Goal: Information Seeking & Learning: Learn about a topic

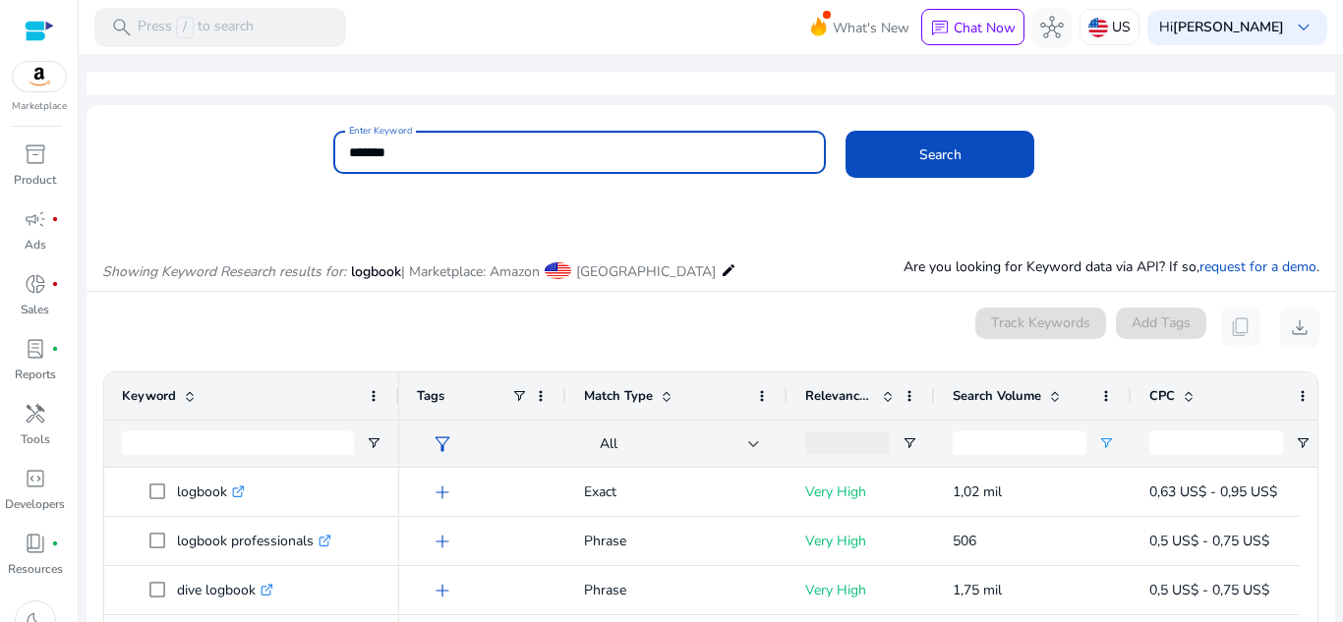
drag, startPoint x: 441, startPoint y: 160, endPoint x: 302, endPoint y: 154, distance: 138.8
click at [302, 154] on div "Enter Keyword ******* Search" at bounding box center [703, 163] width 1233 height 64
type input "**********"
click at [846, 131] on button "Search" at bounding box center [940, 154] width 189 height 47
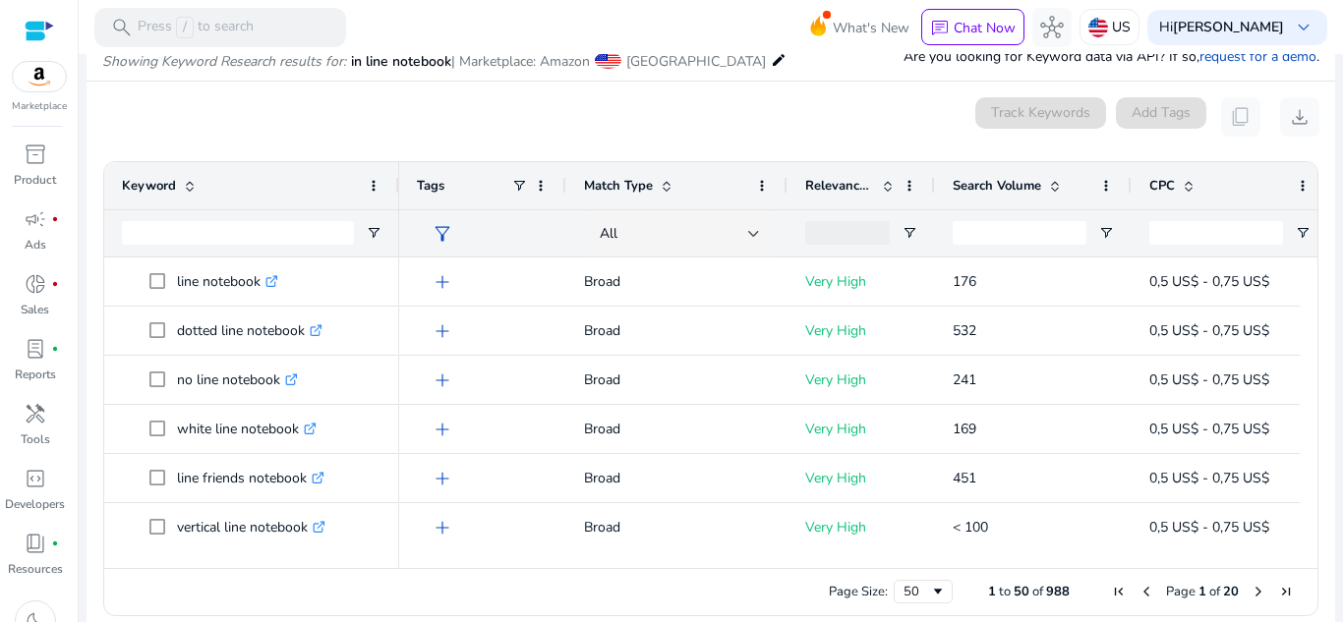
scroll to position [236, 0]
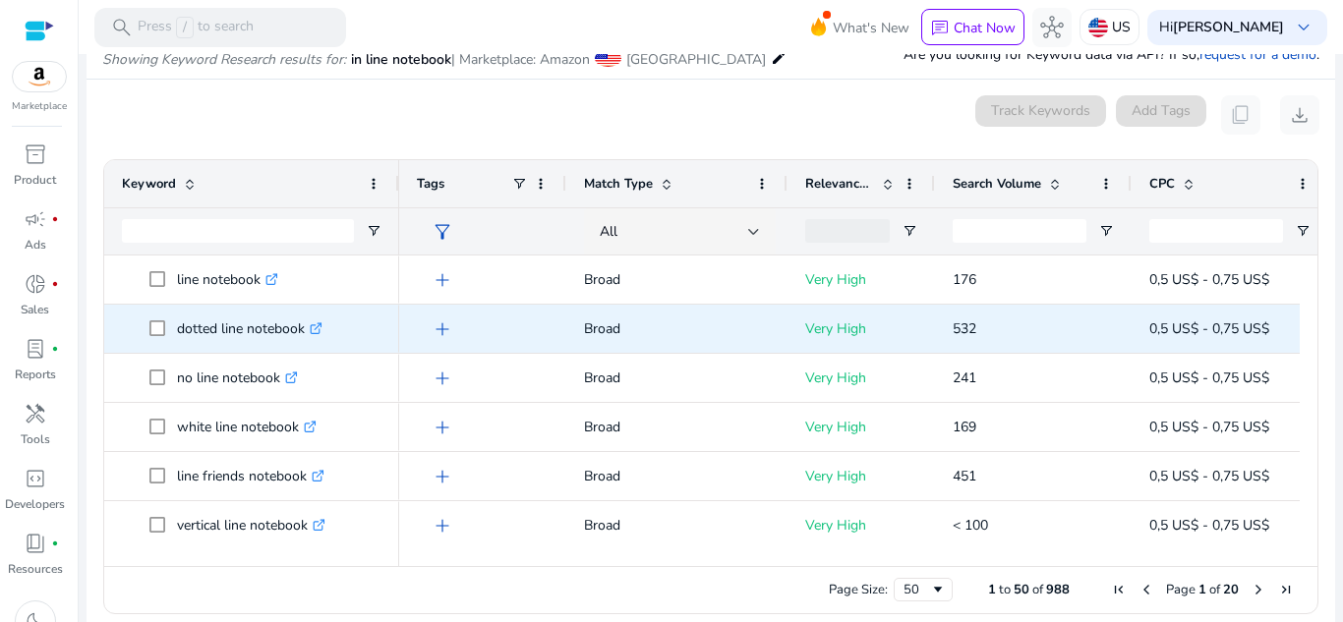
click at [309, 327] on link ".st0{fill:#2c8af8}" at bounding box center [314, 329] width 18 height 19
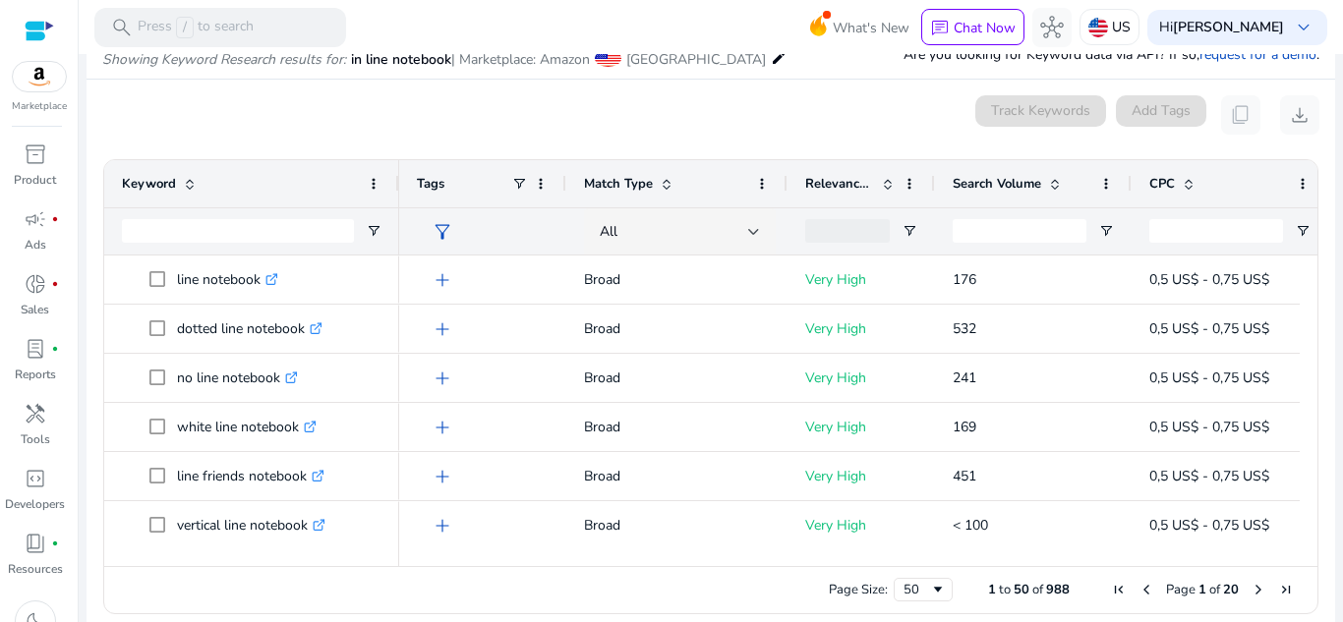
click at [654, 60] on span "[GEOGRAPHIC_DATA]" at bounding box center [696, 59] width 140 height 19
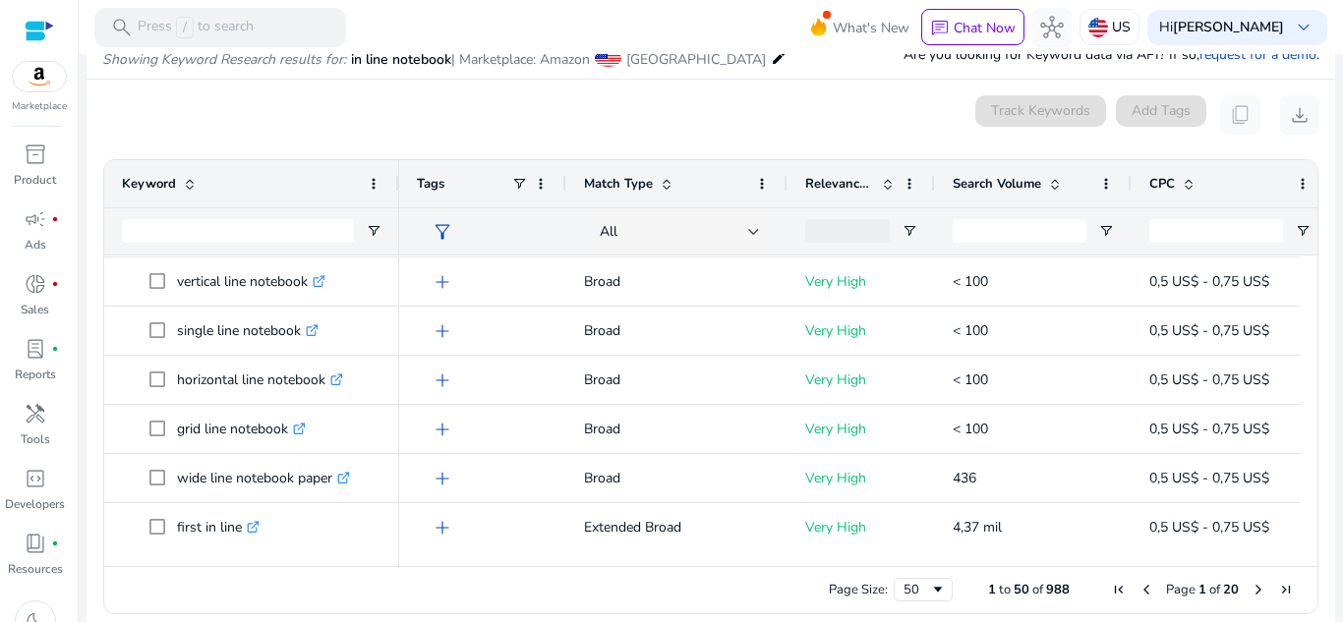
scroll to position [283, 0]
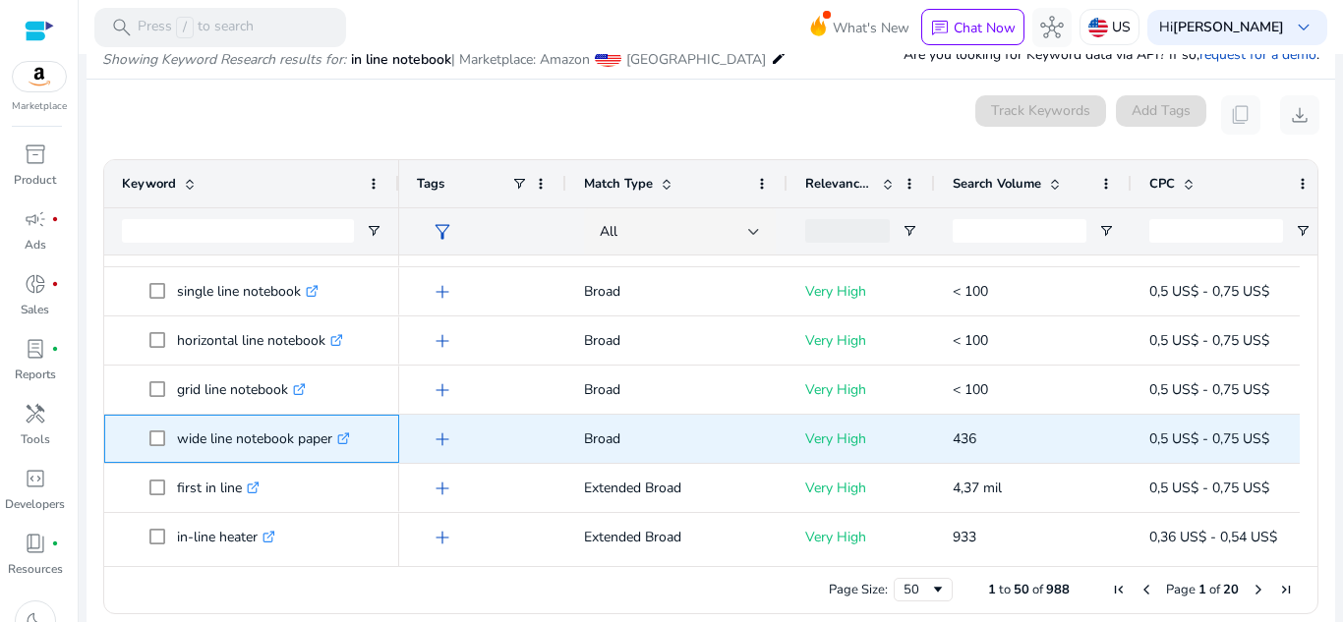
click at [346, 440] on icon ".st0{fill:#2c8af8}" at bounding box center [343, 439] width 13 height 13
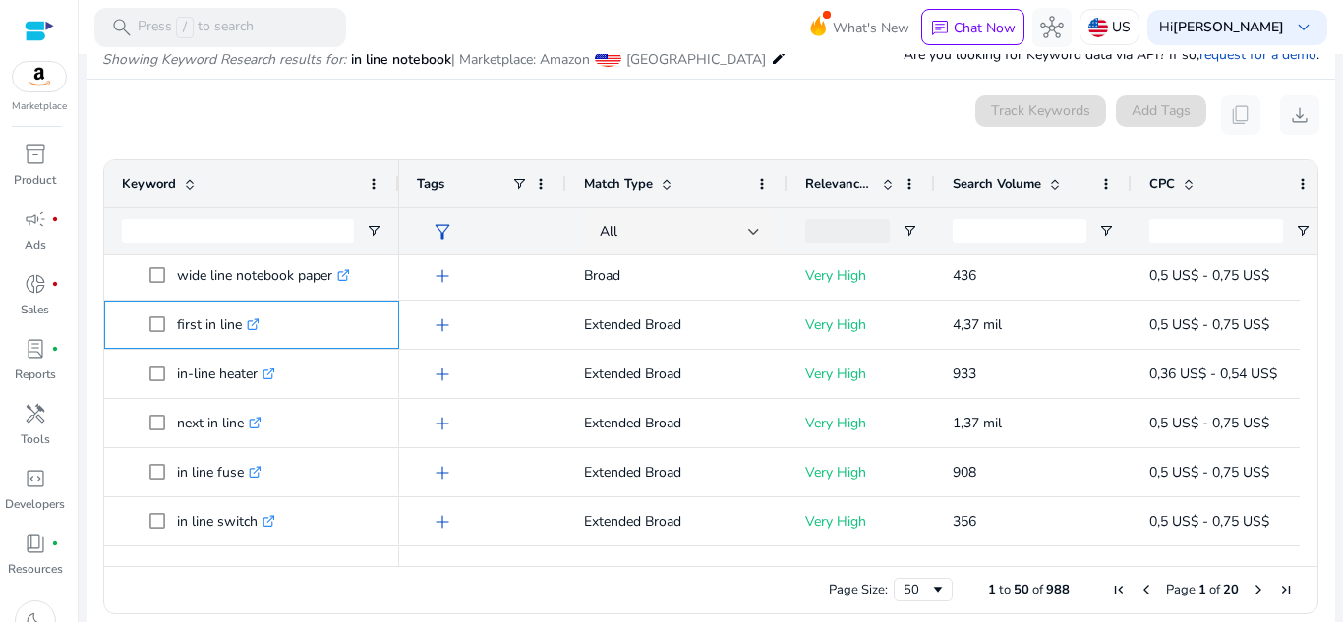
scroll to position [0, 0]
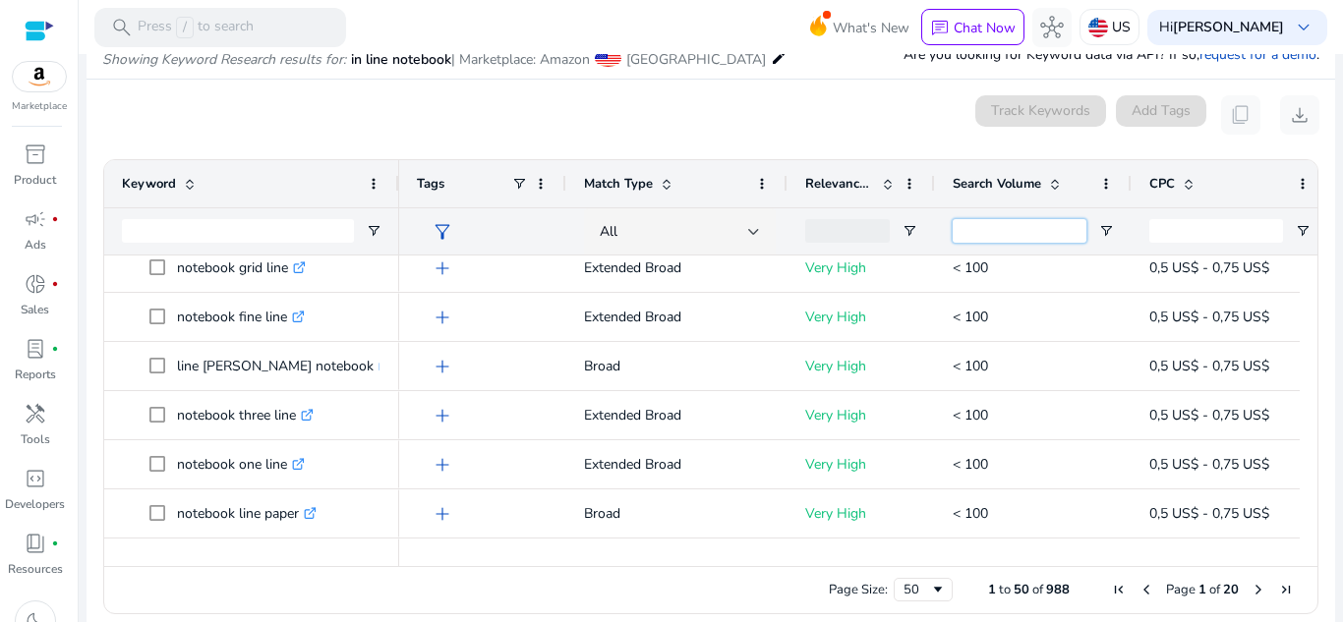
click at [974, 223] on input "Search Volume Filter Input" at bounding box center [1020, 231] width 134 height 24
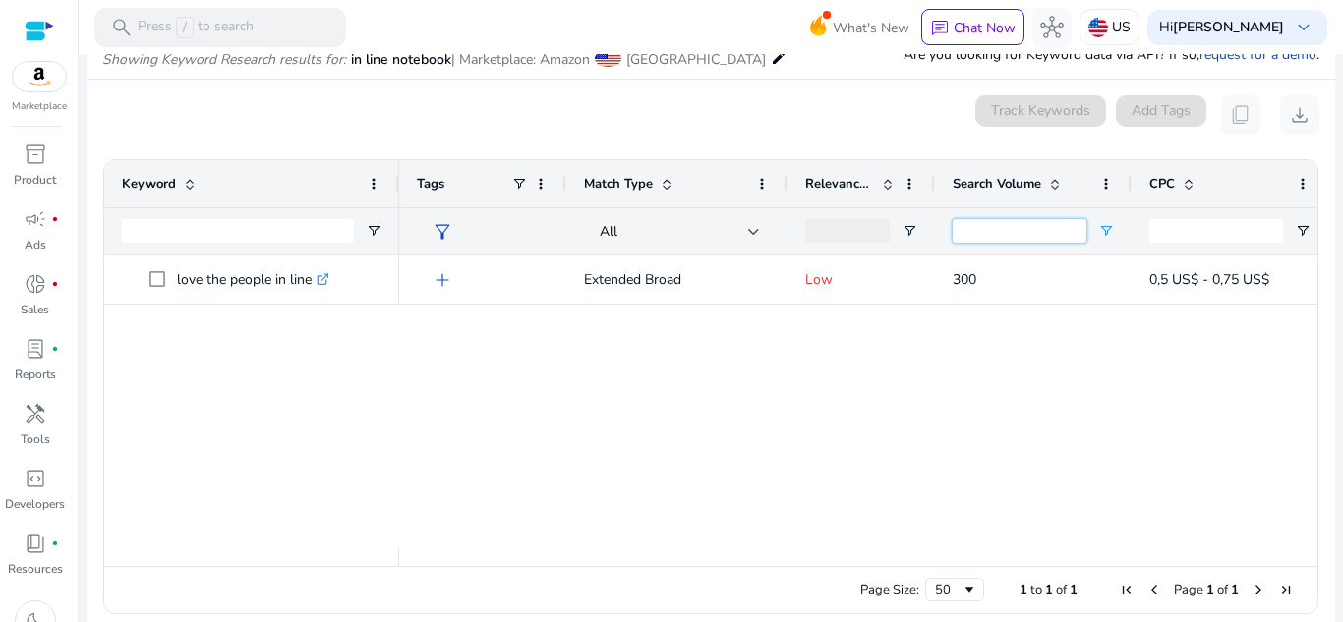
type input "***"
click at [1106, 220] on div "***" at bounding box center [1033, 230] width 197 height 47
click at [1106, 227] on span "Open Filter Menu" at bounding box center [1106, 231] width 16 height 16
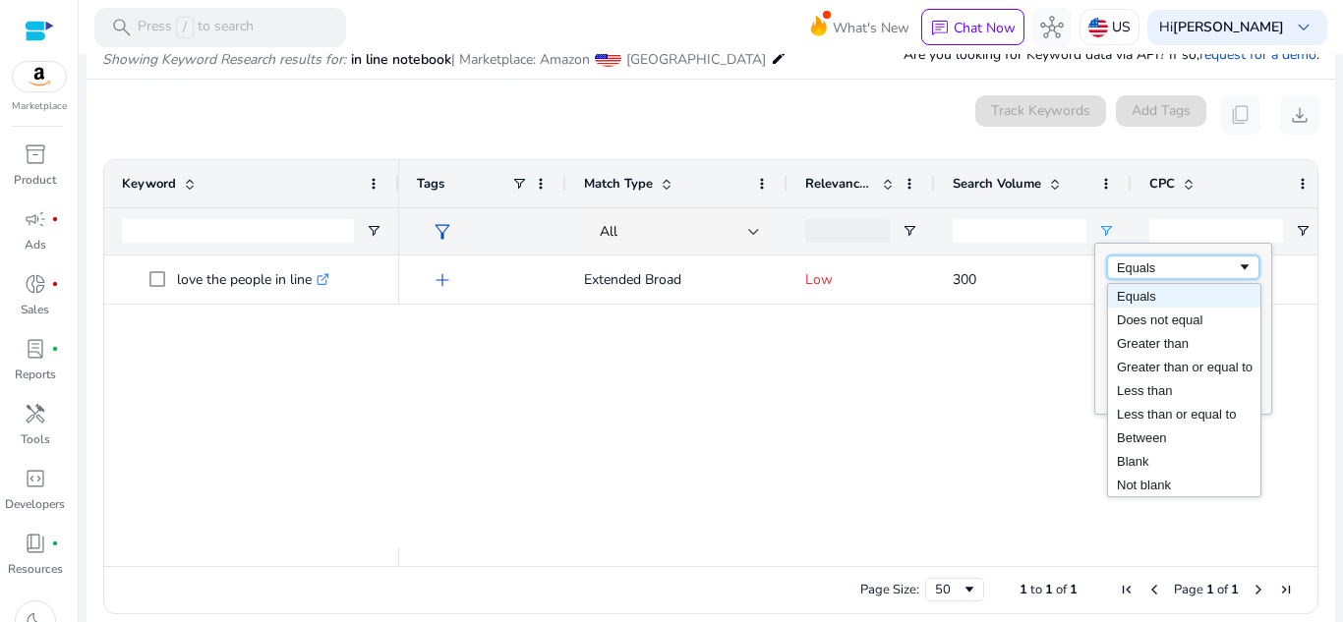
click at [1243, 271] on span "Filtering operator" at bounding box center [1245, 268] width 16 height 16
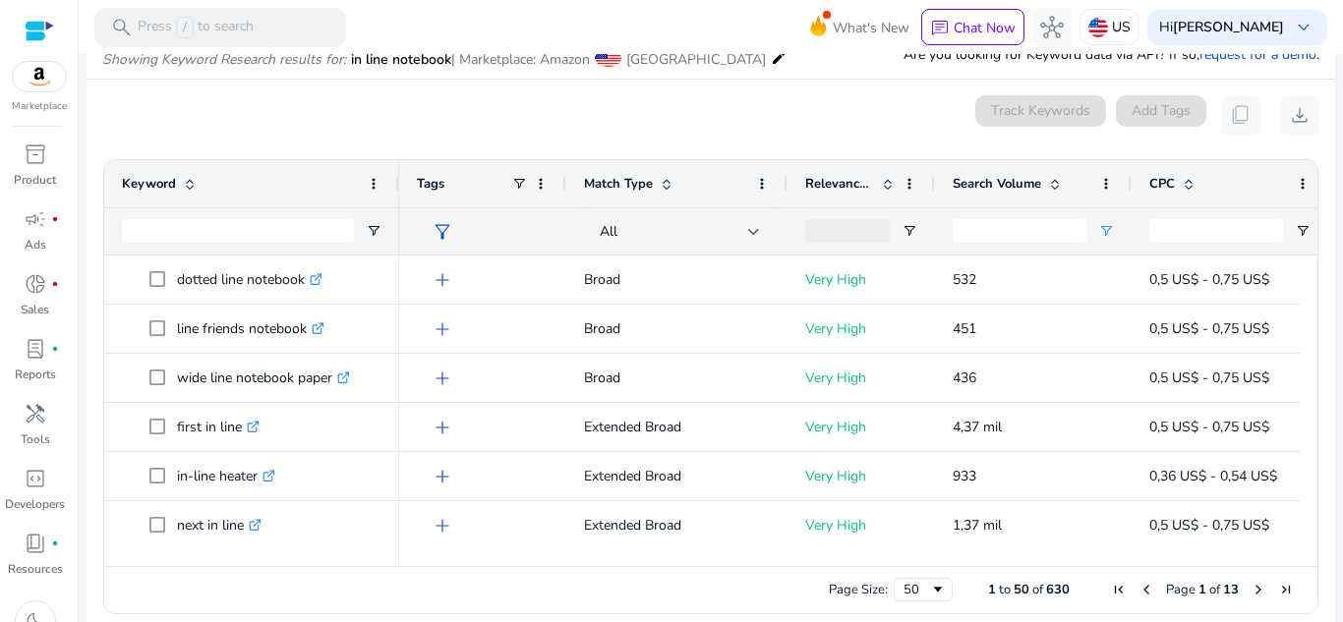
click at [738, 106] on div "0 keyword(s) selected Track Keywords Add Tags content_copy download" at bounding box center [710, 114] width 1217 height 39
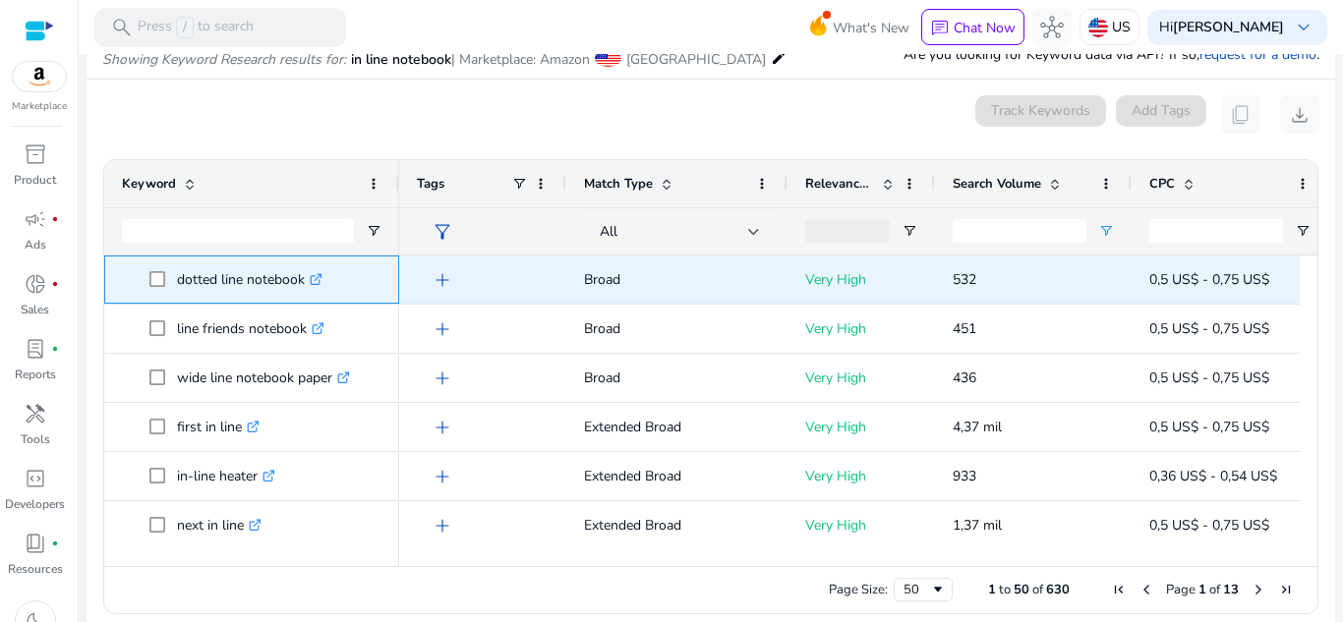
click at [316, 278] on icon ".st0{fill:#2c8af8}" at bounding box center [316, 279] width 13 height 13
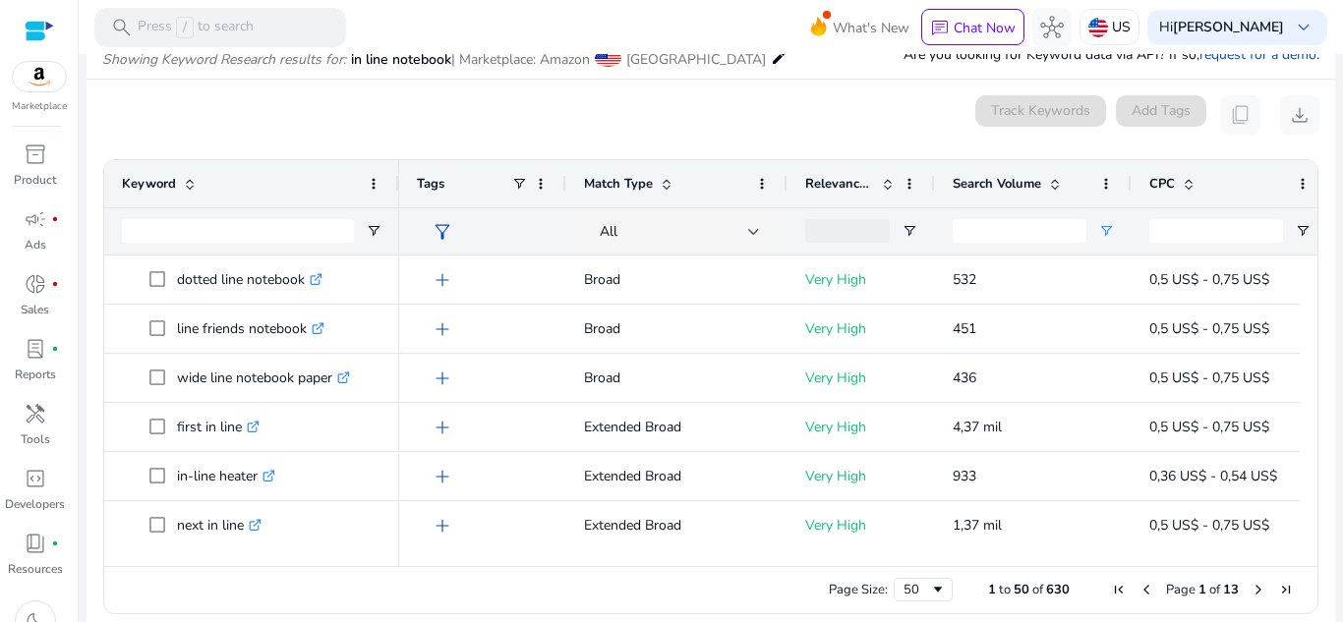
click at [860, 109] on div "0 keyword(s) selected Track Keywords Add Tags content_copy download" at bounding box center [710, 114] width 1217 height 39
drag, startPoint x: 1301, startPoint y: 281, endPoint x: 953, endPoint y: 647, distance: 504.9
click at [953, 621] on html "**********" at bounding box center [671, 311] width 1343 height 622
click at [911, 582] on div "50" at bounding box center [917, 590] width 27 height 18
click at [915, 567] on div "Page Size: 100 1 to 100 of 630 Page 1 of 7" at bounding box center [710, 589] width 1213 height 47
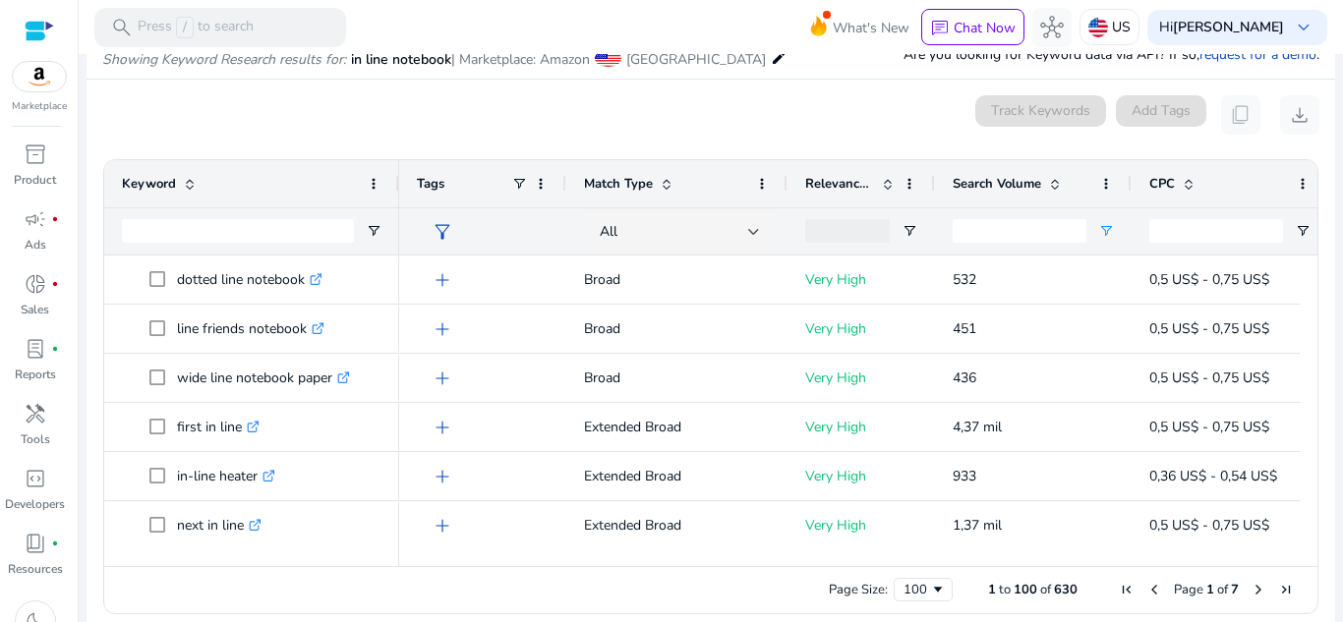
click at [864, 131] on div "0 keyword(s) selected Track Keywords Add Tags content_copy download" at bounding box center [710, 114] width 1217 height 39
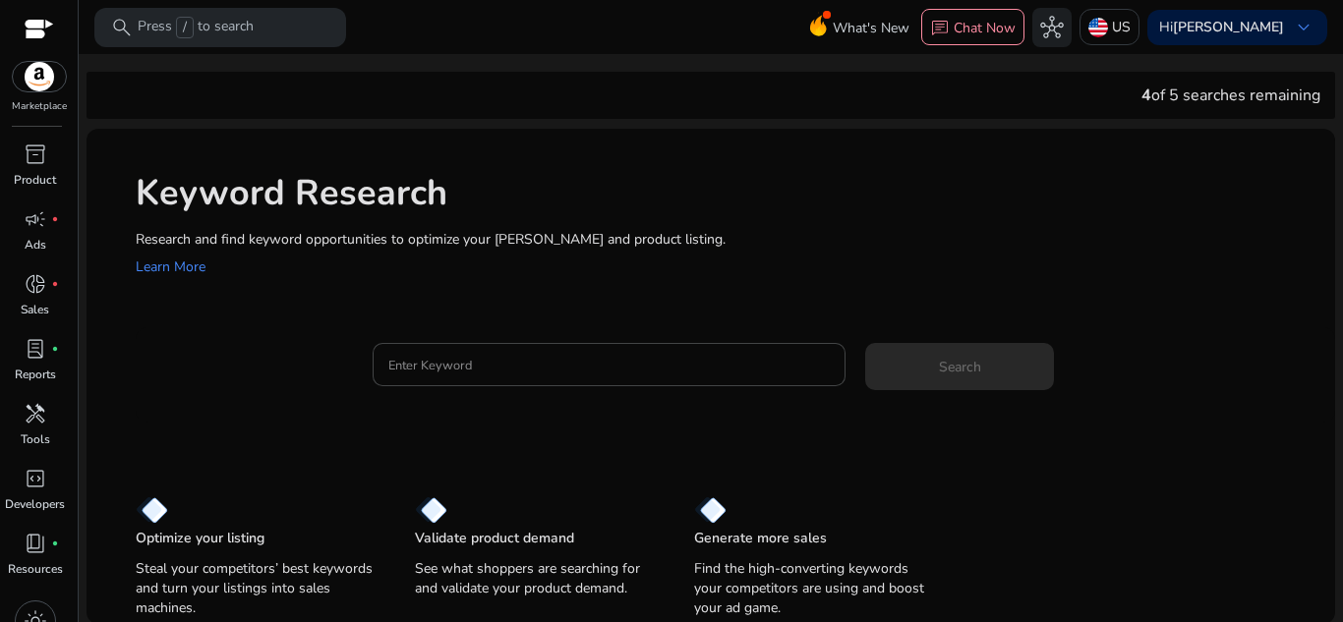
click at [855, 210] on h1 "Keyword Research" at bounding box center [726, 193] width 1180 height 42
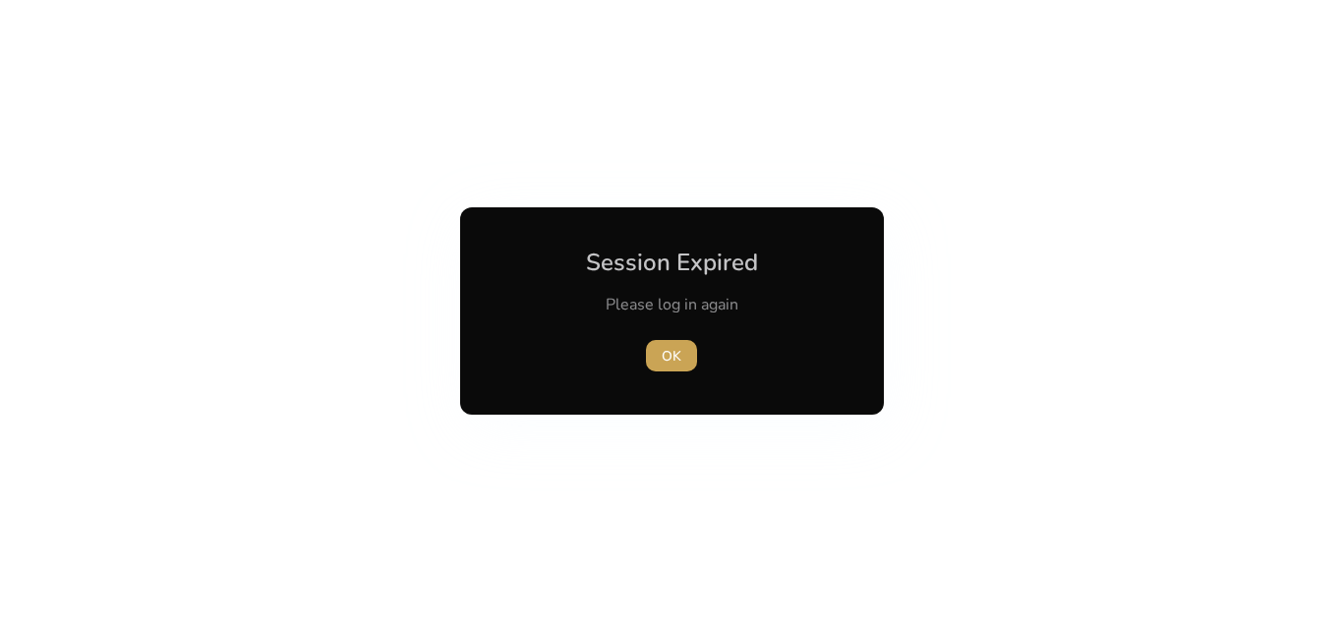
click at [675, 348] on span "OK" at bounding box center [672, 356] width 20 height 21
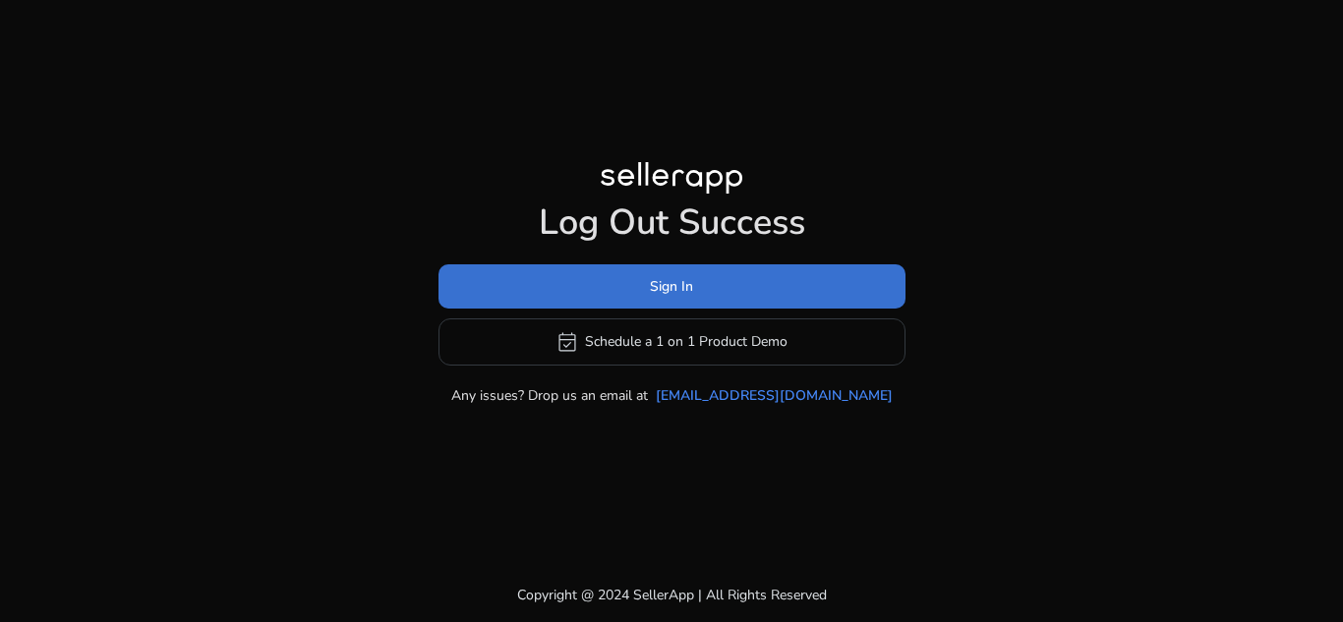
click at [724, 285] on span at bounding box center [672, 286] width 467 height 47
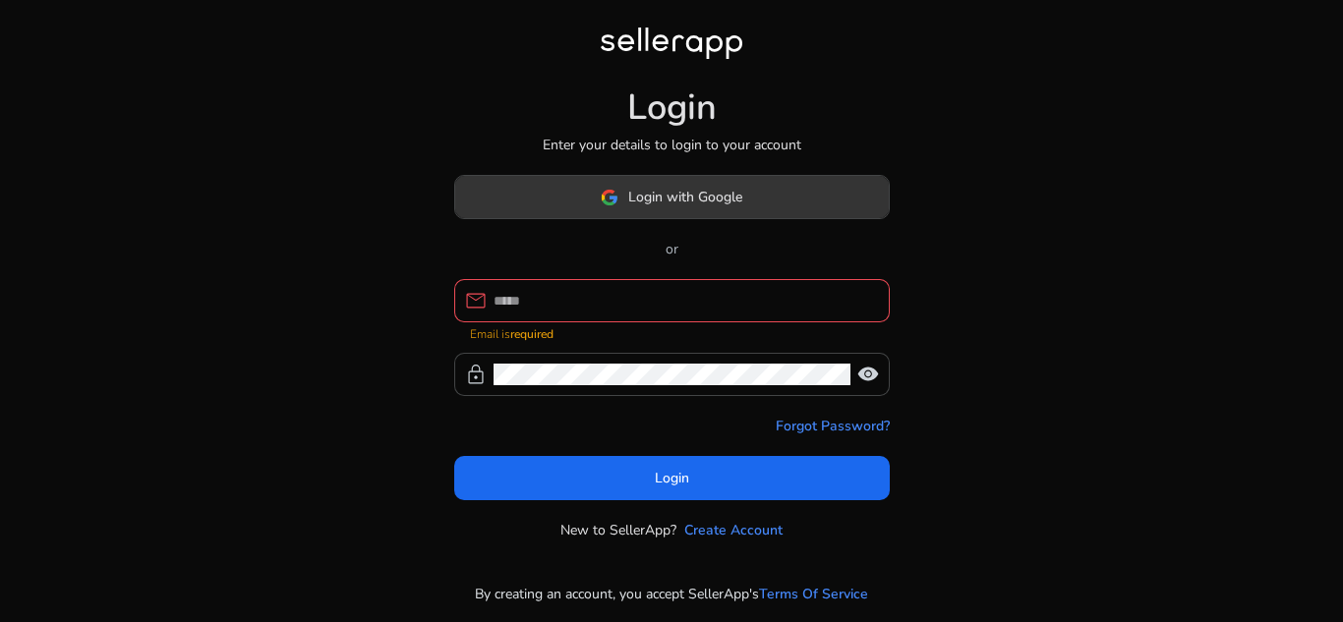
click at [746, 207] on span at bounding box center [672, 197] width 434 height 47
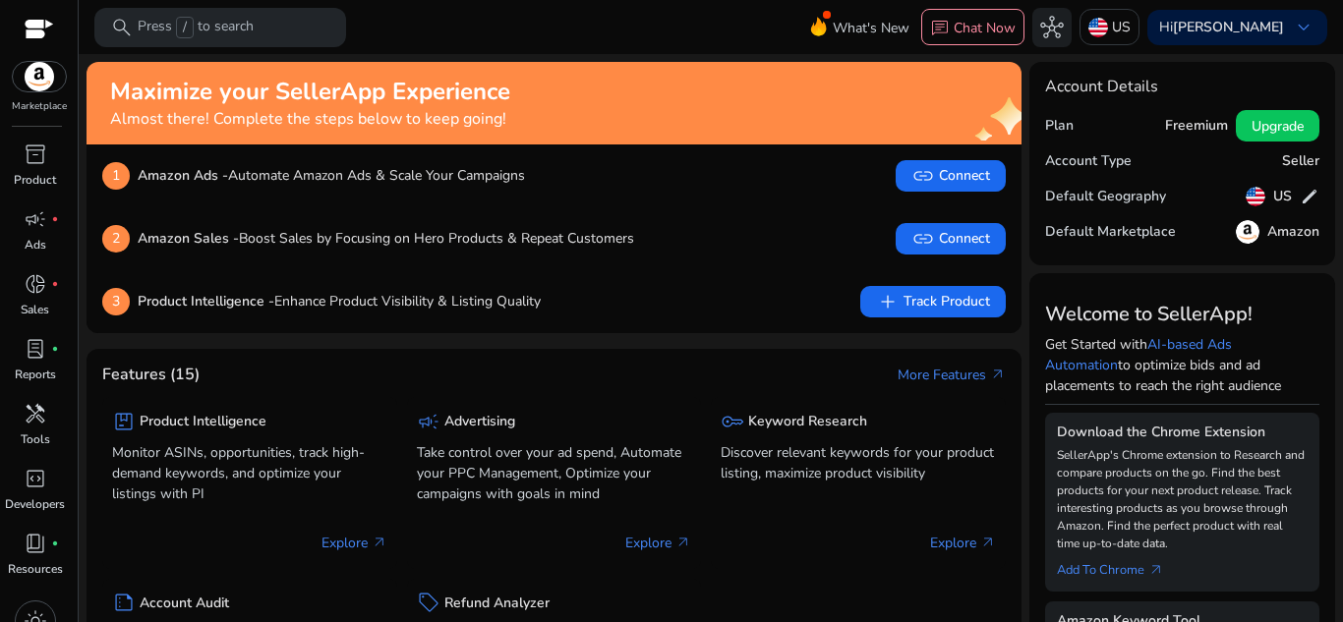
click at [543, 25] on mat-toolbar "search Press / to search What's New chat Chat Now hub US Hi [PERSON_NAME] keybo…" at bounding box center [711, 27] width 1264 height 54
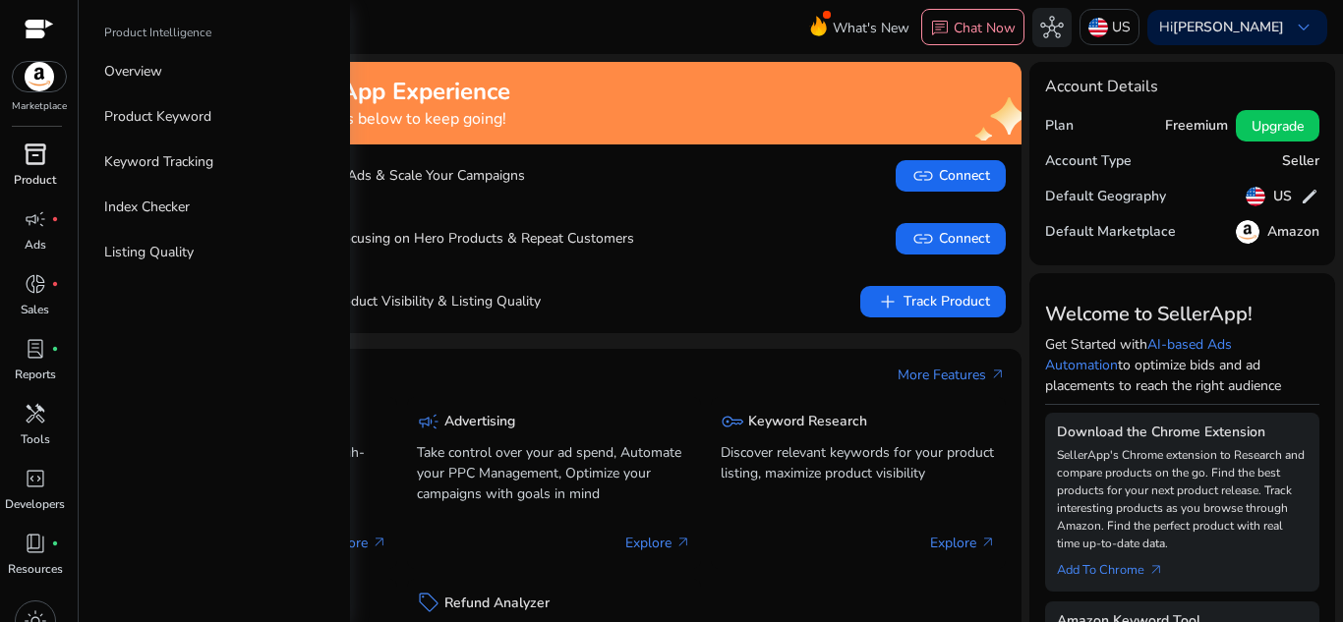
click at [43, 143] on span "inventory_2" at bounding box center [36, 155] width 24 height 24
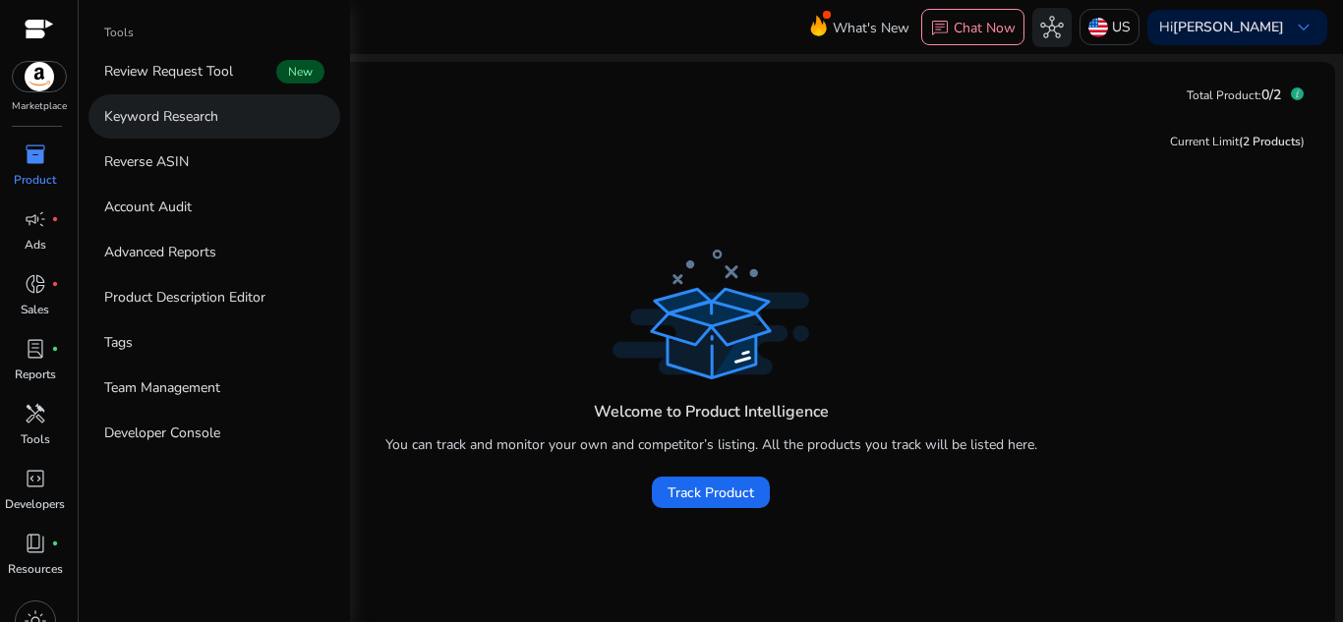
click at [196, 112] on p "Keyword Research" at bounding box center [161, 116] width 114 height 21
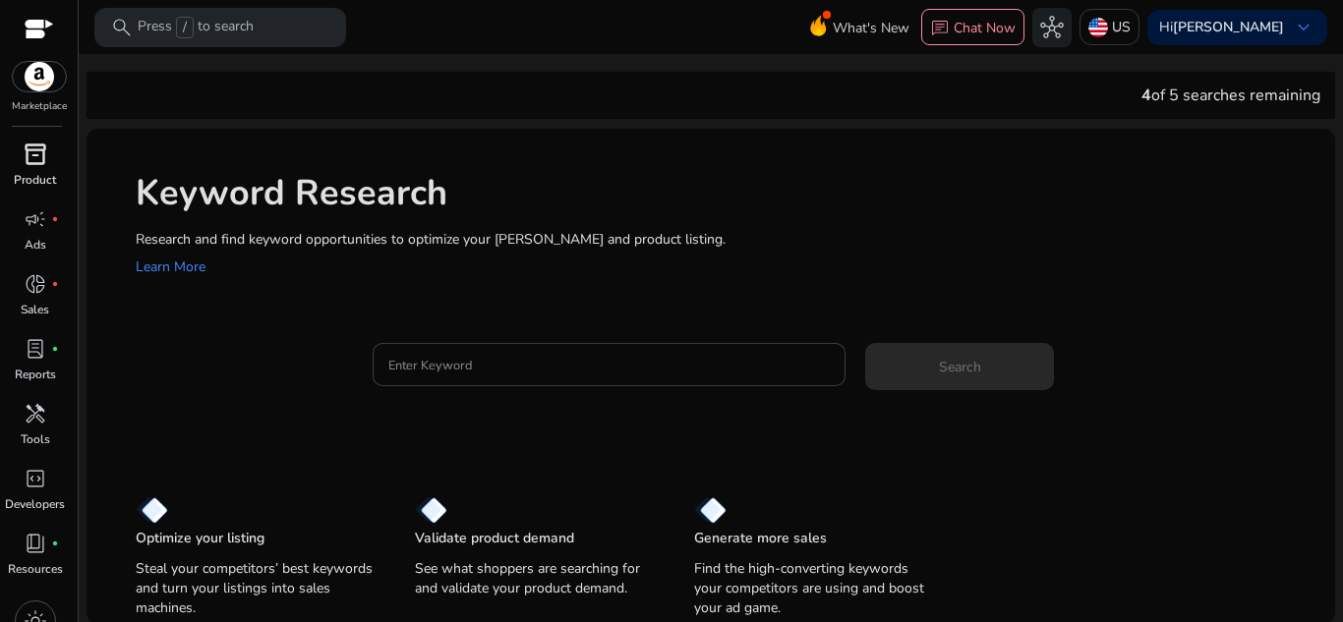
click at [478, 351] on div at bounding box center [609, 364] width 442 height 43
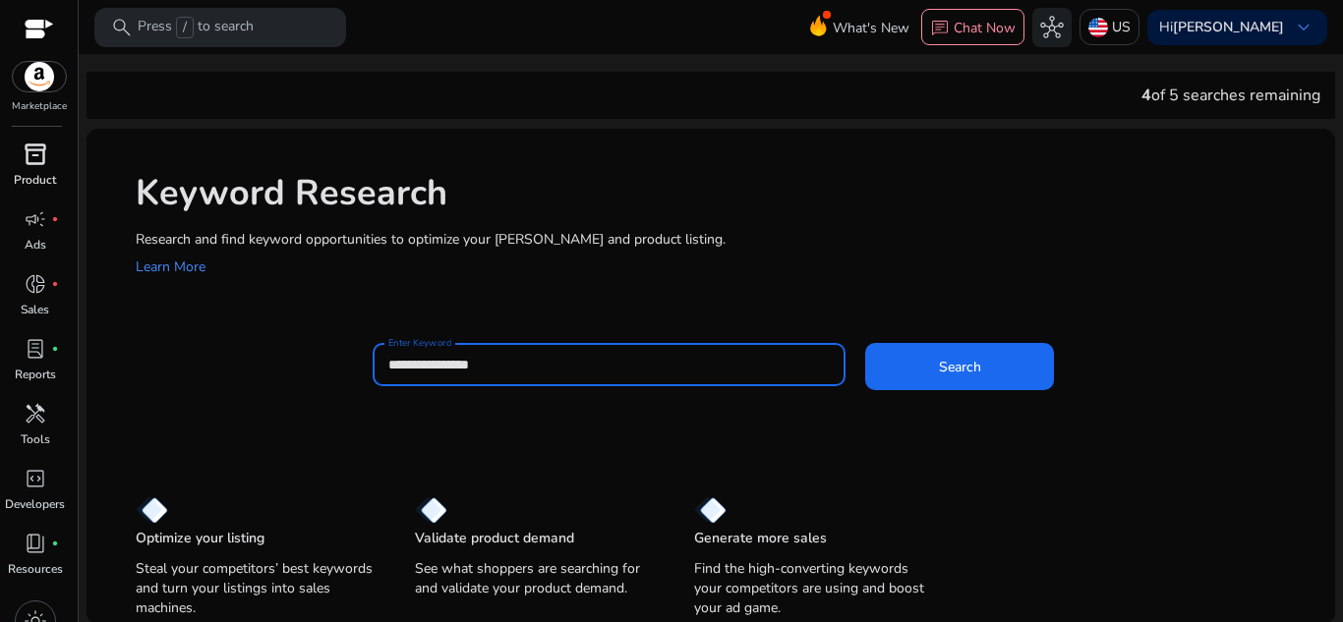
type input "**********"
click at [865, 343] on button "Search" at bounding box center [959, 366] width 189 height 47
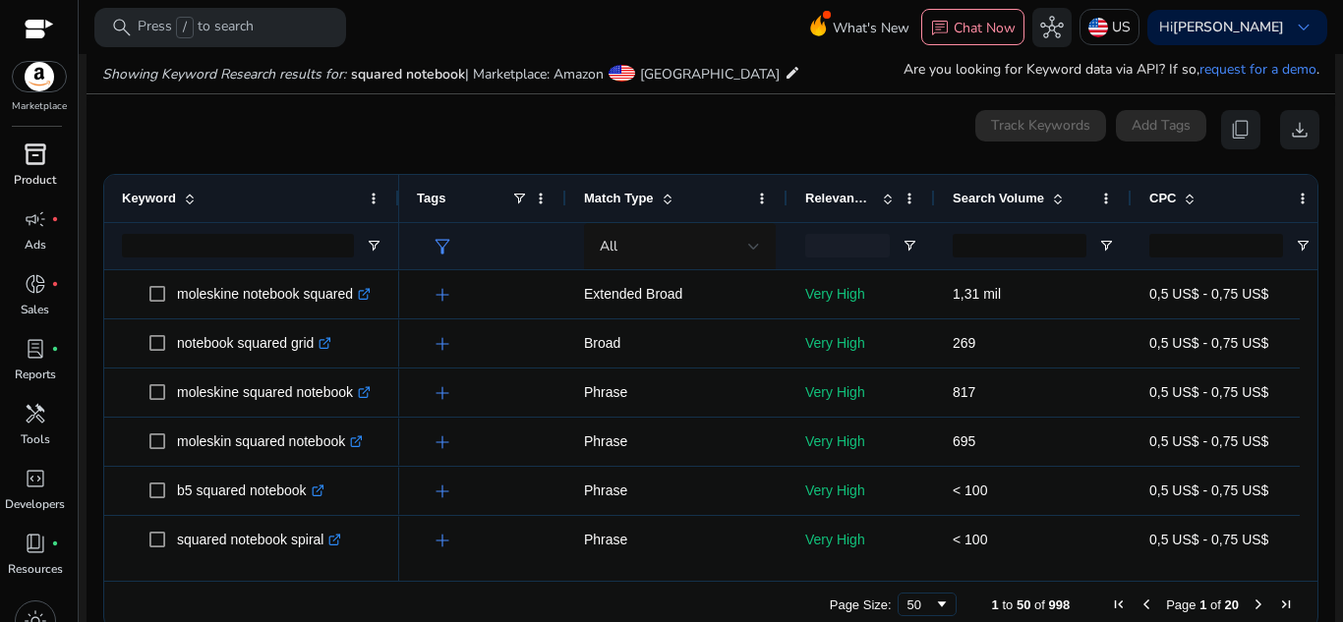
scroll to position [234, 0]
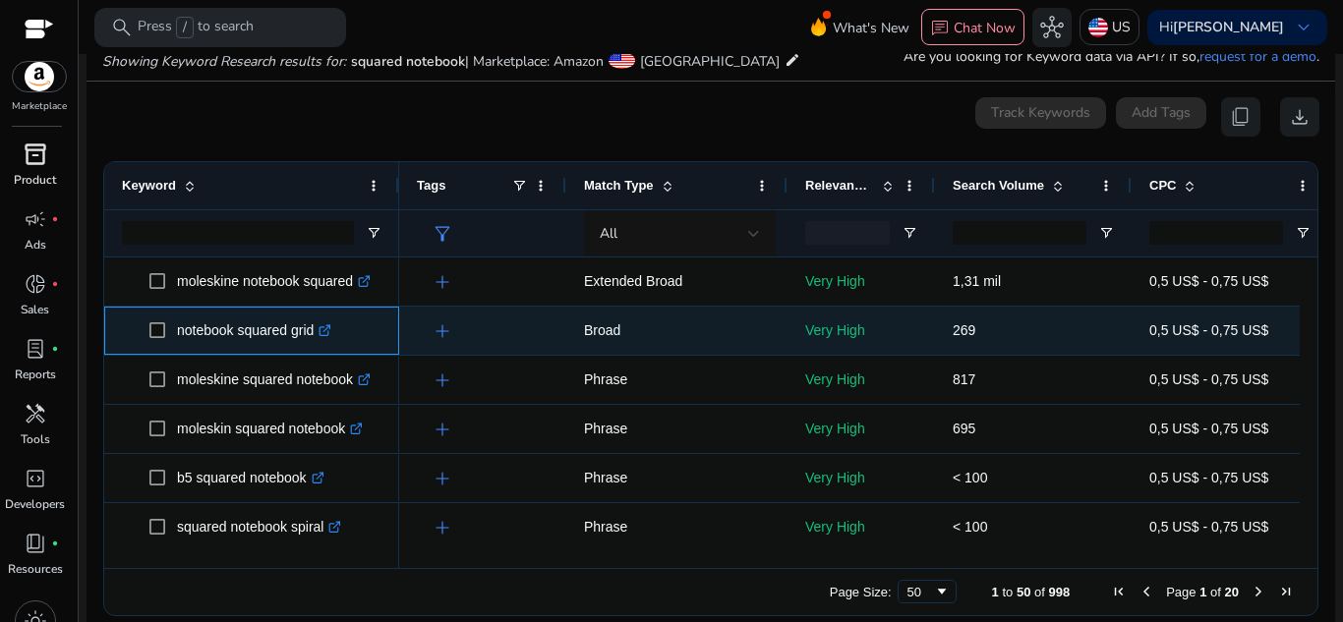
click at [330, 328] on icon at bounding box center [326, 327] width 7 height 7
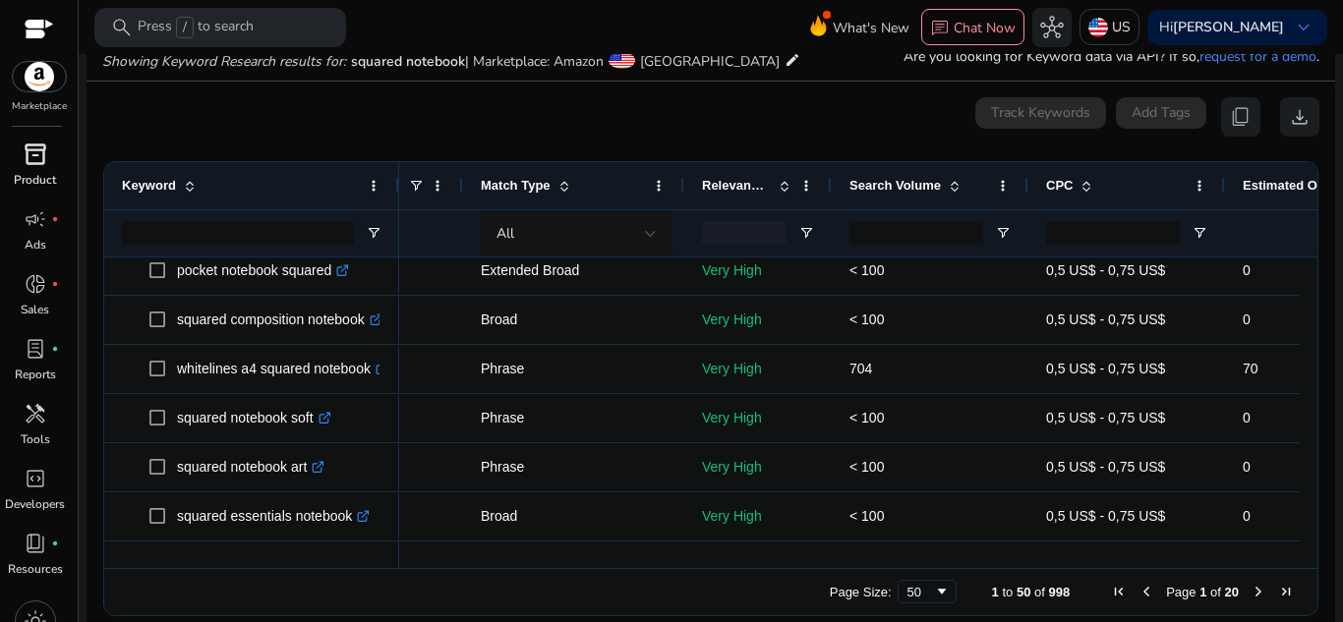
scroll to position [323, 0]
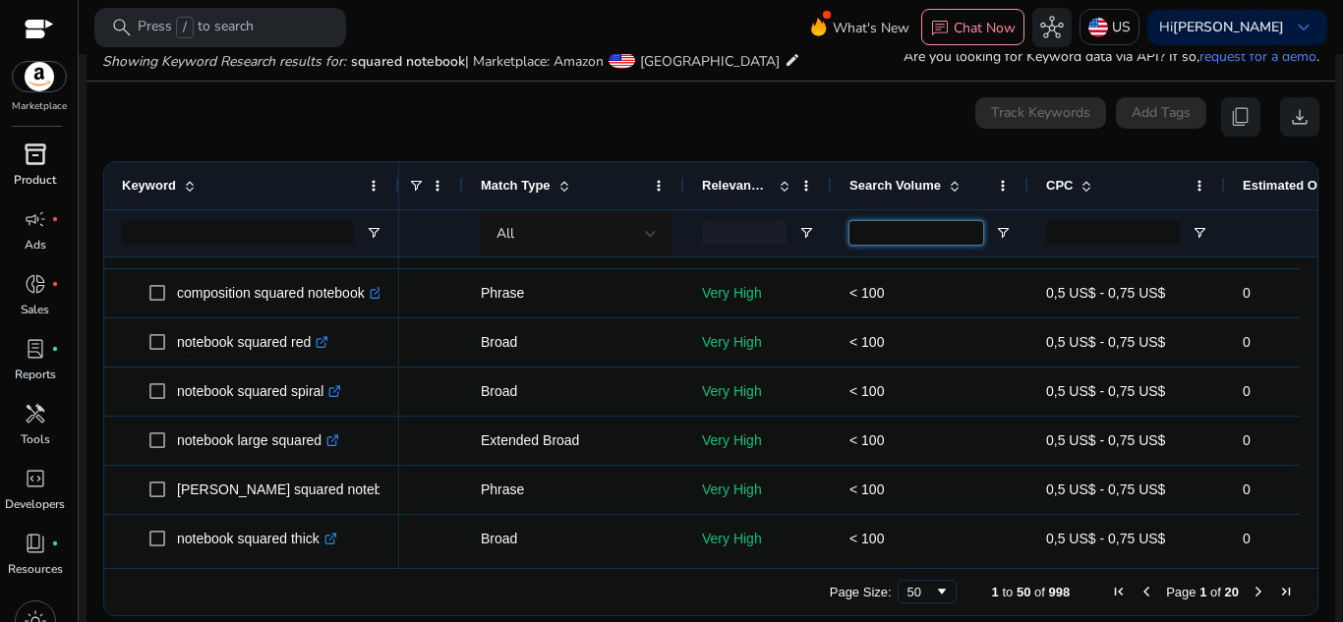
click at [942, 243] on input "Search Volume Filter Input" at bounding box center [917, 233] width 134 height 24
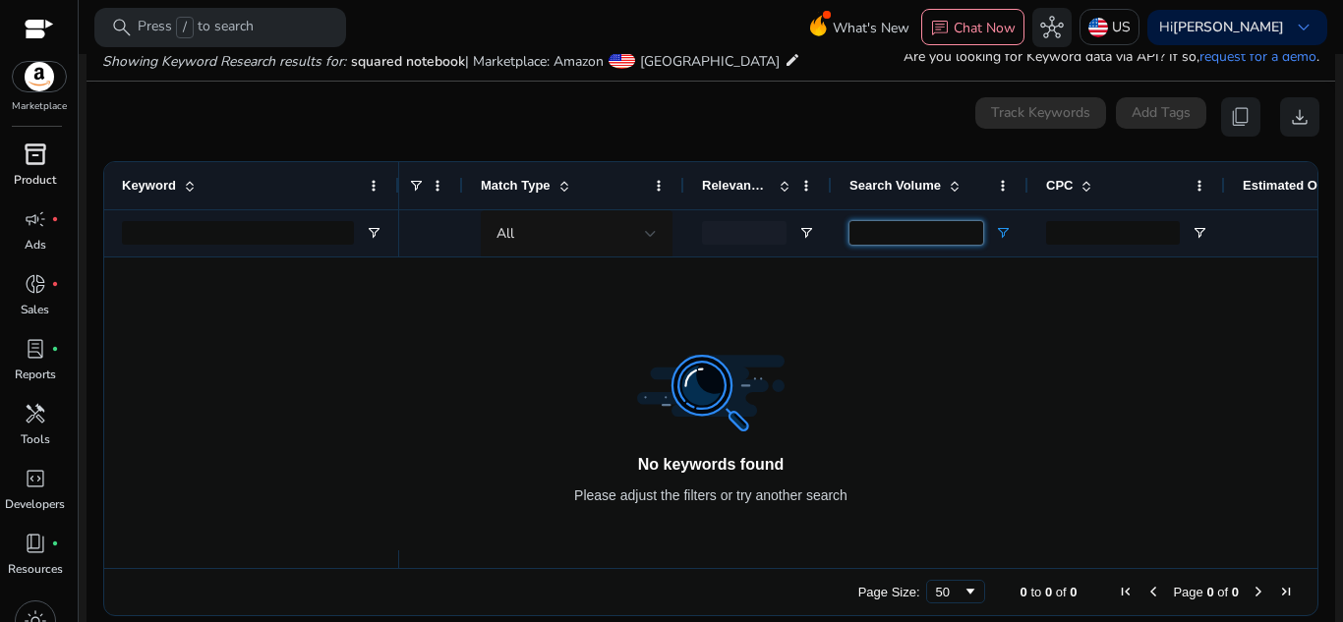
type input "***"
click at [1008, 238] on span "Open Filter Menu" at bounding box center [1003, 233] width 16 height 16
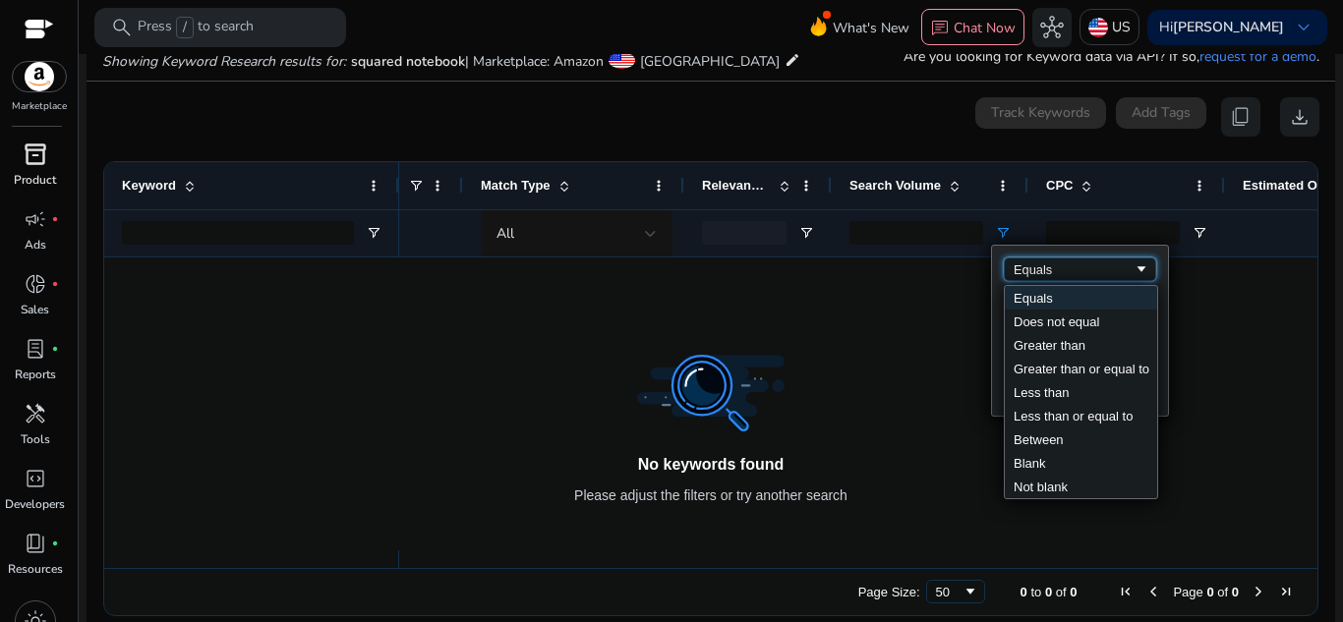
click at [1087, 272] on div "Equals" at bounding box center [1074, 270] width 120 height 15
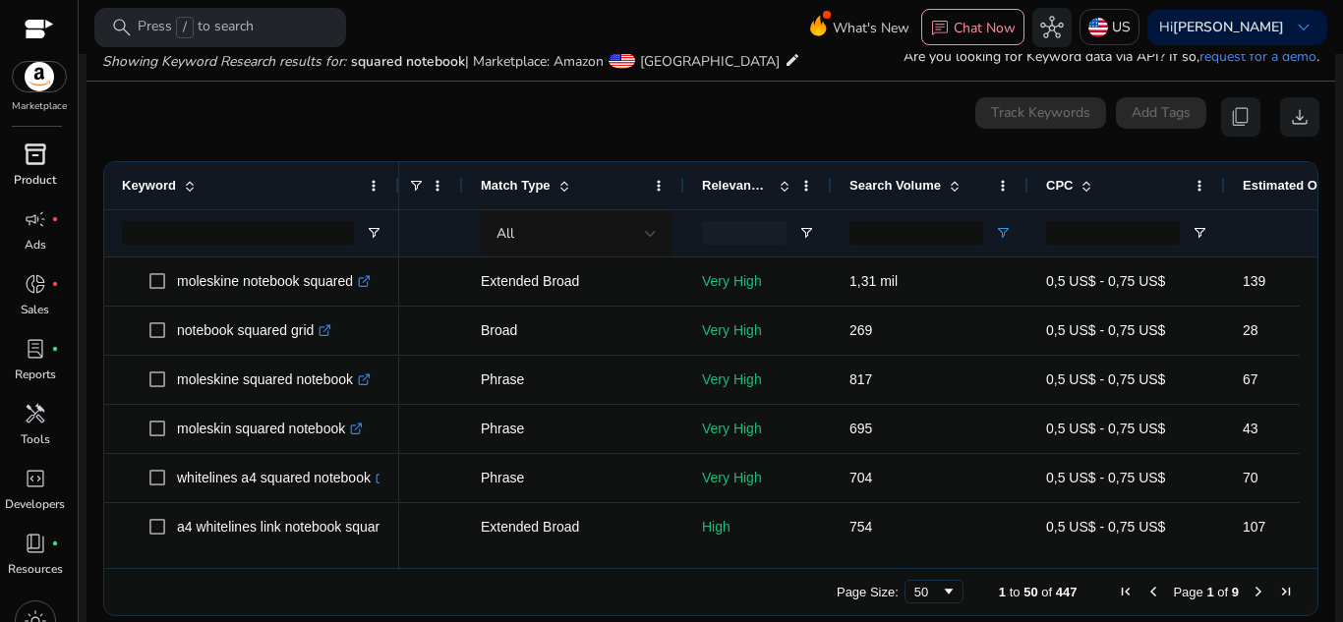
click at [639, 129] on div "0 keyword(s) selected Track Keywords Add Tags content_copy download" at bounding box center [710, 116] width 1217 height 39
drag, startPoint x: 1310, startPoint y: 275, endPoint x: 1308, endPoint y: 326, distance: 51.2
click at [1308, 326] on div "Drag here to set row groups Drag here to set column labels Keyword Tags 28" at bounding box center [710, 388] width 1215 height 455
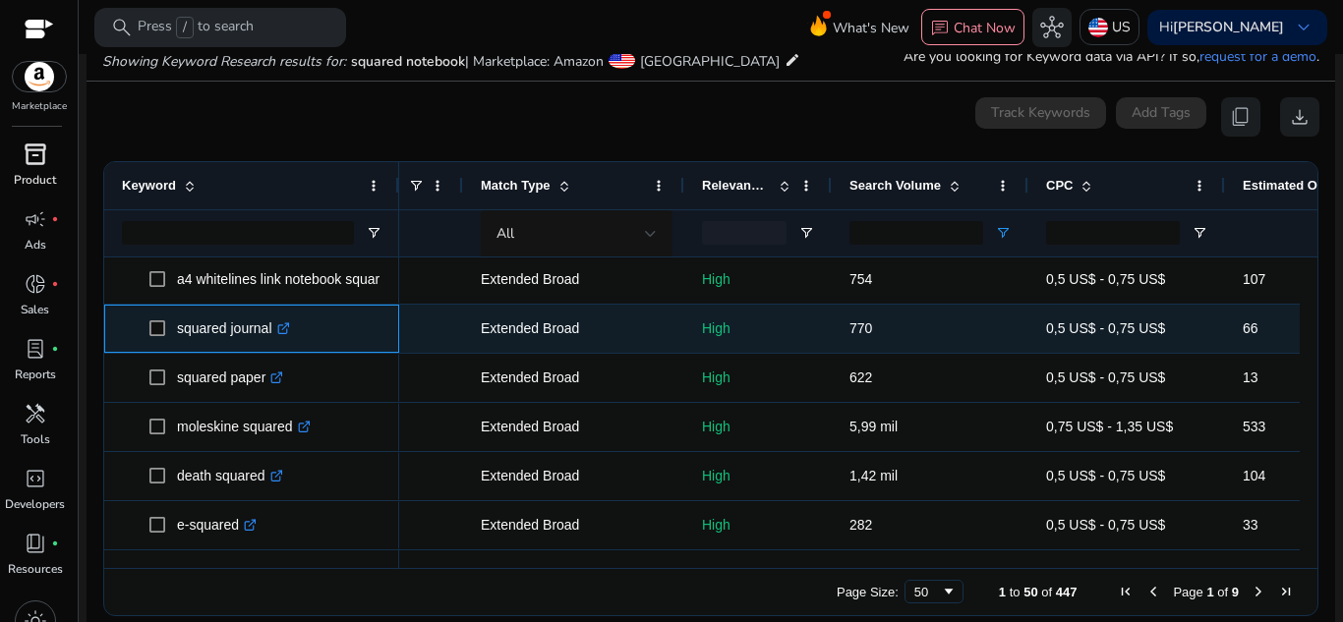
click at [289, 333] on icon ".st0{fill:#2c8af8}" at bounding box center [283, 329] width 13 height 13
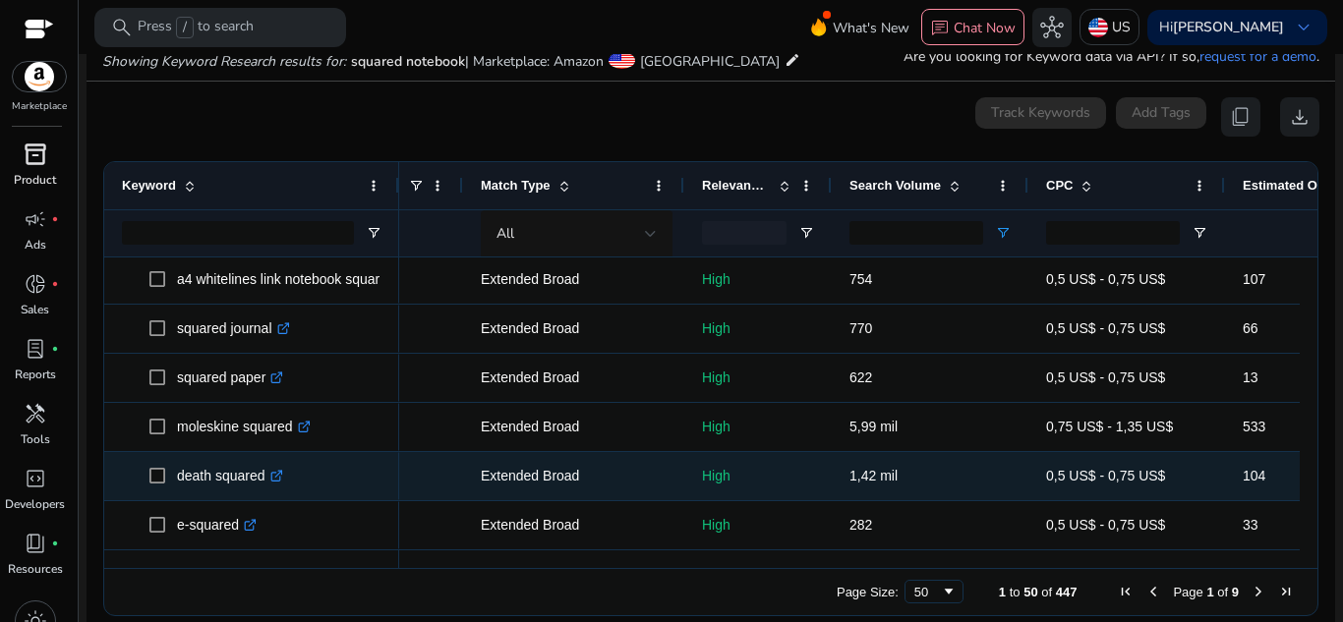
click at [275, 476] on icon ".st0{fill:#2c8af8}" at bounding box center [276, 476] width 13 height 13
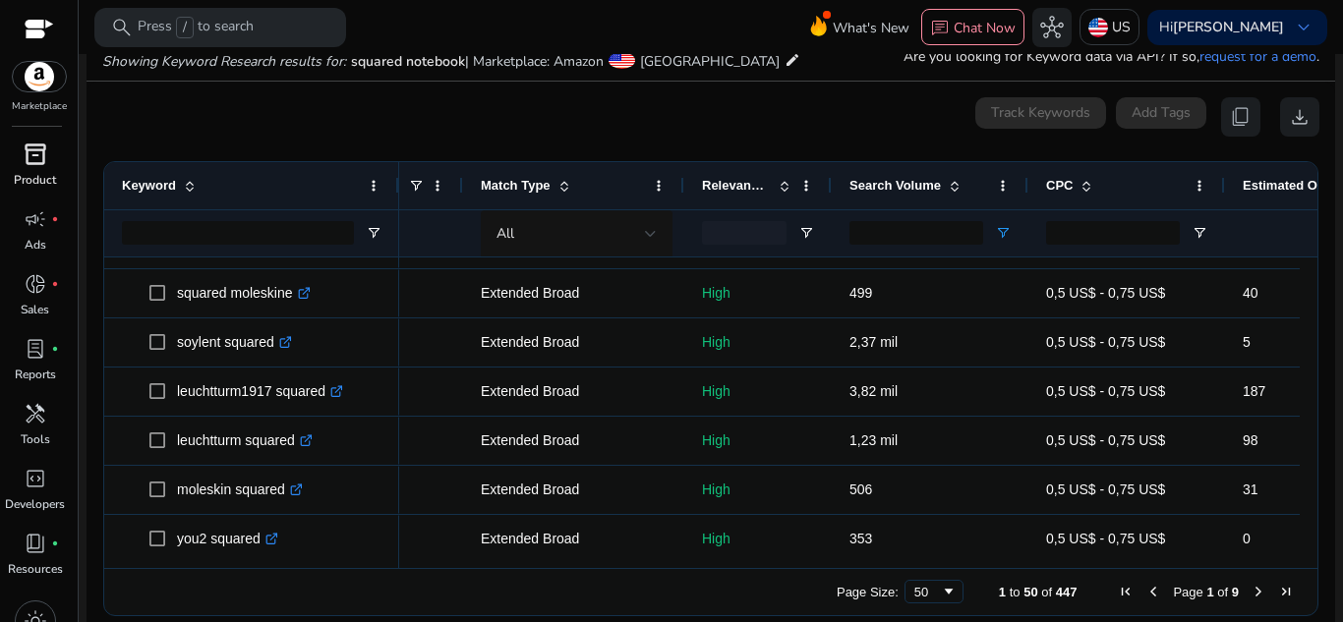
scroll to position [603, 0]
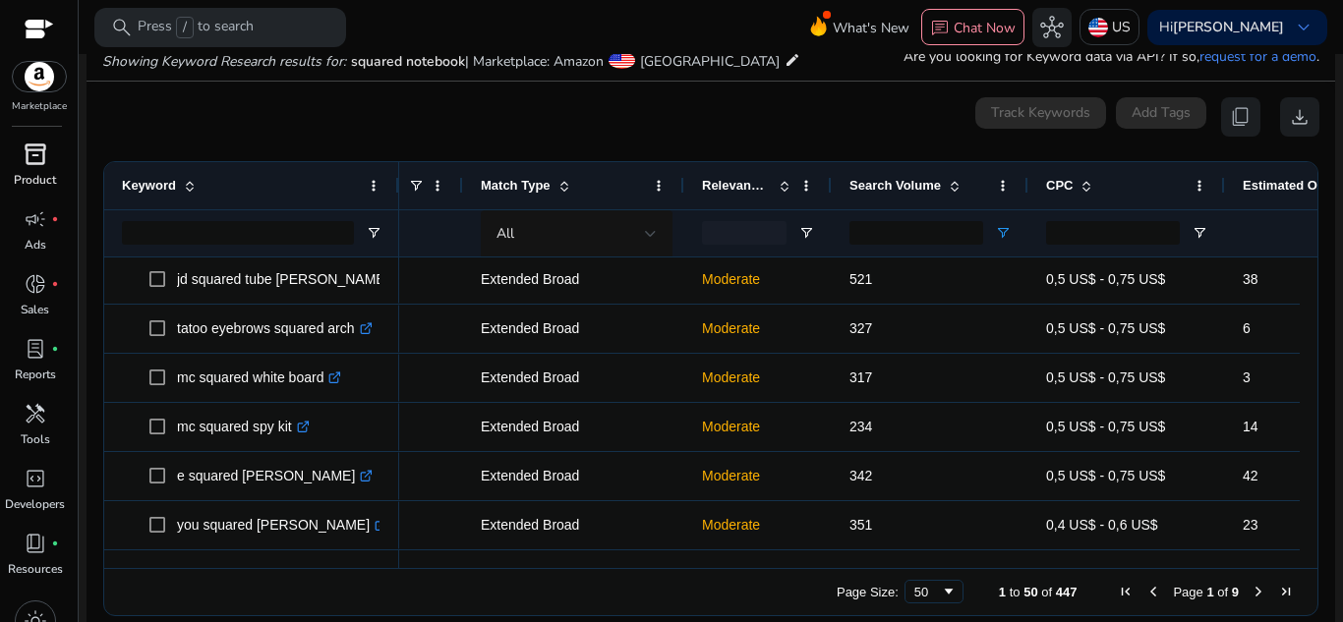
click at [1253, 588] on span "Next Page" at bounding box center [1259, 592] width 16 height 16
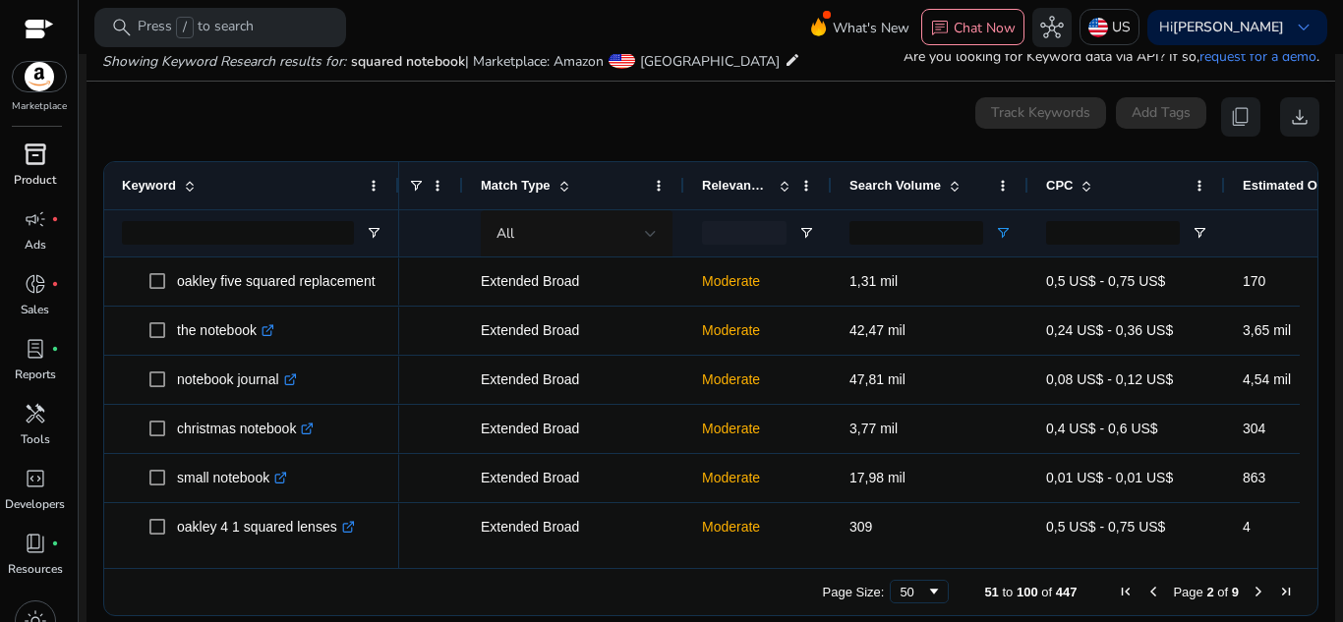
click at [1253, 588] on span "Next Page" at bounding box center [1259, 592] width 16 height 16
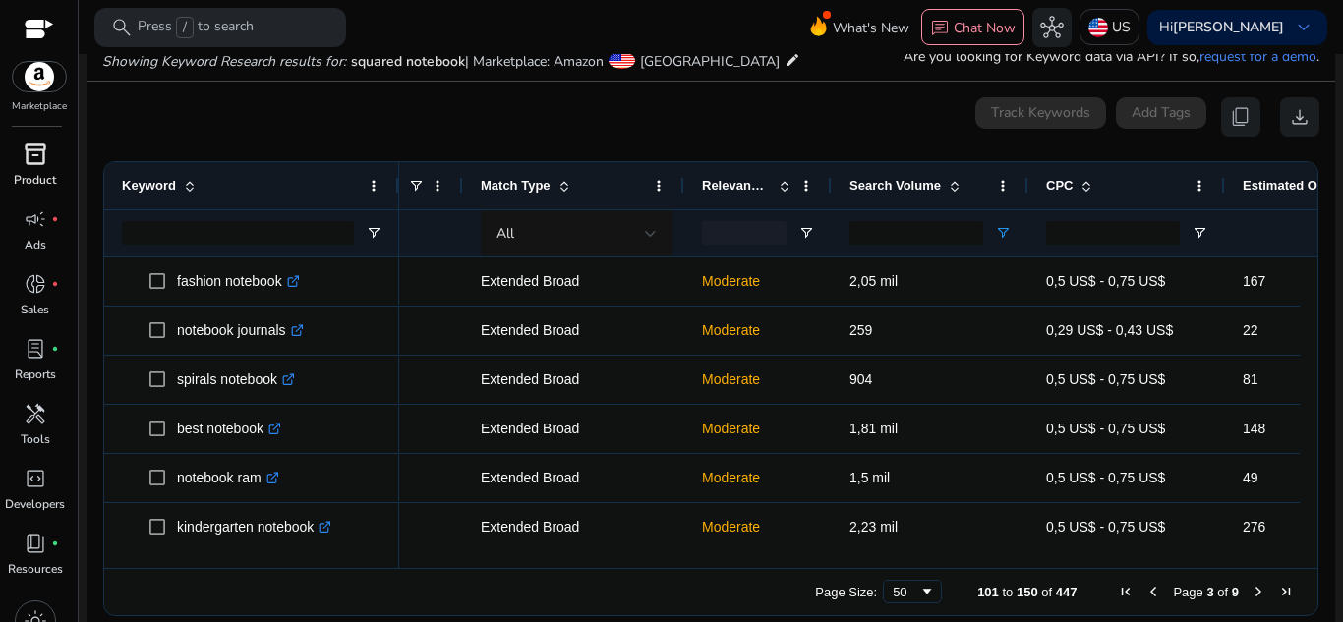
click at [1253, 588] on span "Next Page" at bounding box center [1259, 592] width 16 height 16
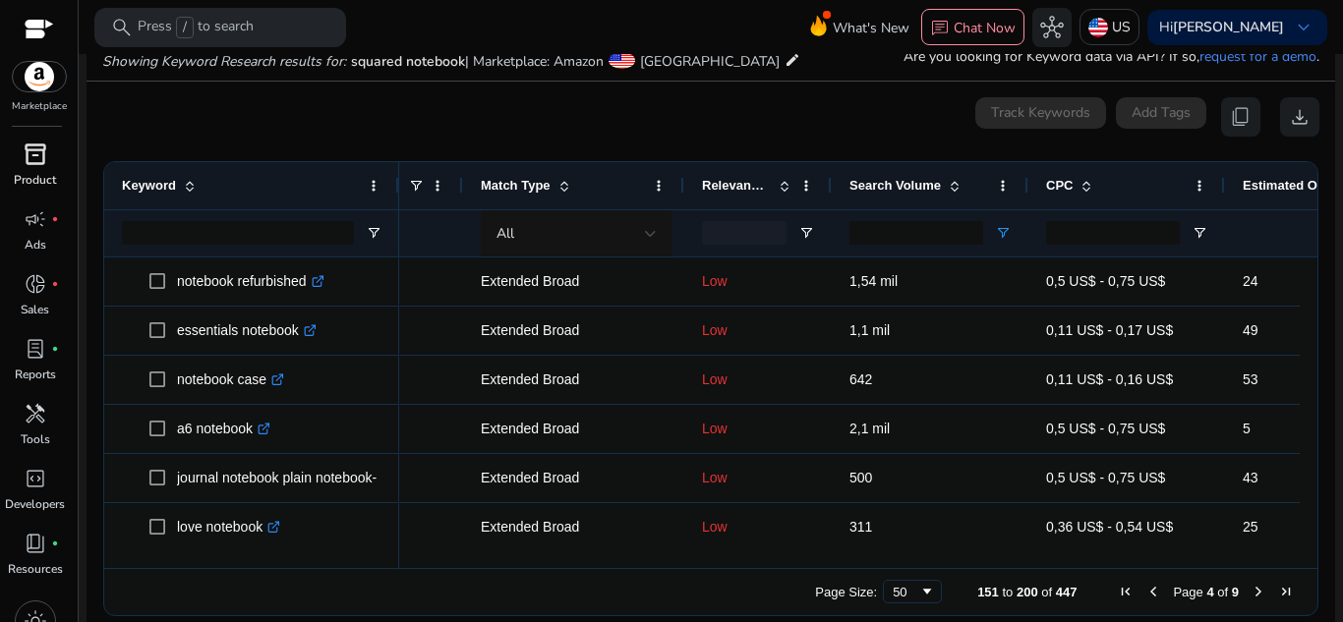
click at [1253, 588] on span "Next Page" at bounding box center [1259, 592] width 16 height 16
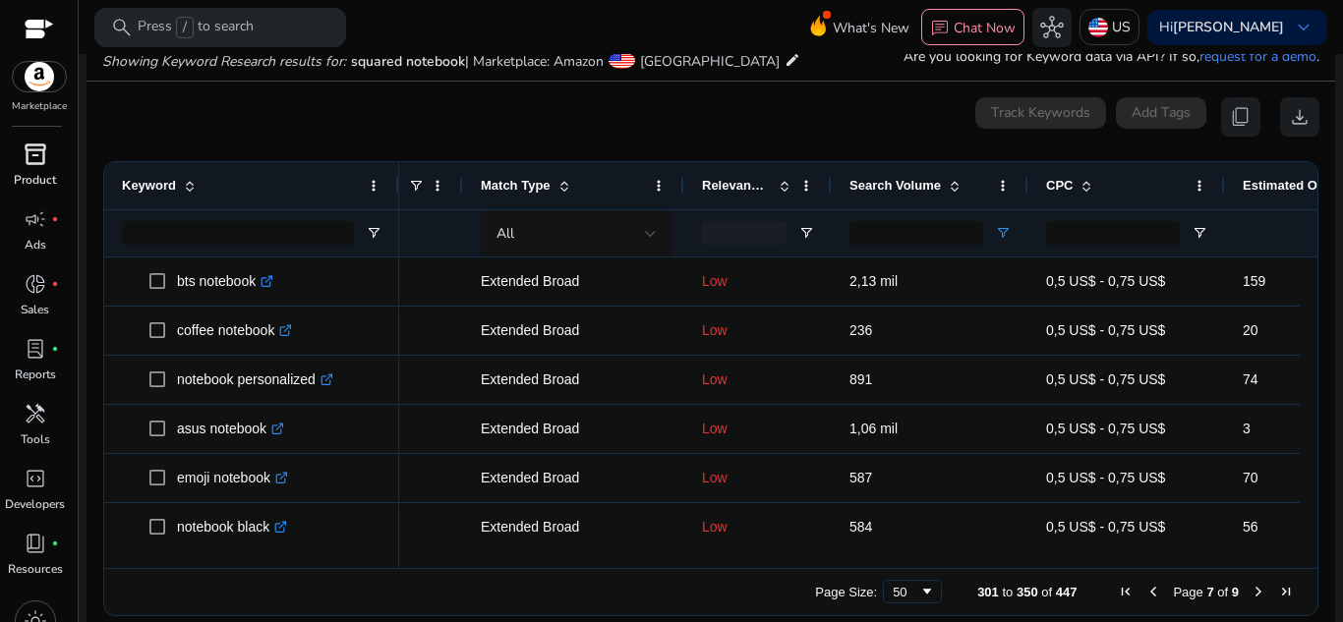
click at [1253, 588] on span "Next Page" at bounding box center [1259, 592] width 16 height 16
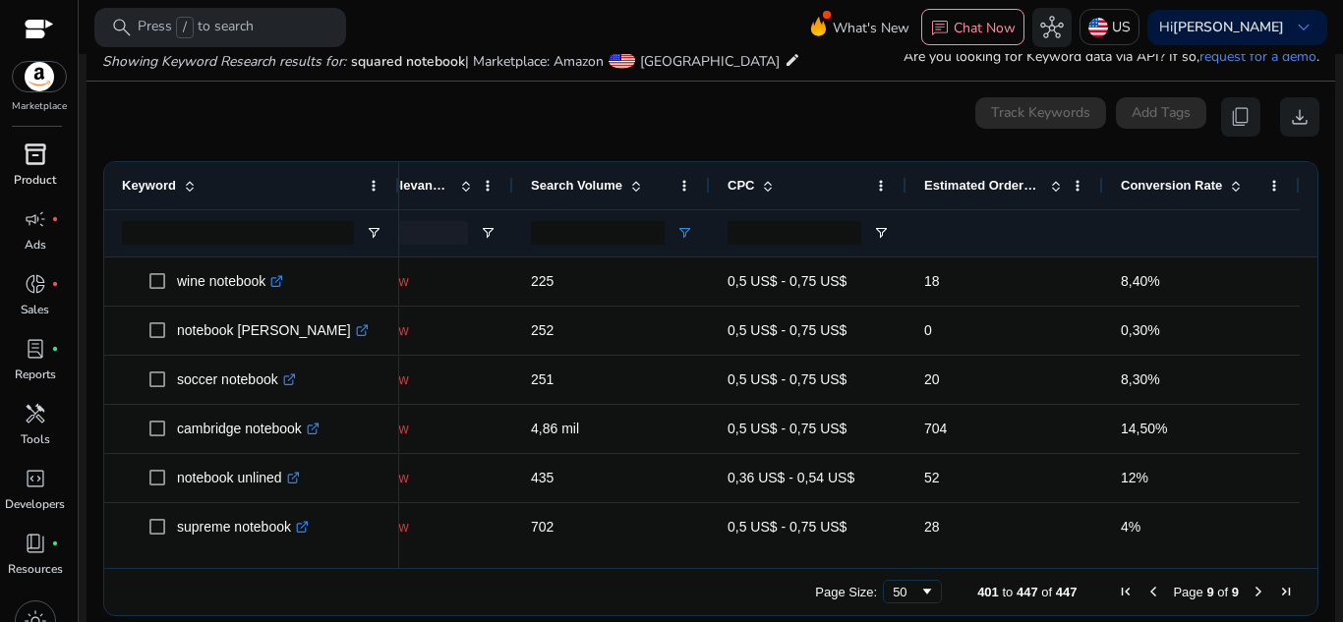
drag, startPoint x: 1313, startPoint y: 264, endPoint x: 1302, endPoint y: 323, distance: 60.0
click at [1302, 323] on ag-grid-angular "401 to 447 of 447. Page 9 of 9 Drag here to set row groups Drag here to set col…" at bounding box center [711, 388] width 1247 height 475
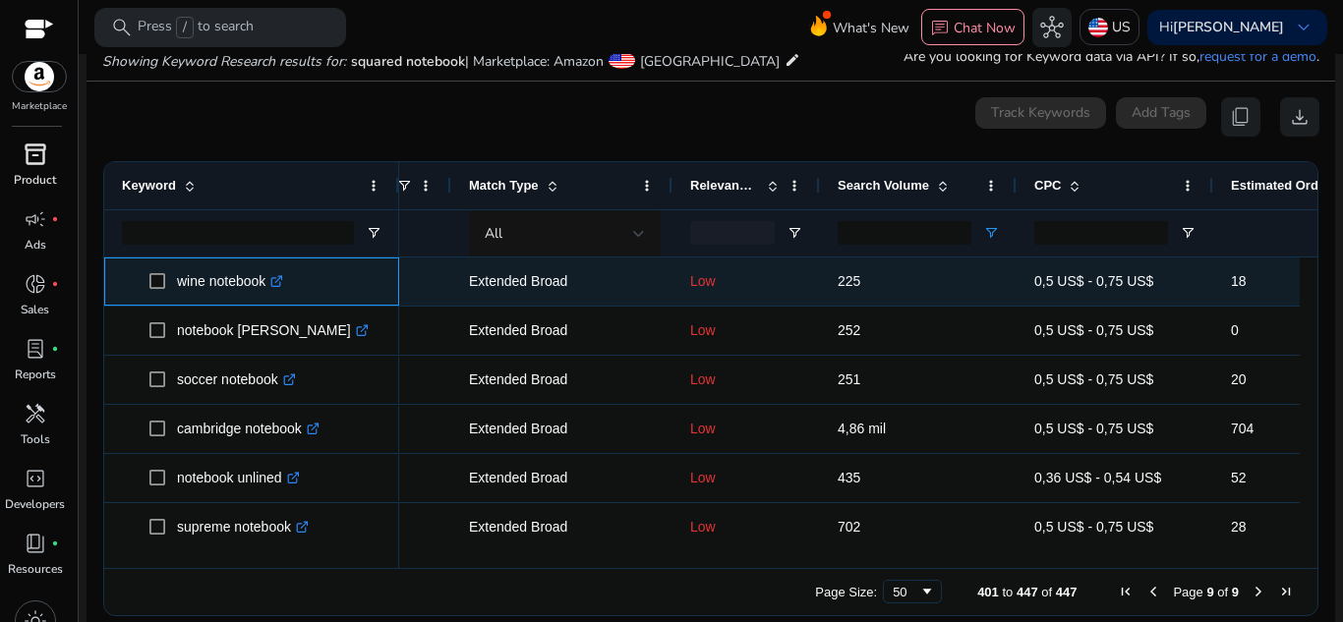
click at [283, 276] on icon ".st0{fill:#2c8af8}" at bounding box center [276, 281] width 13 height 13
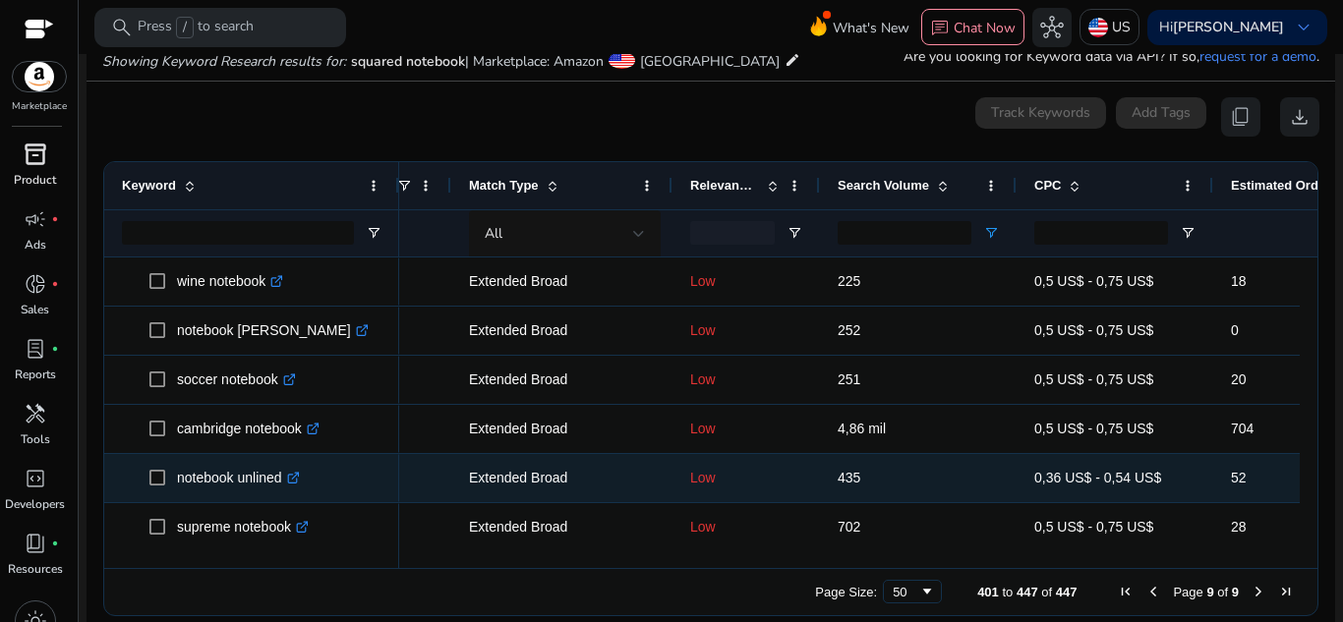
click at [297, 479] on icon ".st0{fill:#2c8af8}" at bounding box center [293, 478] width 13 height 13
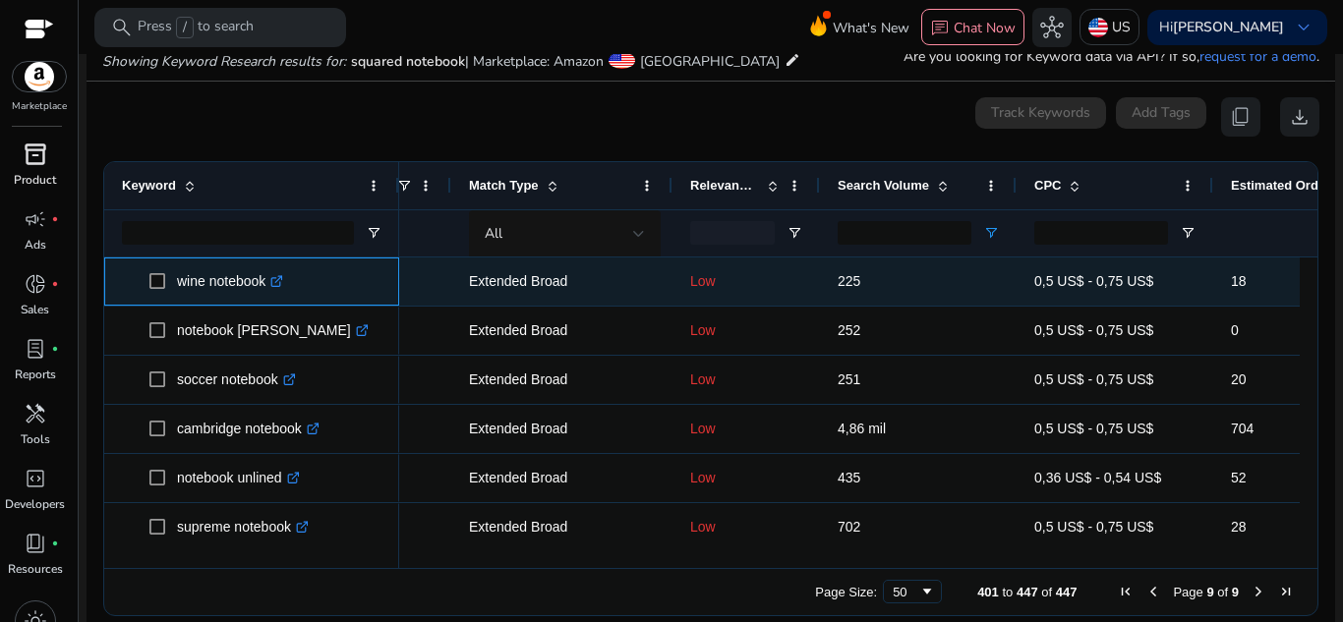
click at [274, 284] on link ".st0{fill:#2c8af8}" at bounding box center [274, 281] width 18 height 16
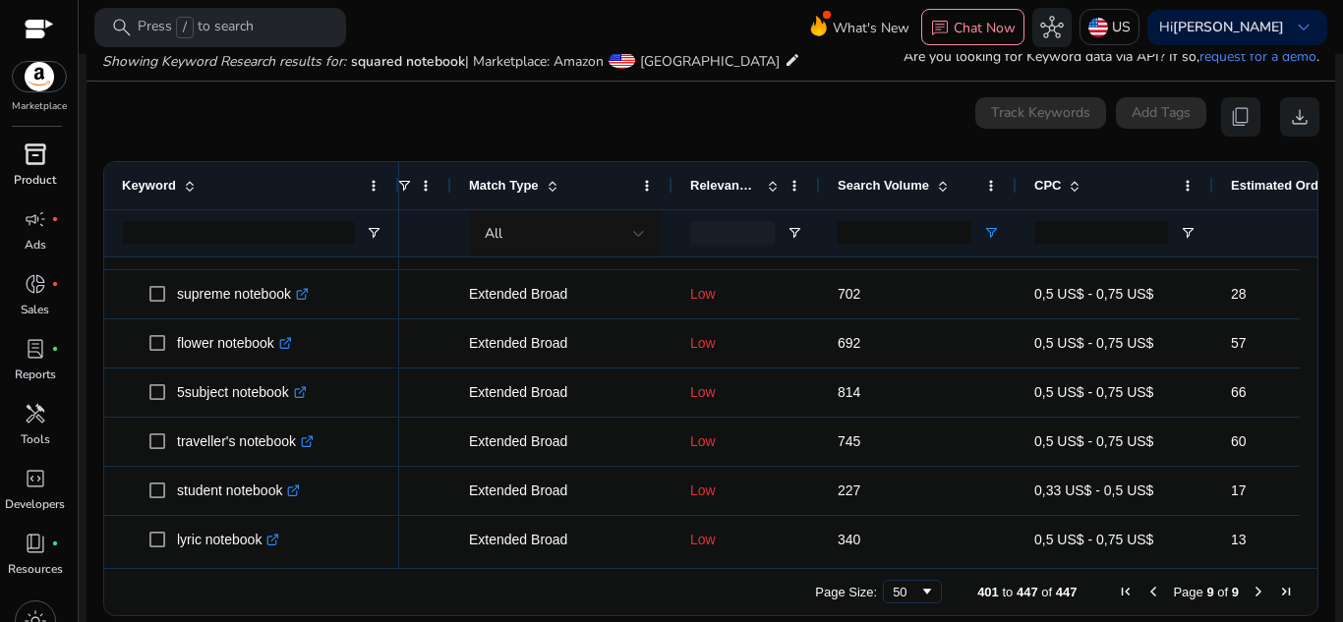
scroll to position [249, 0]
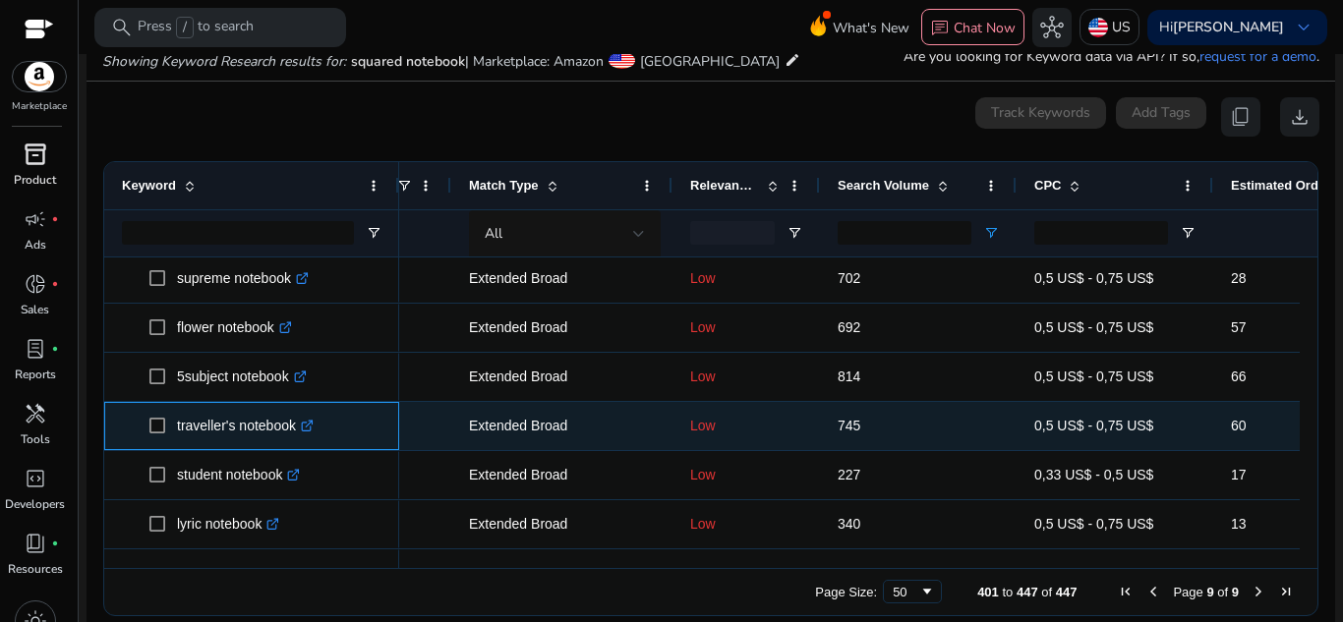
click at [306, 425] on icon ".st0{fill:#2c8af8}" at bounding box center [307, 426] width 13 height 13
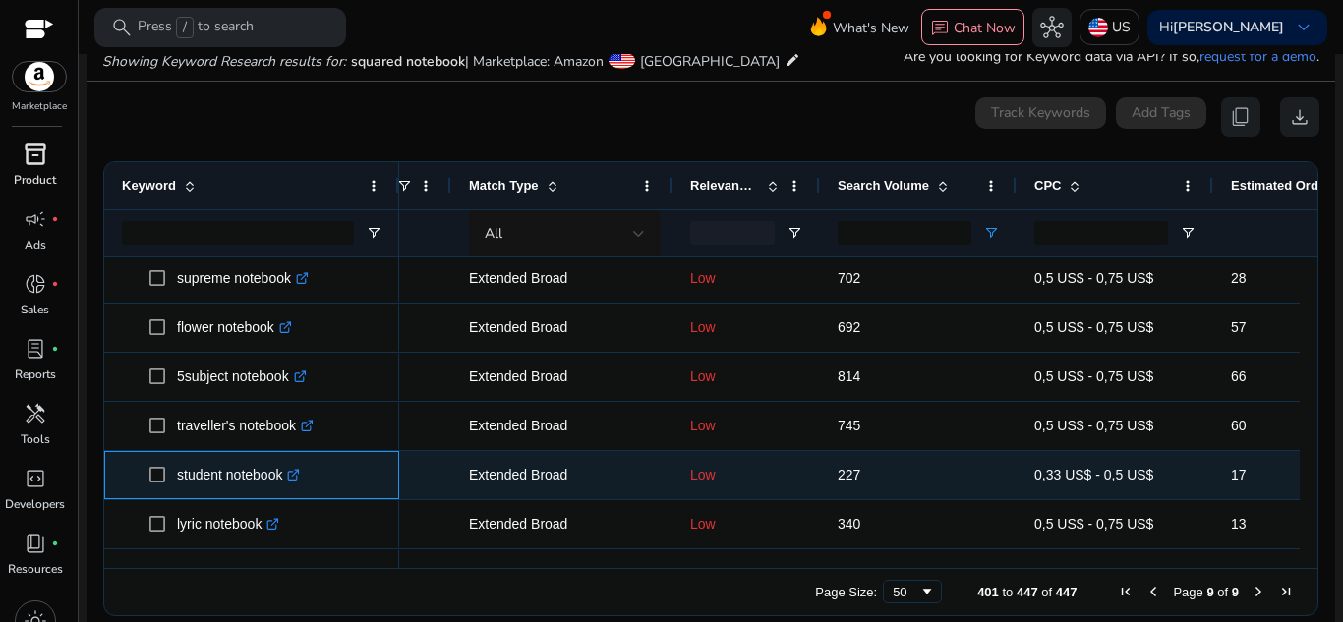
click at [291, 475] on link ".st0{fill:#2c8af8}" at bounding box center [291, 475] width 18 height 16
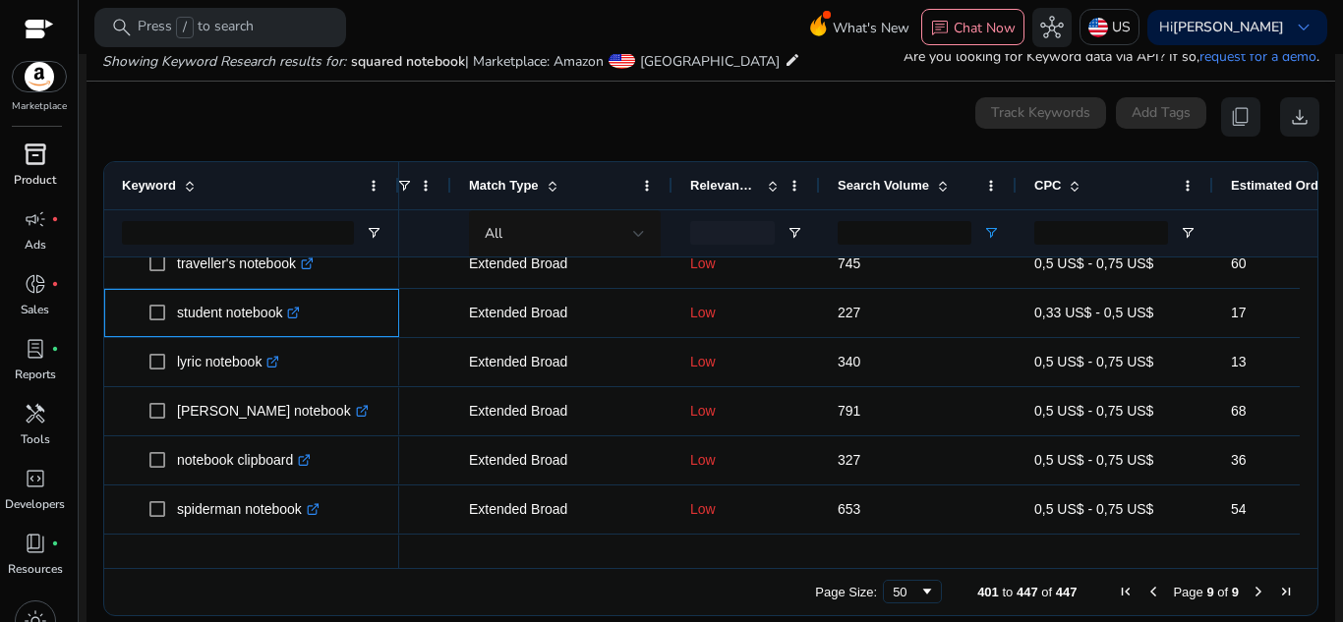
scroll to position [427, 0]
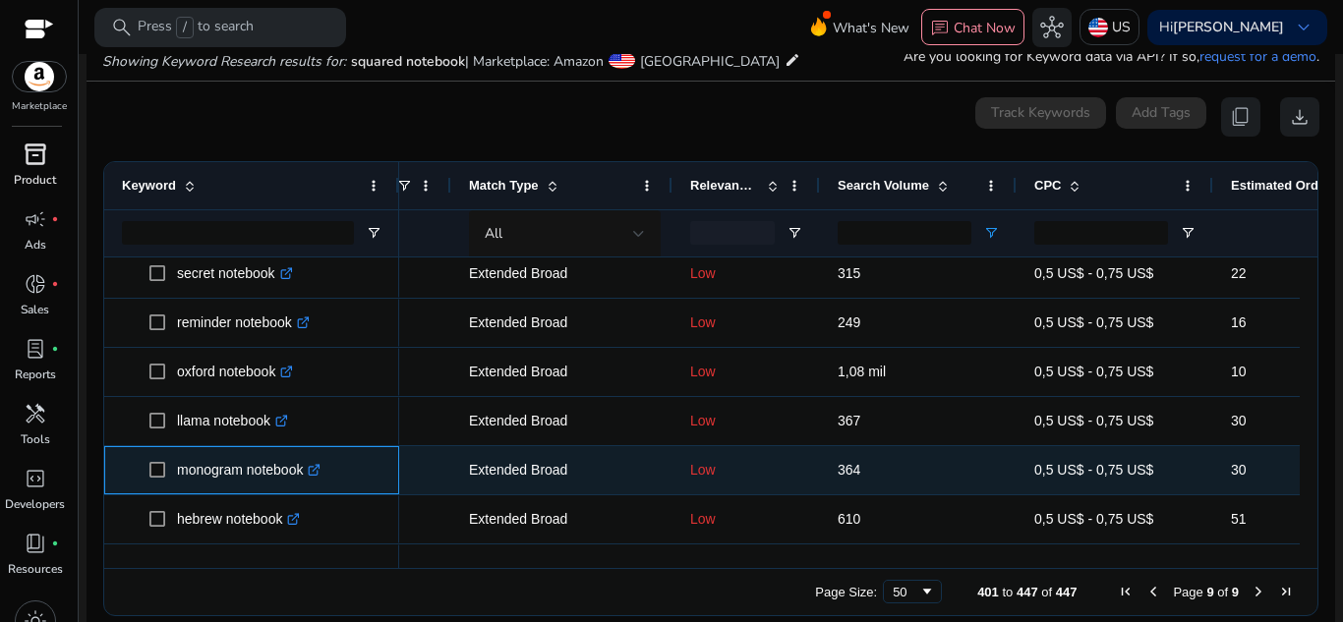
click at [315, 467] on link ".st0{fill:#2c8af8}" at bounding box center [312, 470] width 18 height 16
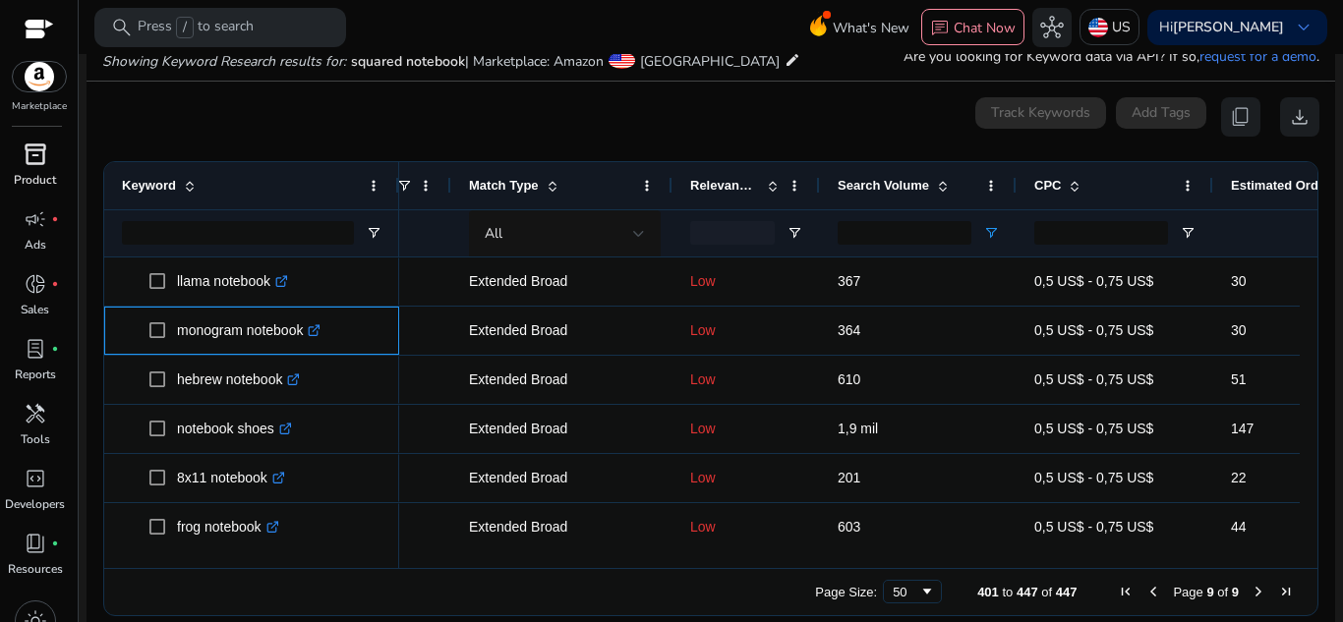
scroll to position [1048, 0]
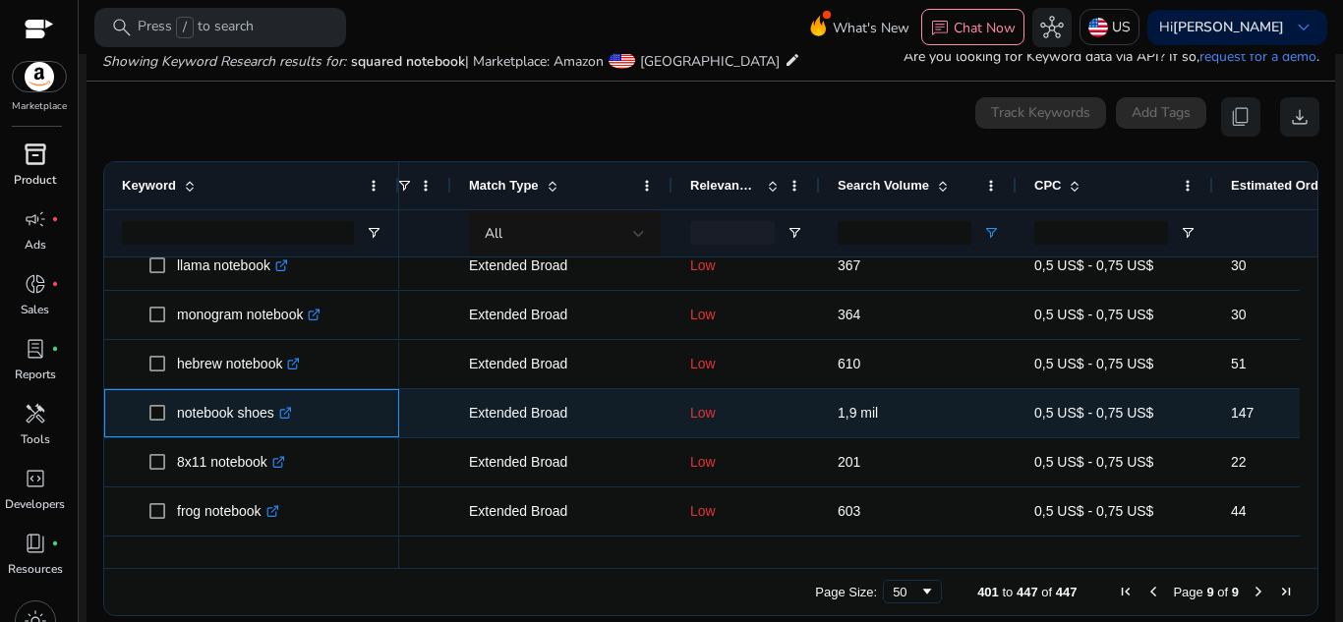
click at [291, 410] on icon ".st0{fill:#2c8af8}" at bounding box center [285, 413] width 13 height 13
click at [286, 405] on link ".st0{fill:#2c8af8}" at bounding box center [283, 413] width 18 height 16
click at [286, 417] on icon ".st0{fill:#2c8af8}" at bounding box center [285, 413] width 13 height 13
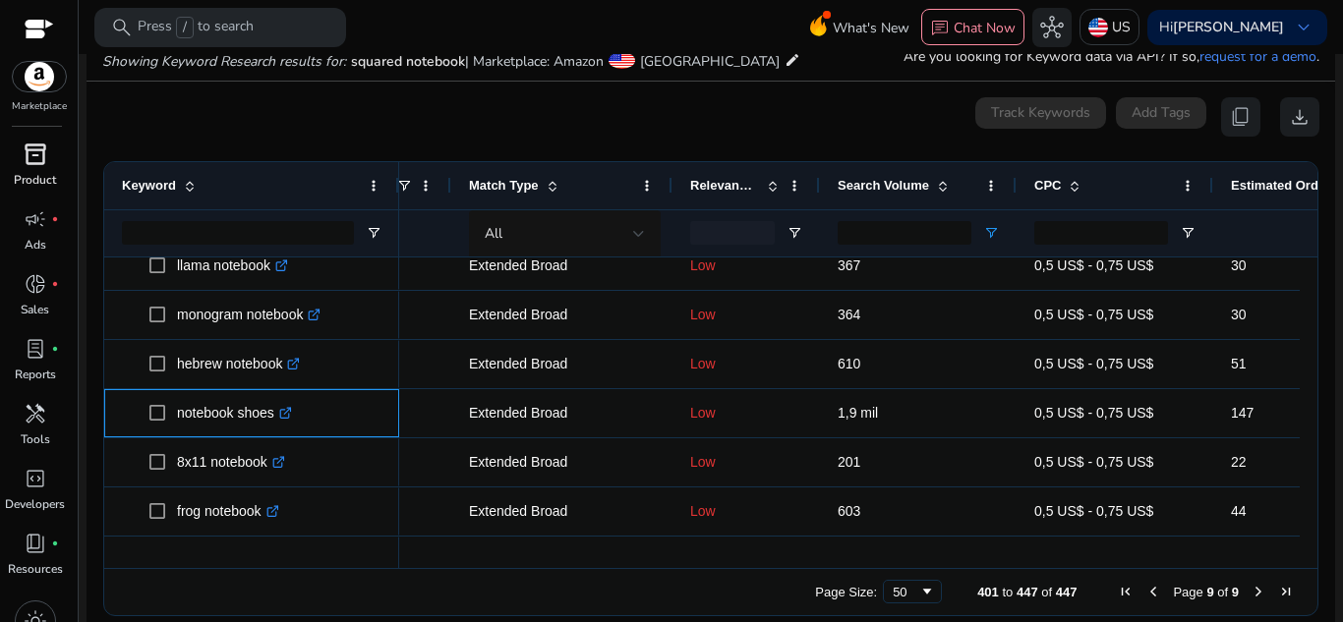
scroll to position [1304, 0]
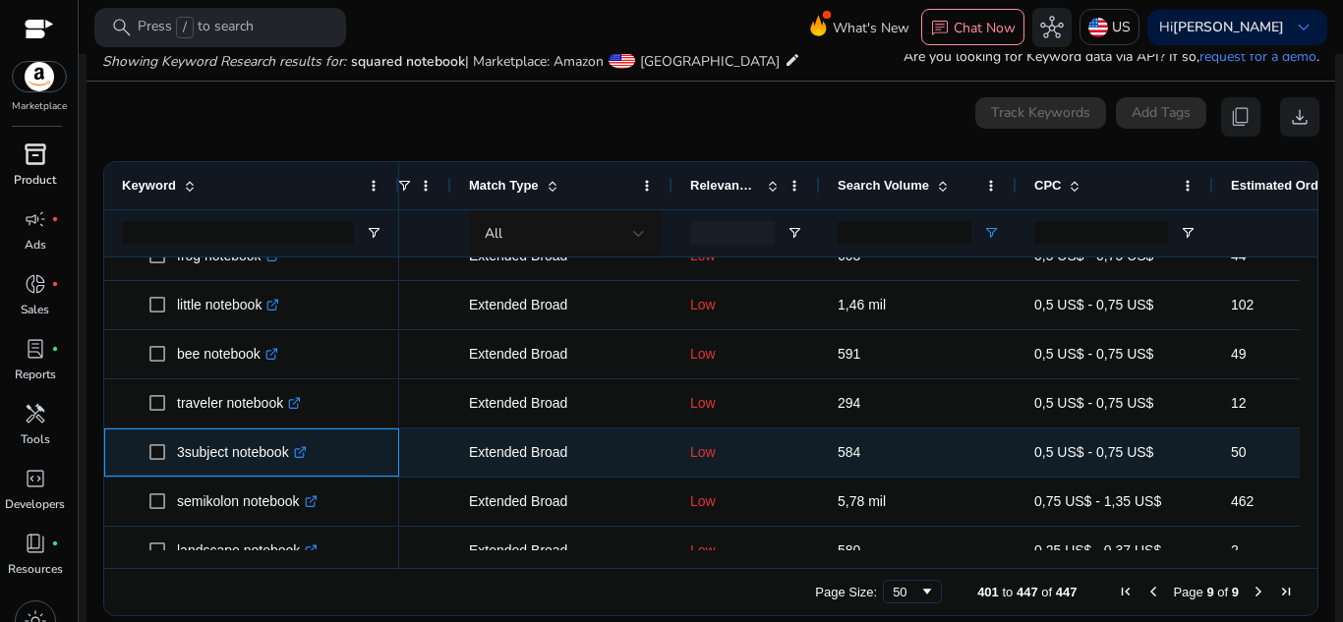
click at [307, 453] on icon ".st0{fill:#2c8af8}" at bounding box center [300, 452] width 13 height 13
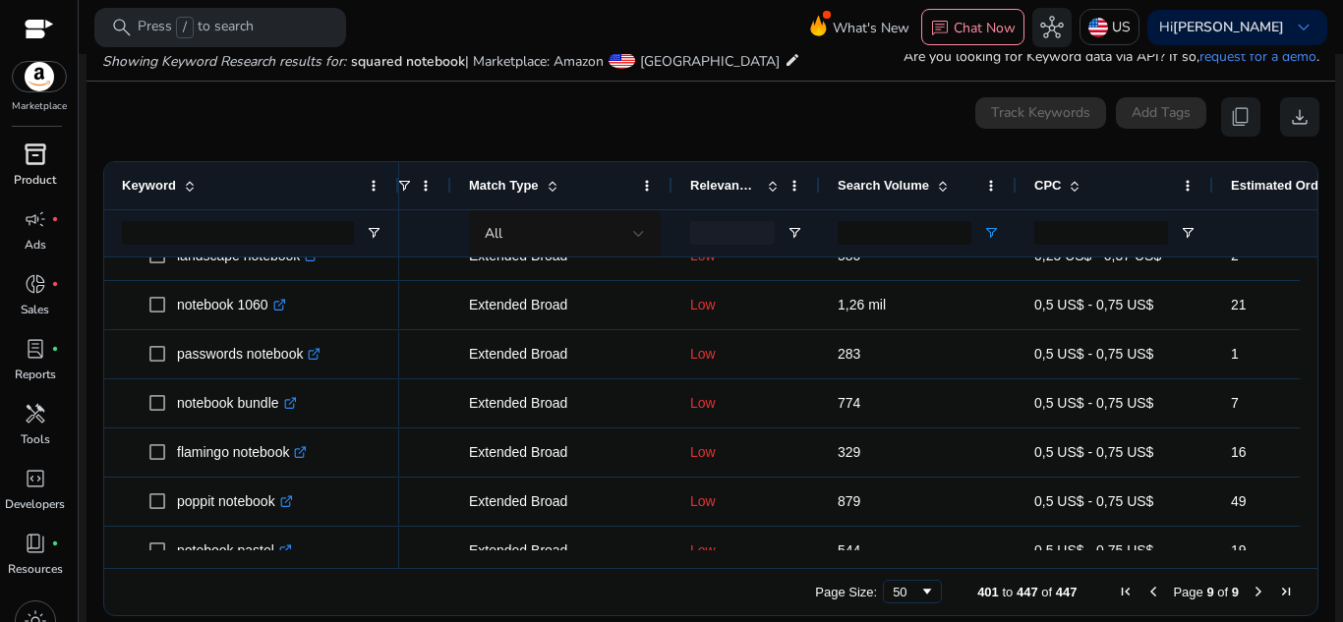
scroll to position [1615, 0]
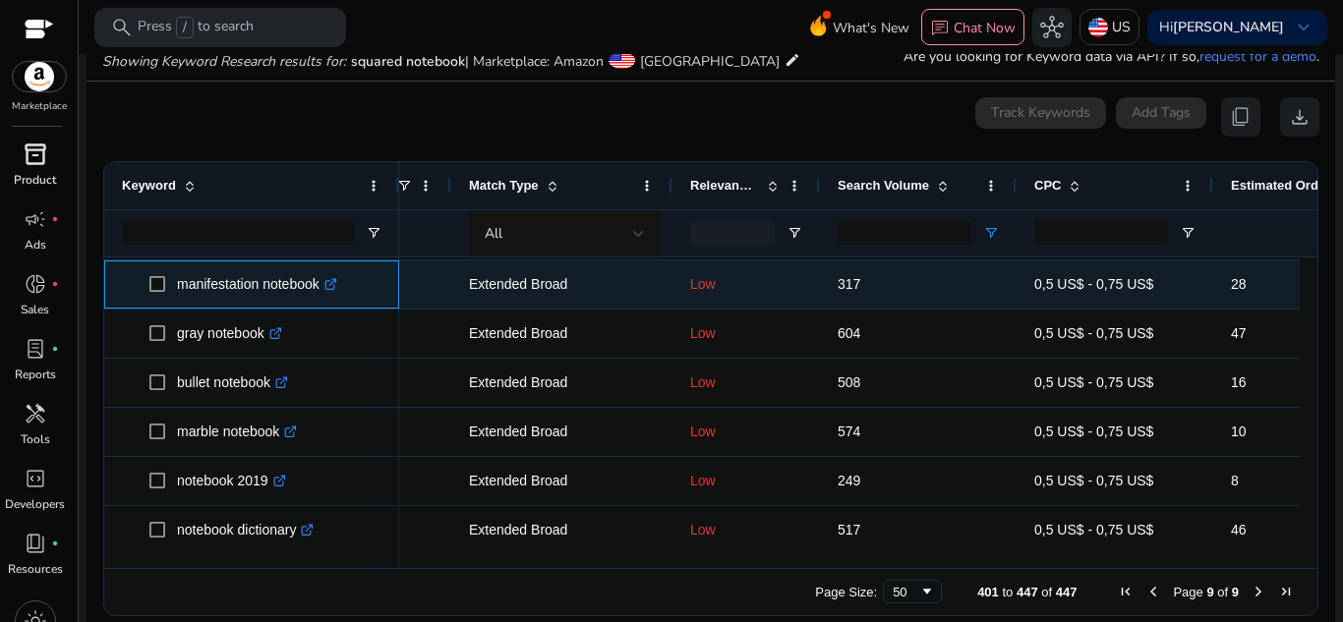
click at [335, 286] on icon ".st0{fill:#2c8af8}" at bounding box center [330, 284] width 13 height 13
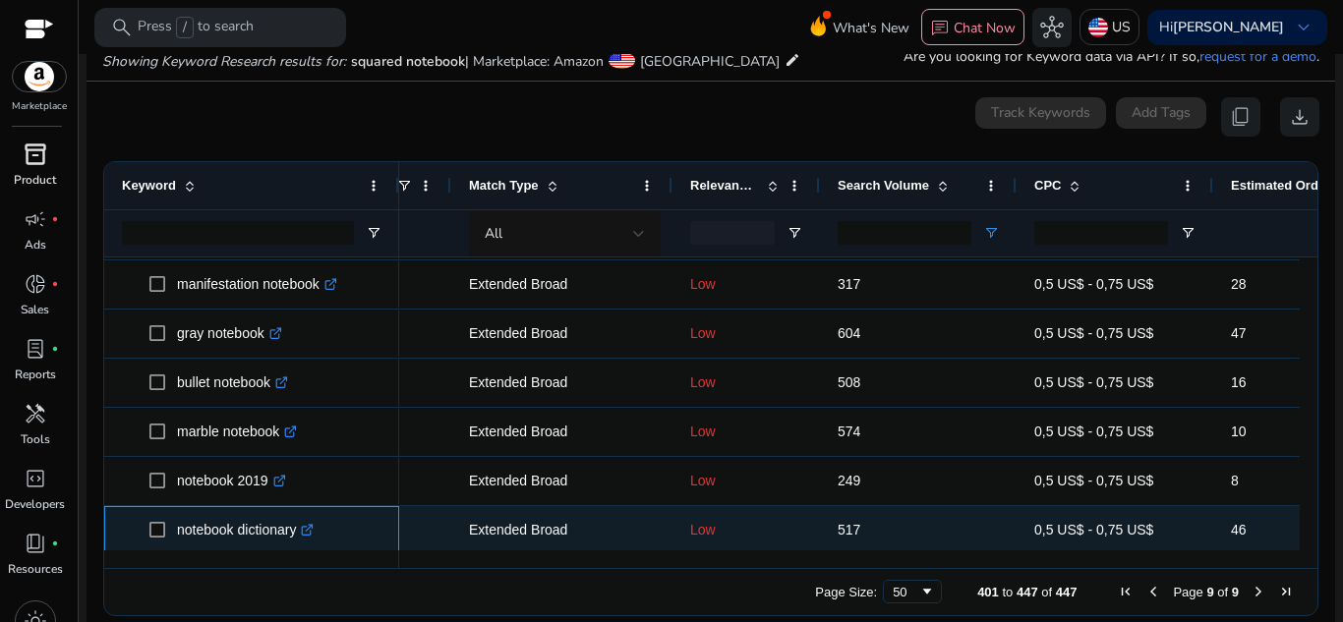
click at [314, 524] on icon ".st0{fill:#2c8af8}" at bounding box center [307, 530] width 13 height 13
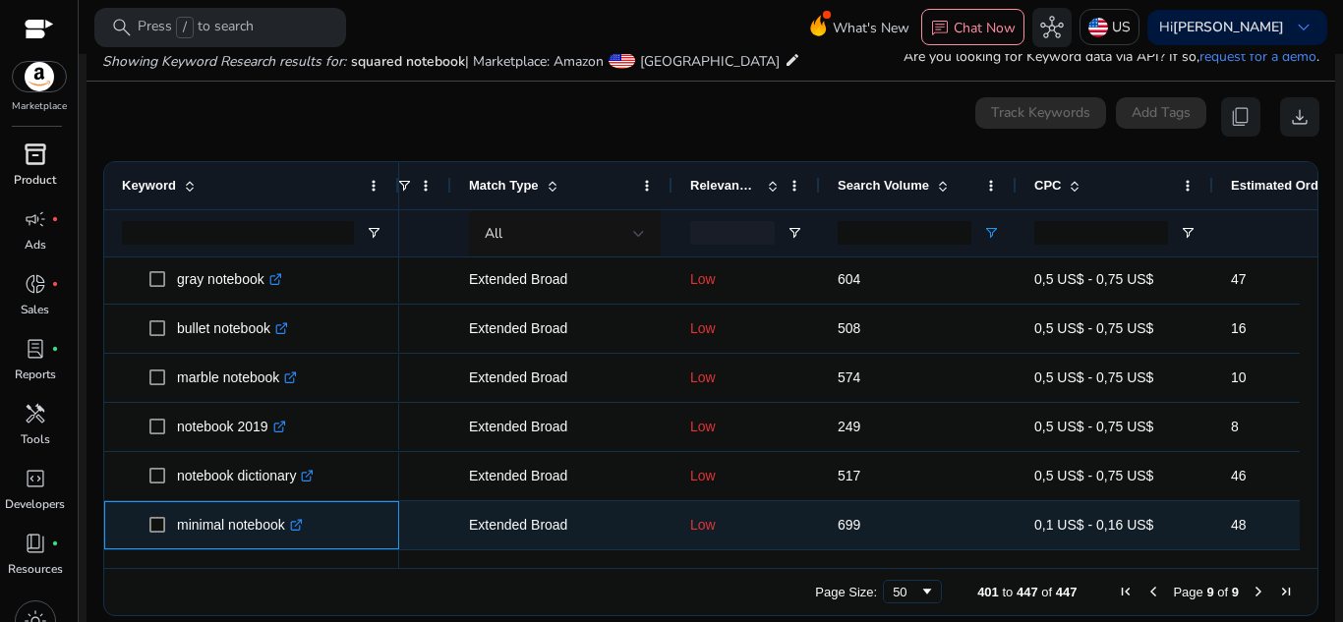
click at [300, 529] on icon ".st0{fill:#2c8af8}" at bounding box center [296, 525] width 13 height 13
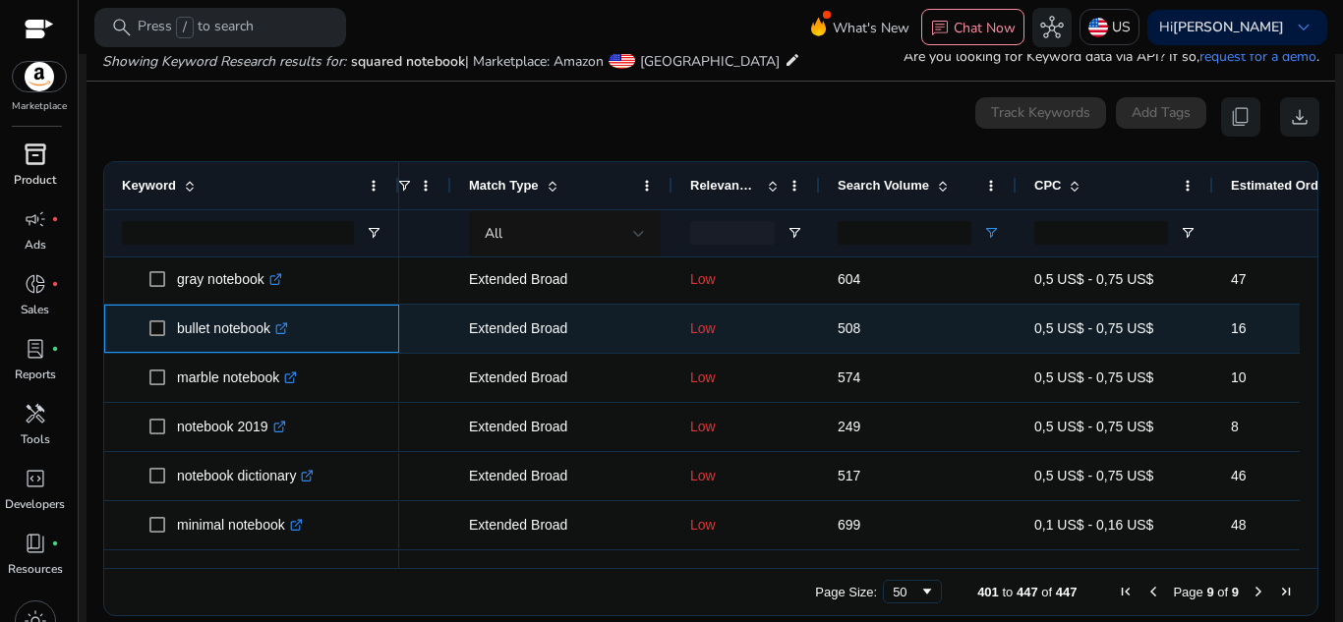
click at [286, 329] on icon at bounding box center [281, 329] width 10 height 10
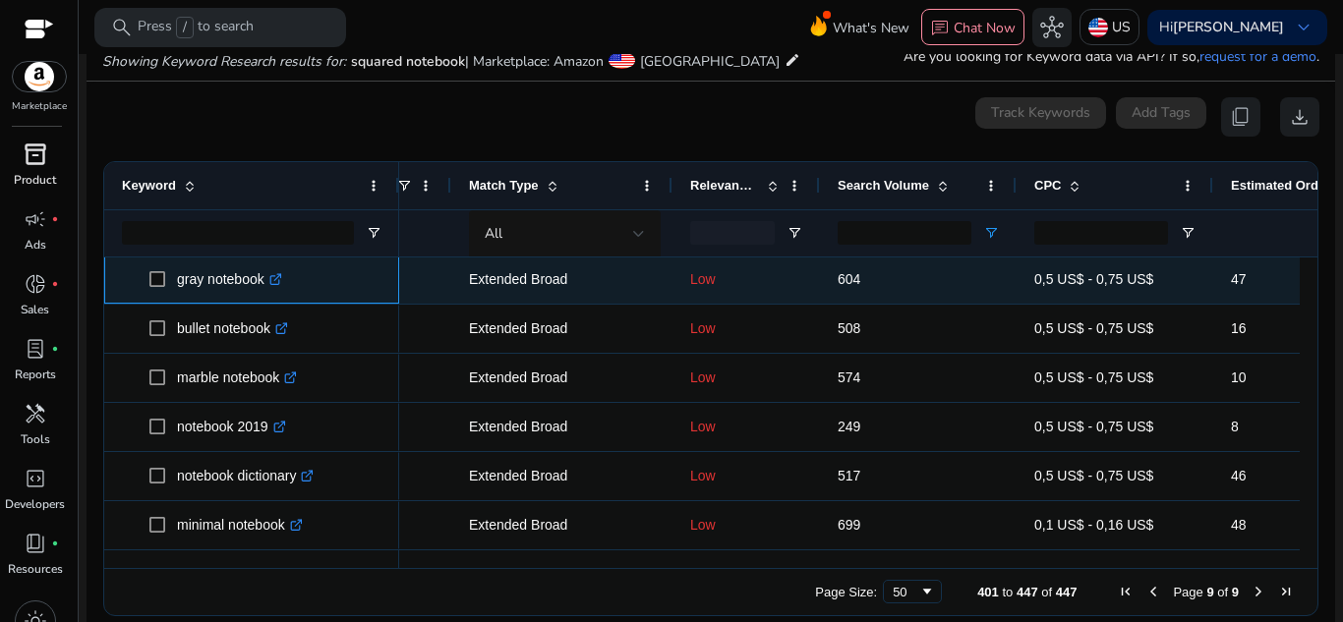
click at [278, 284] on icon ".st0{fill:#2c8af8}" at bounding box center [275, 279] width 13 height 13
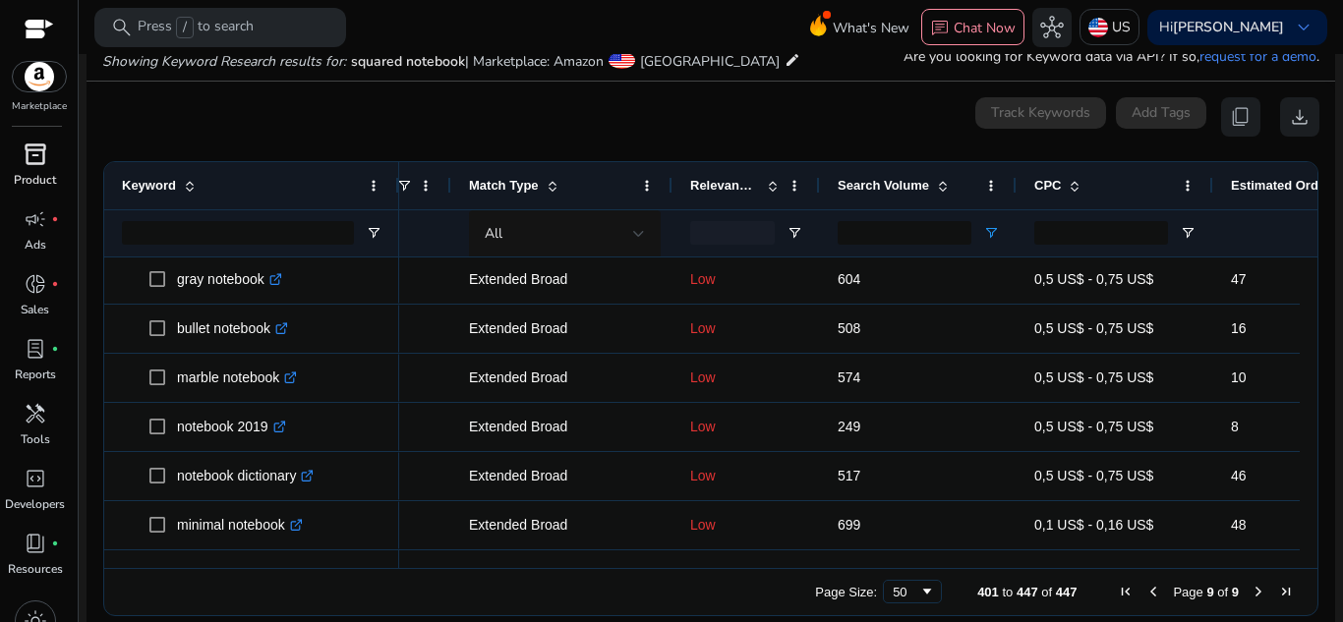
click at [1148, 588] on span "Previous Page" at bounding box center [1154, 592] width 16 height 16
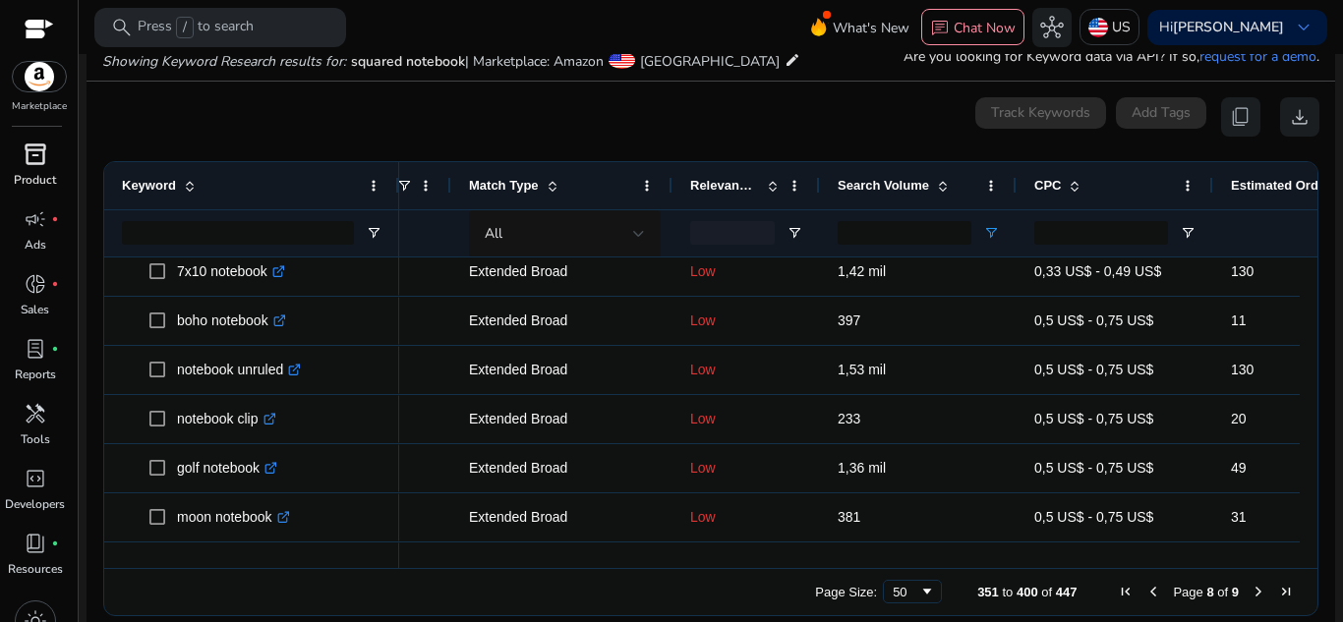
scroll to position [248, 0]
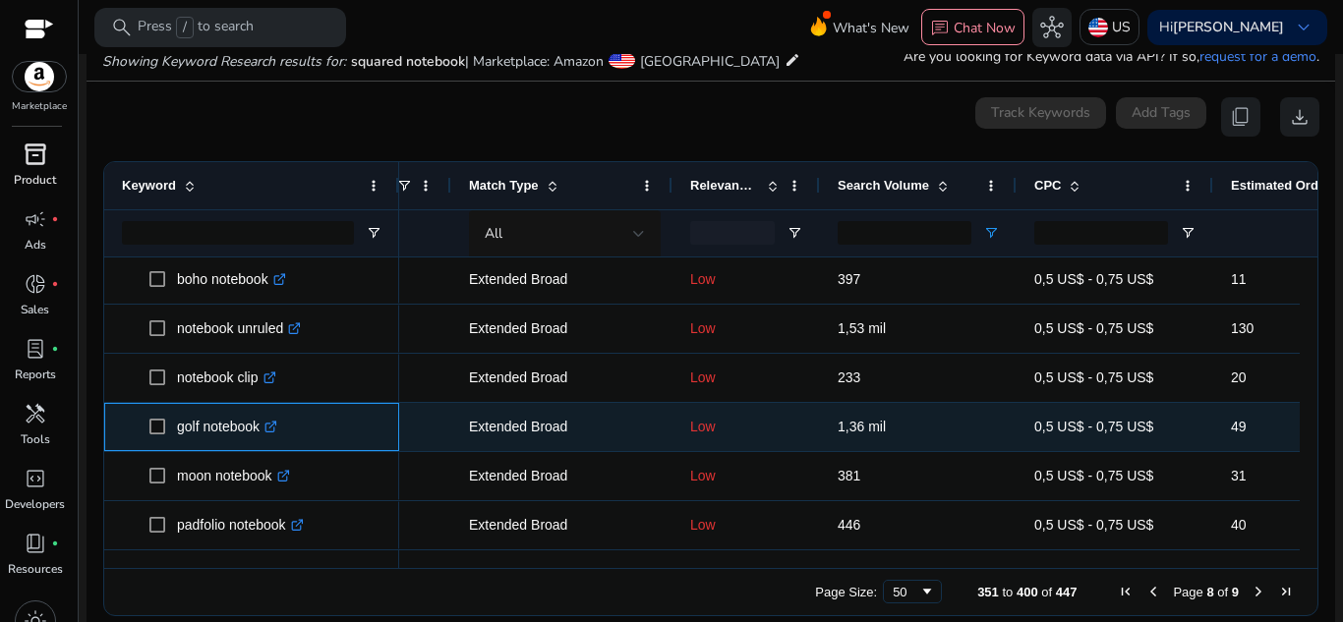
click at [277, 428] on icon ".st0{fill:#2c8af8}" at bounding box center [270, 427] width 13 height 13
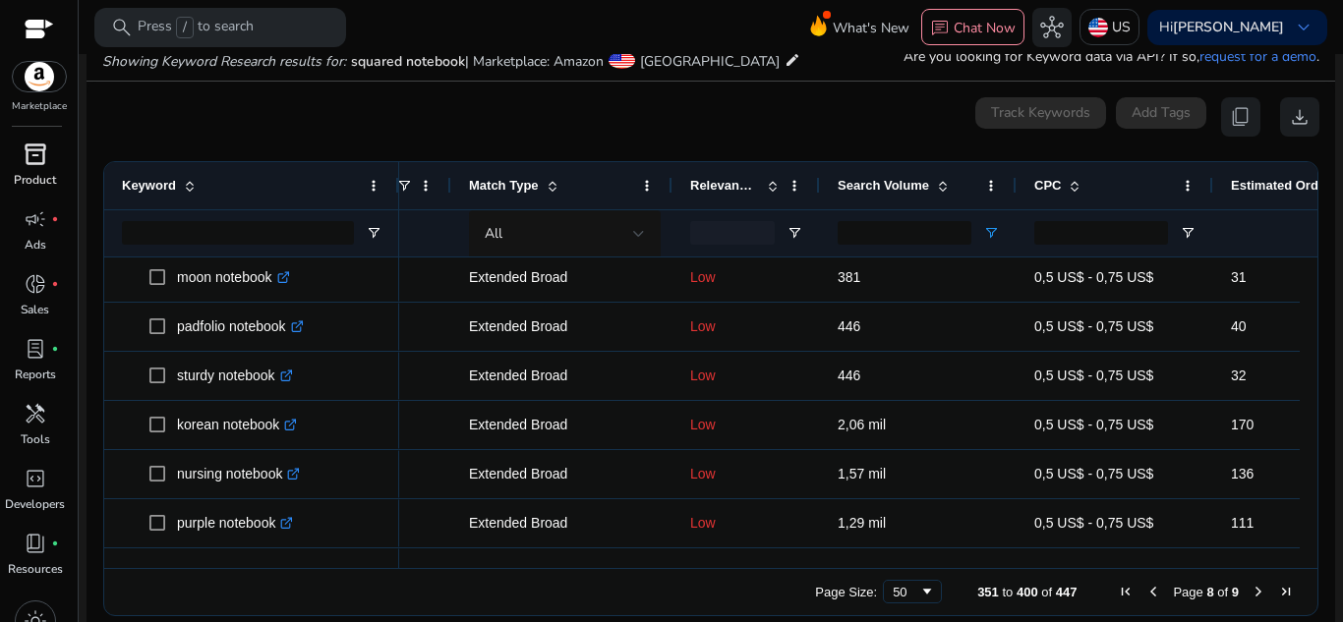
scroll to position [454, 0]
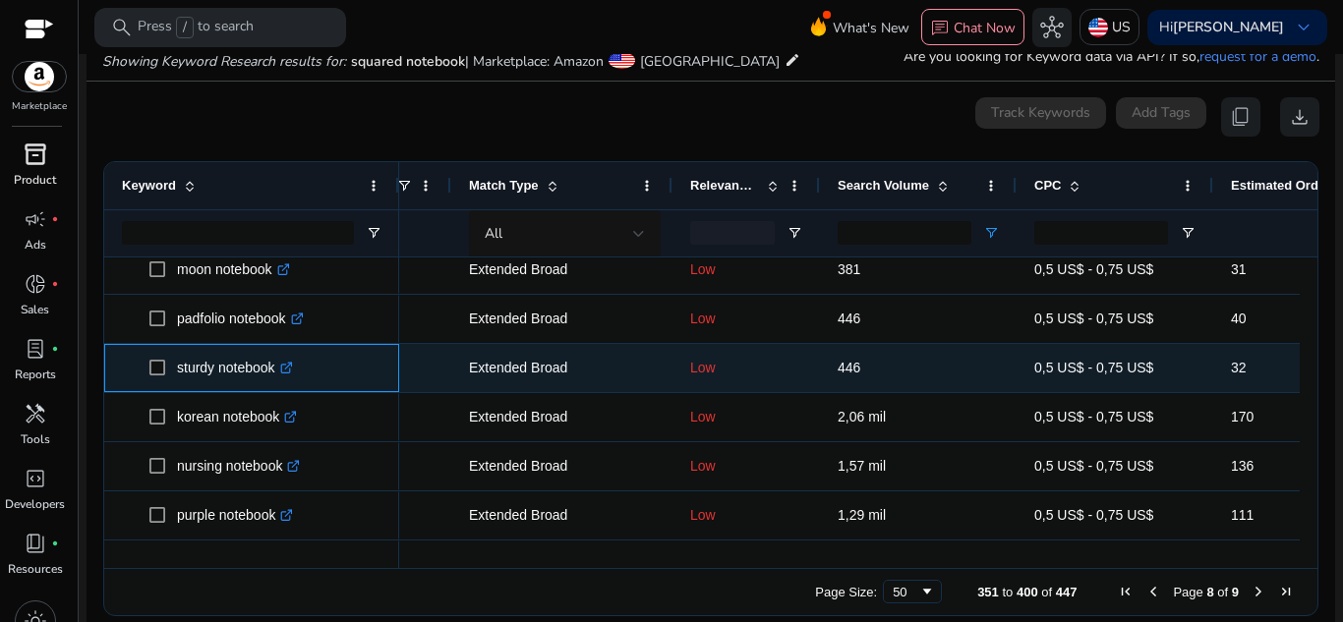
click at [290, 365] on icon at bounding box center [285, 369] width 10 height 10
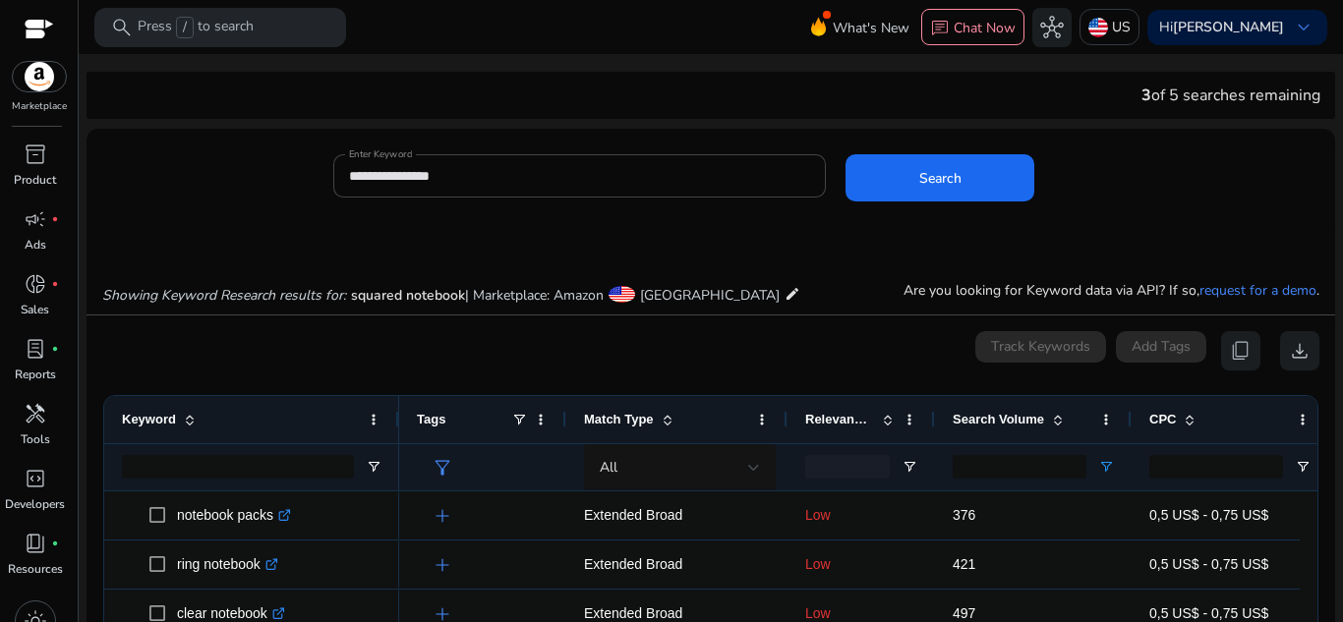
scroll to position [0, 115]
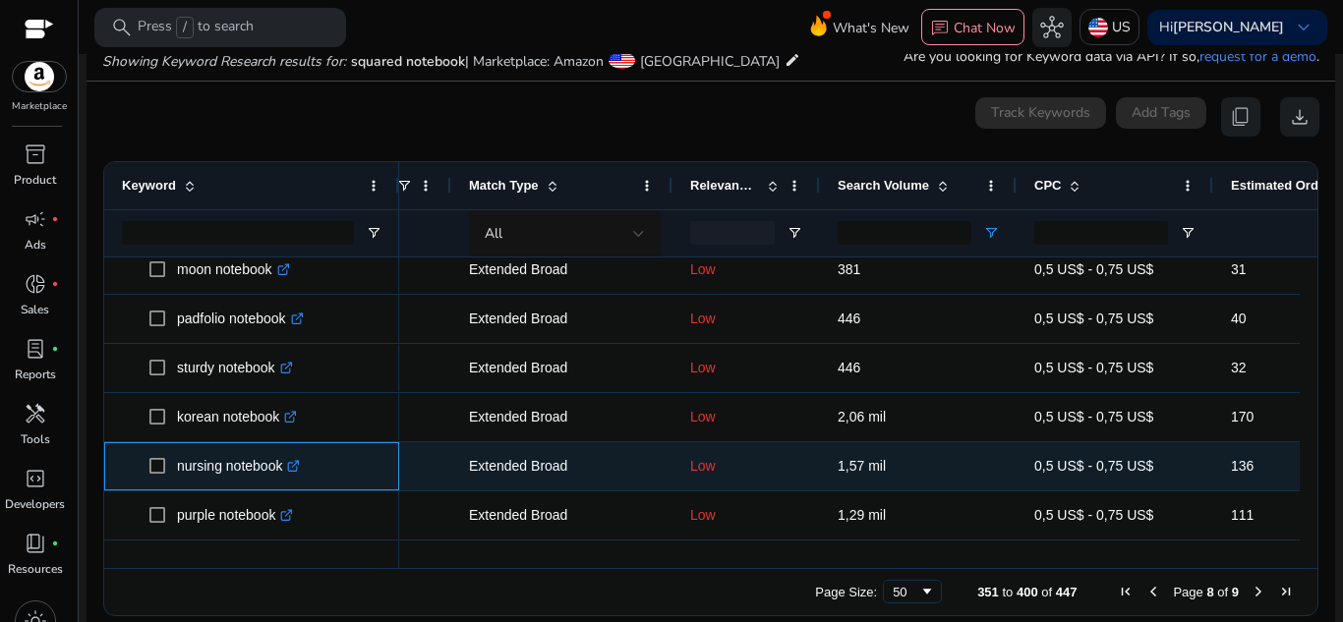
click at [299, 466] on icon ".st0{fill:#2c8af8}" at bounding box center [293, 466] width 13 height 13
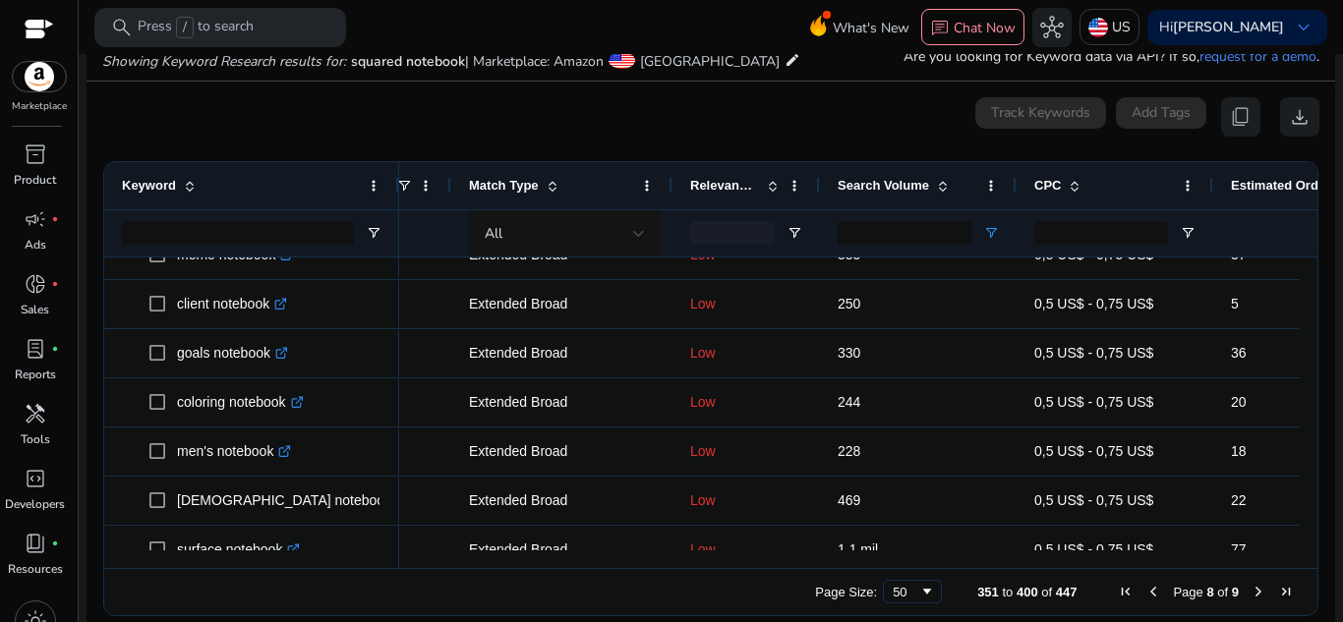
scroll to position [0, 0]
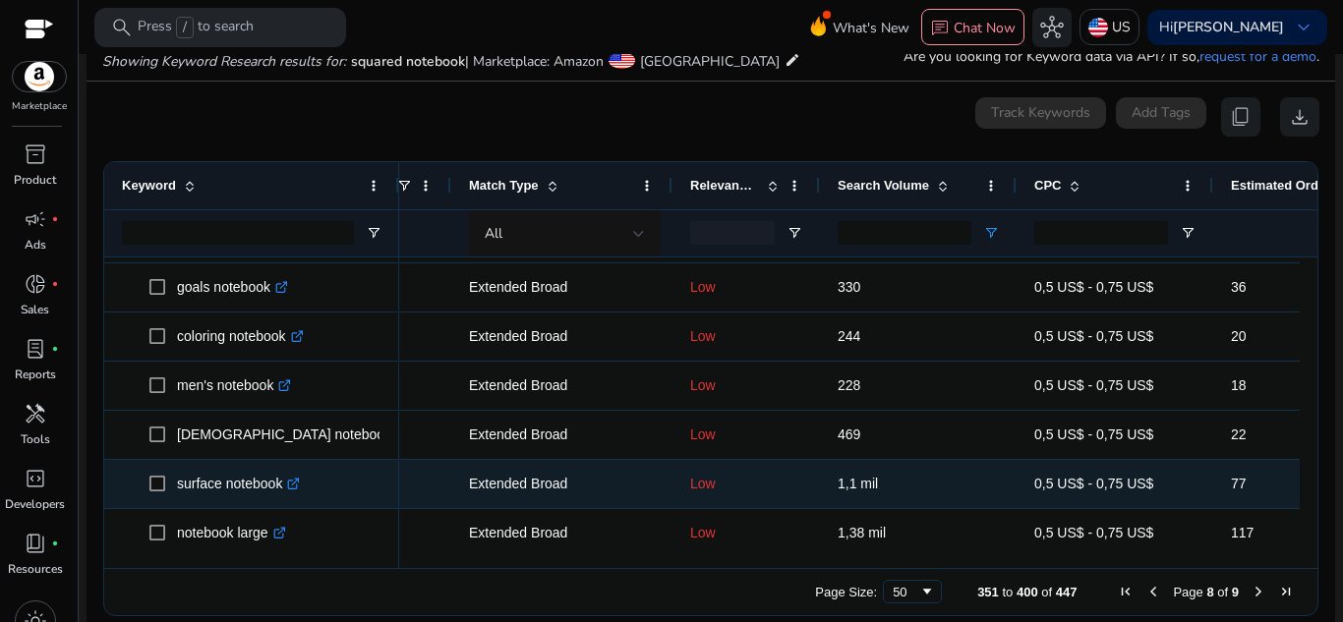
click at [299, 481] on icon ".st0{fill:#2c8af8}" at bounding box center [293, 484] width 13 height 13
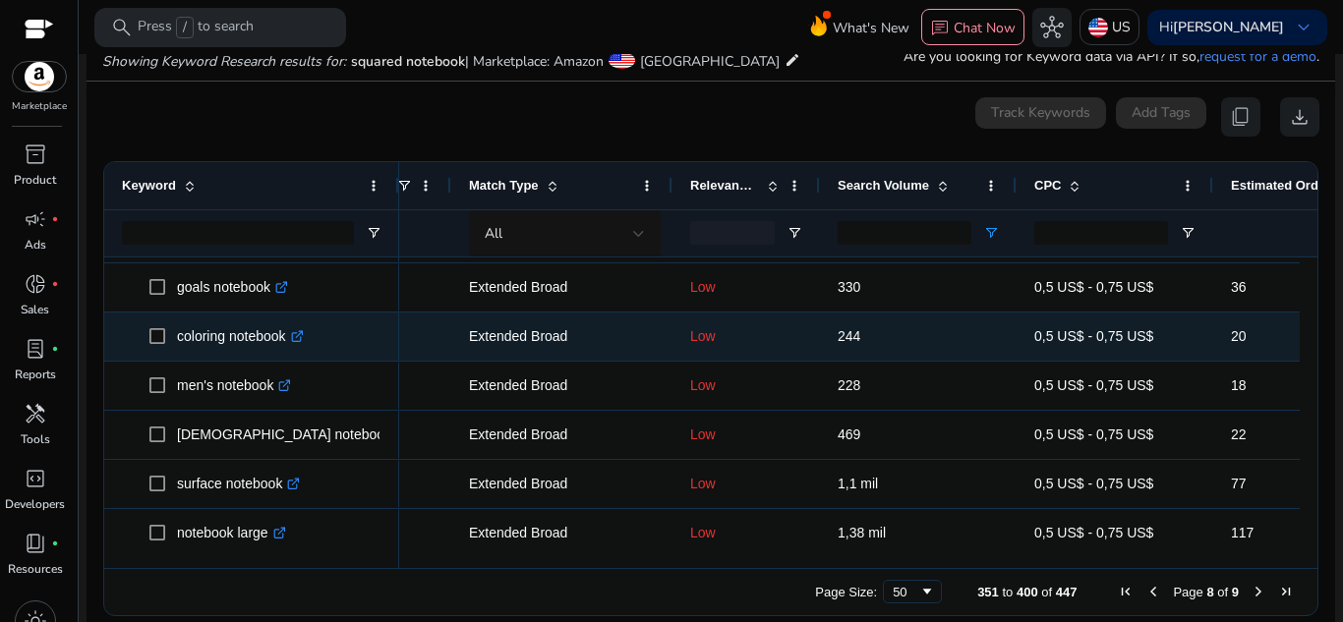
click at [662, 351] on div "Extended Broad" at bounding box center [561, 337] width 221 height 48
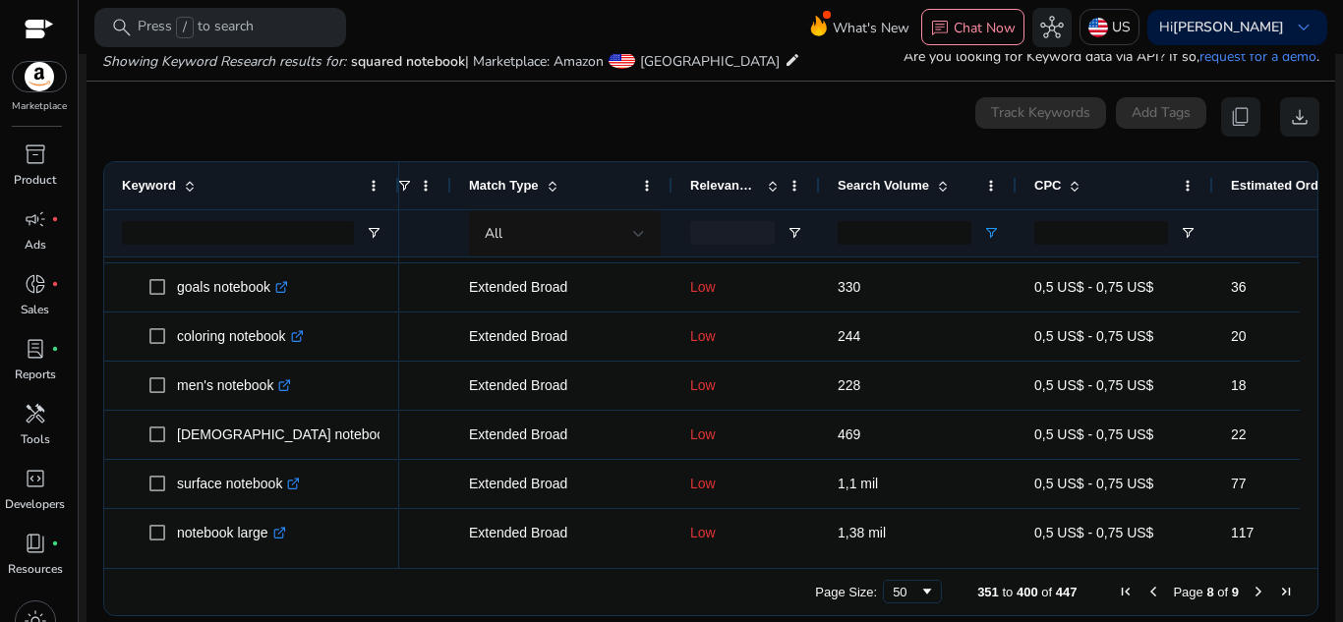
drag, startPoint x: 1299, startPoint y: 414, endPoint x: 1311, endPoint y: 426, distance: 16.7
click at [1311, 426] on ag-grid-angular "Press SPACE to select this row. Drag here to set row groups Drag here to set co…" at bounding box center [711, 388] width 1247 height 475
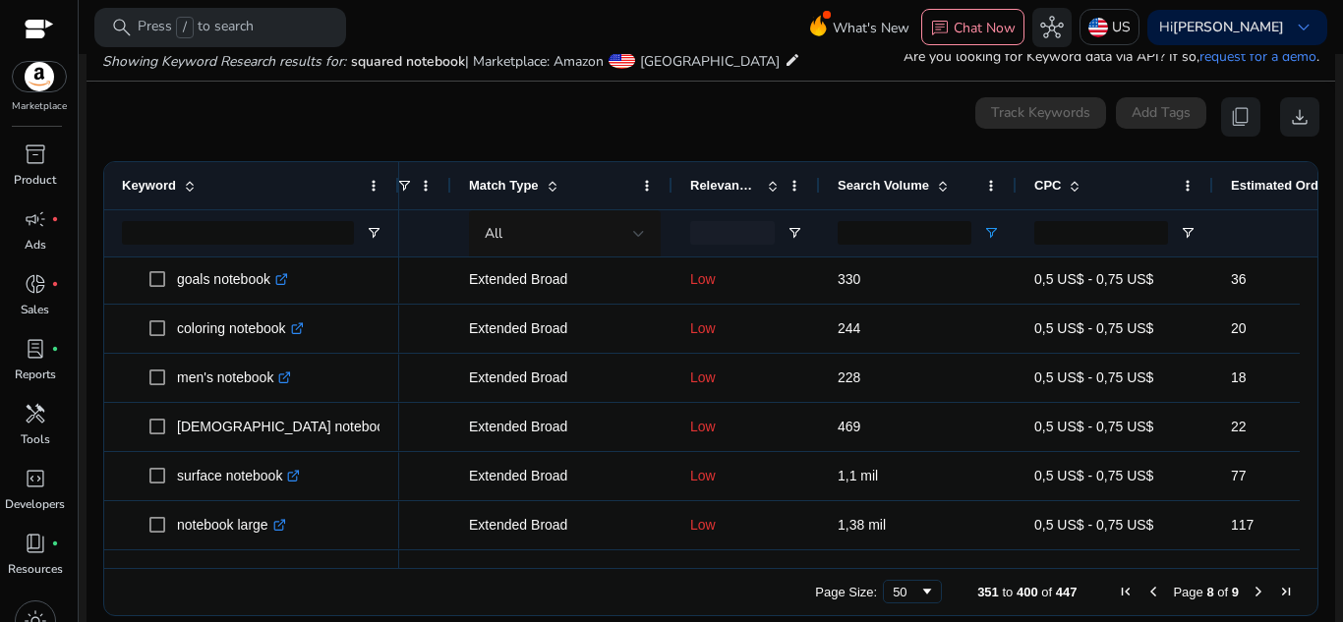
click at [1304, 421] on div "Drag here to set row groups Drag here to set column labels Keyword Match Type 31" at bounding box center [710, 388] width 1215 height 455
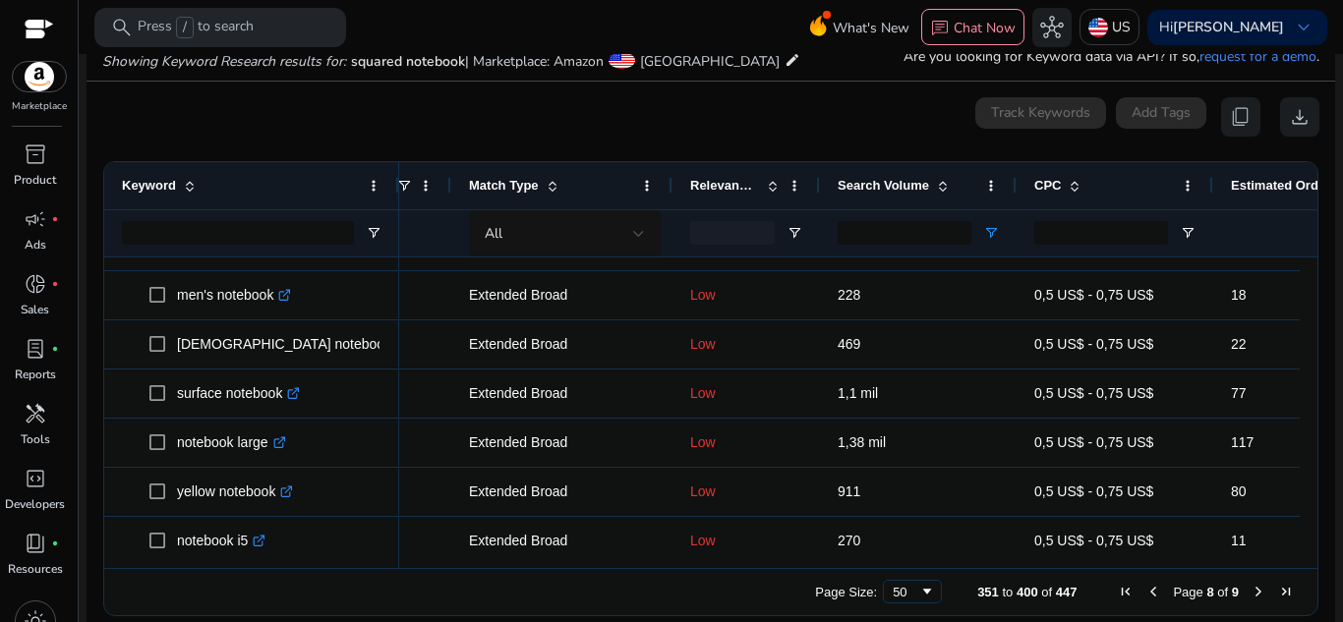
scroll to position [1339, 0]
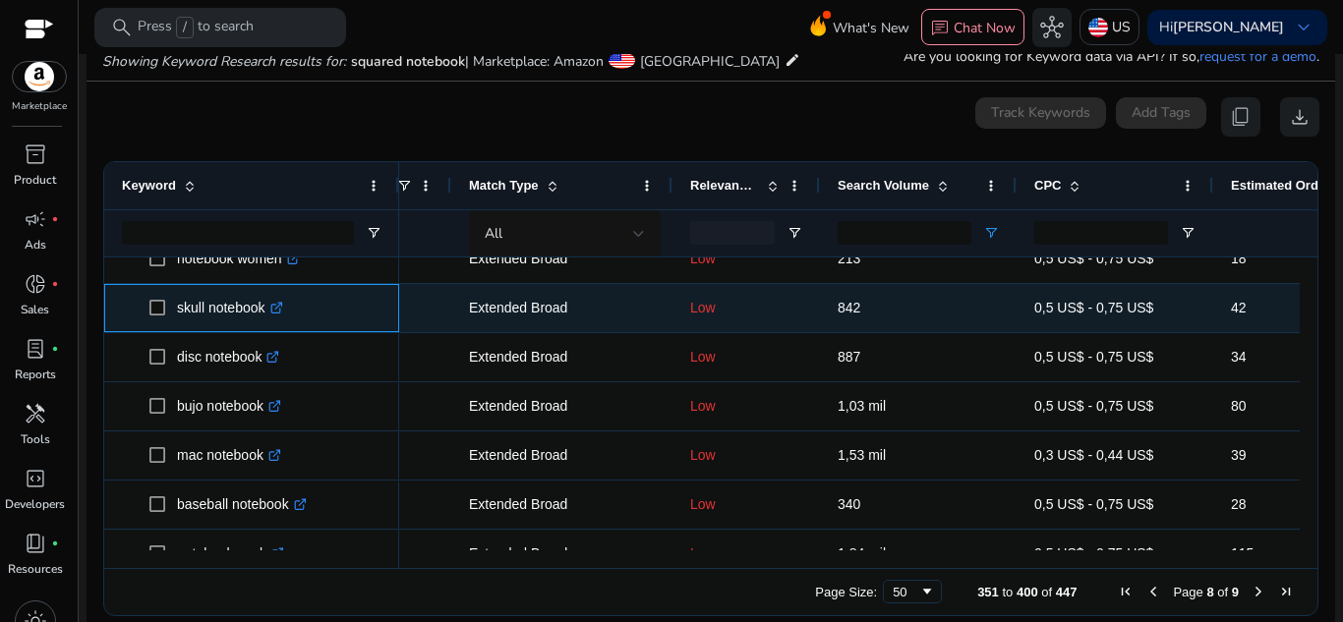
click at [274, 301] on link ".st0{fill:#2c8af8}" at bounding box center [274, 308] width 18 height 16
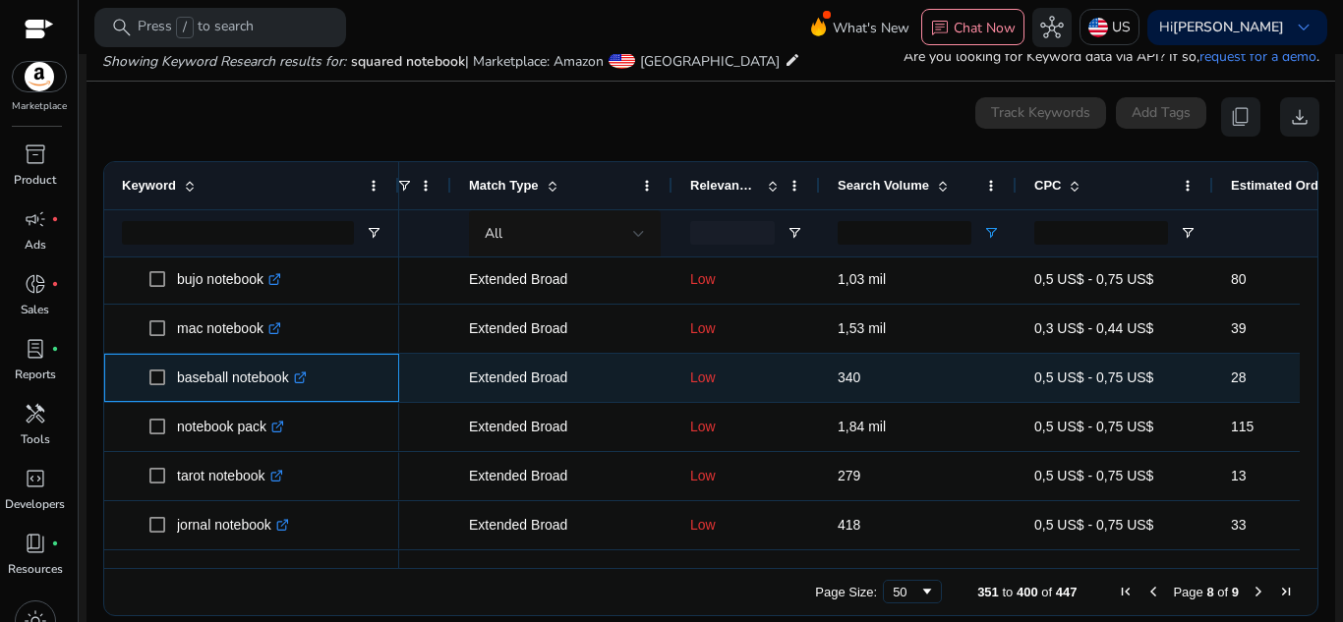
click at [300, 376] on icon at bounding box center [299, 379] width 10 height 10
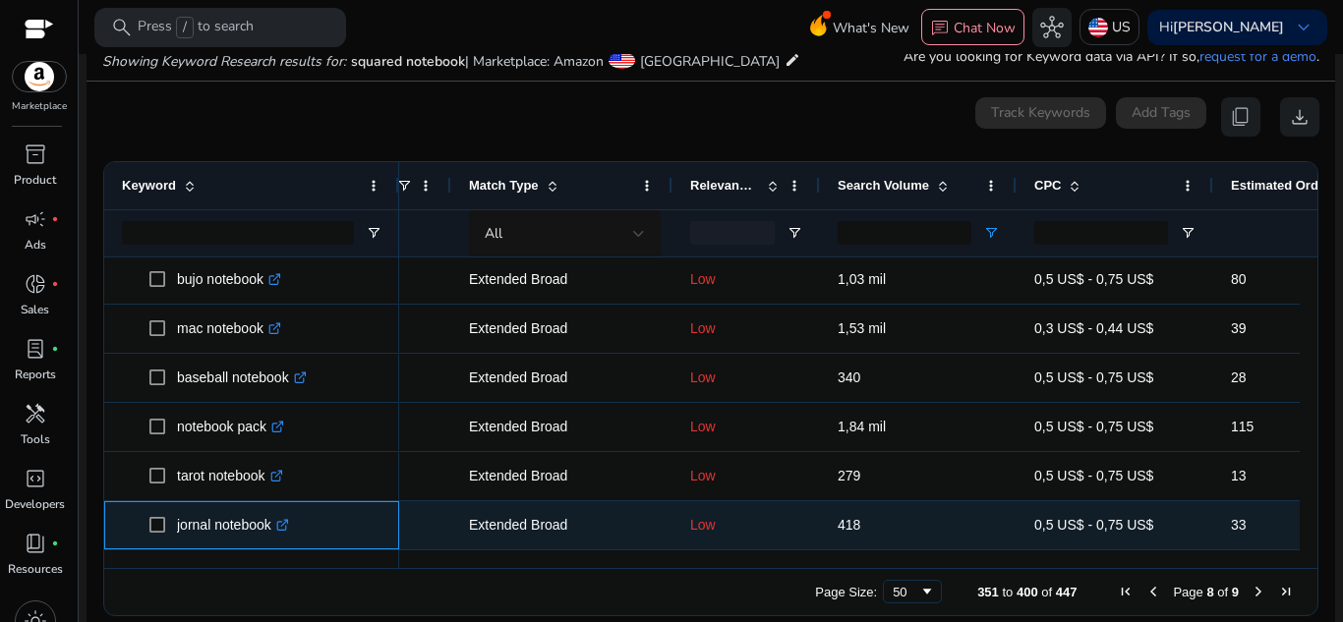
click at [286, 529] on icon ".st0{fill:#2c8af8}" at bounding box center [282, 525] width 13 height 13
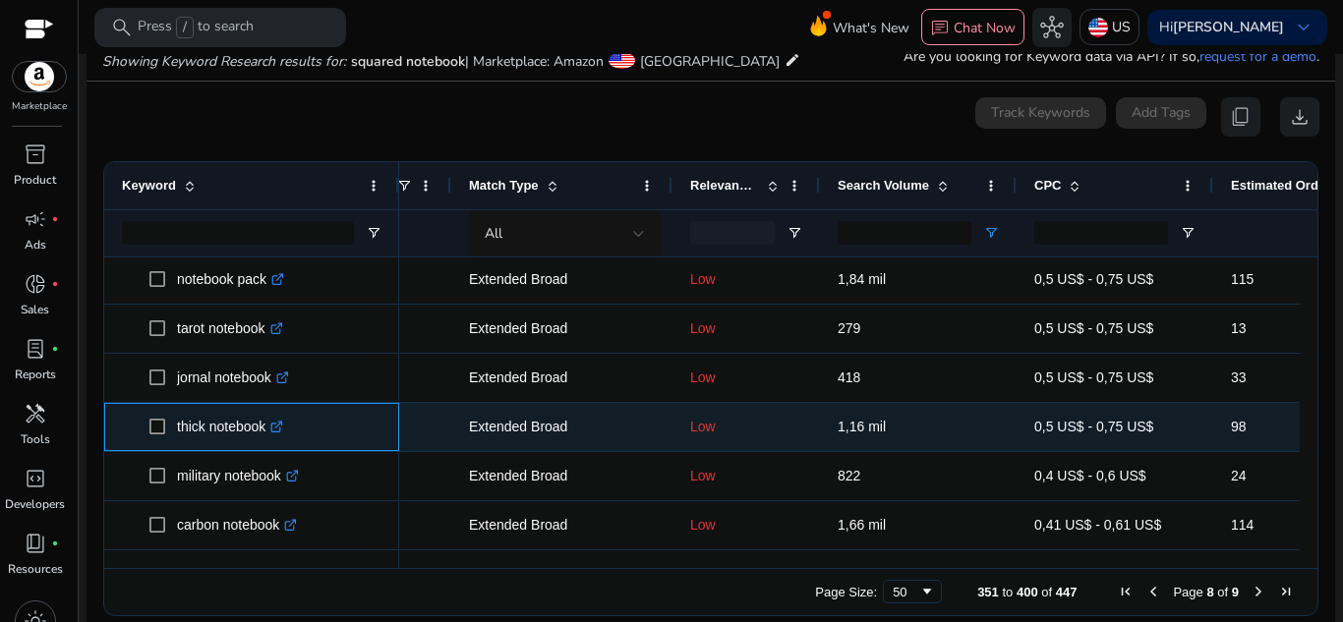
click at [281, 426] on icon ".st0{fill:#2c8af8}" at bounding box center [276, 427] width 13 height 13
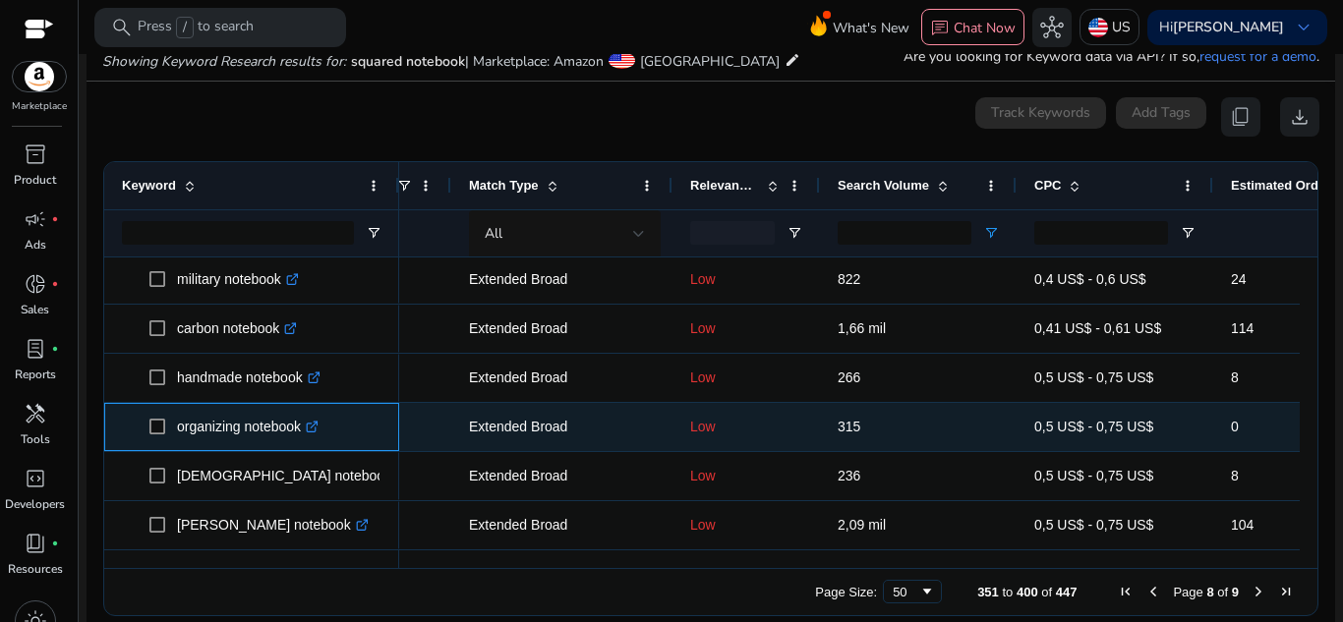
click at [317, 423] on icon ".st0{fill:#2c8af8}" at bounding box center [312, 427] width 13 height 13
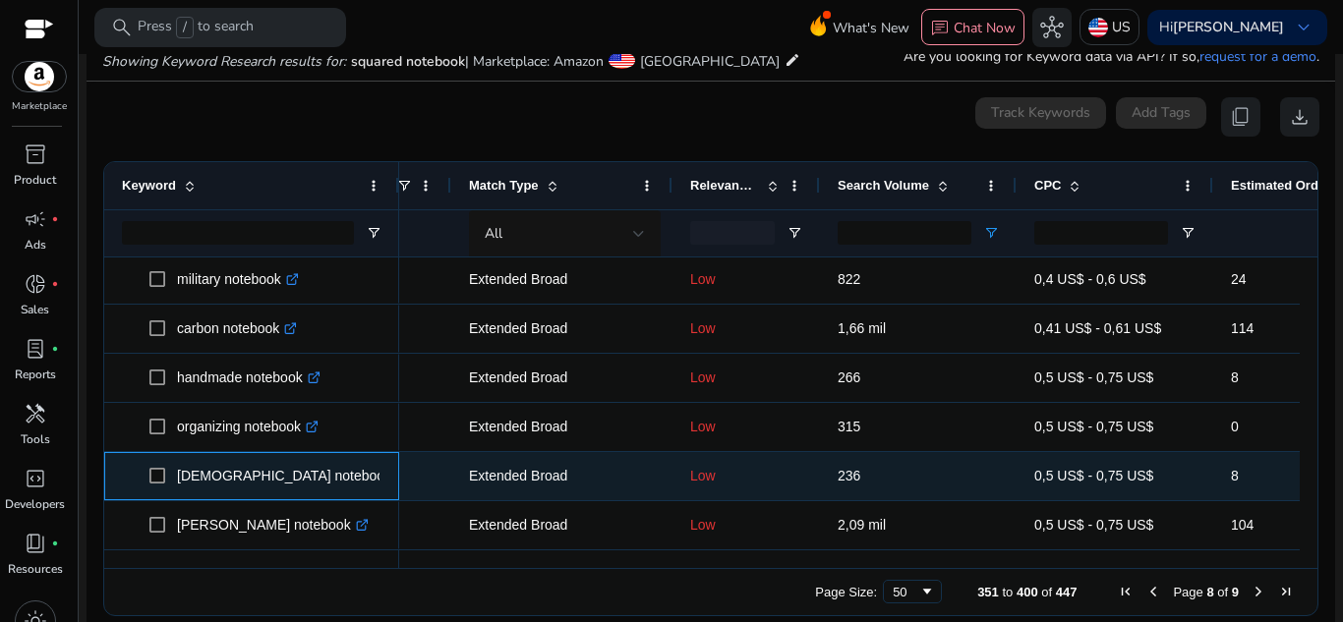
click at [391, 475] on link ".st0{fill:#2c8af8}" at bounding box center [400, 476] width 18 height 16
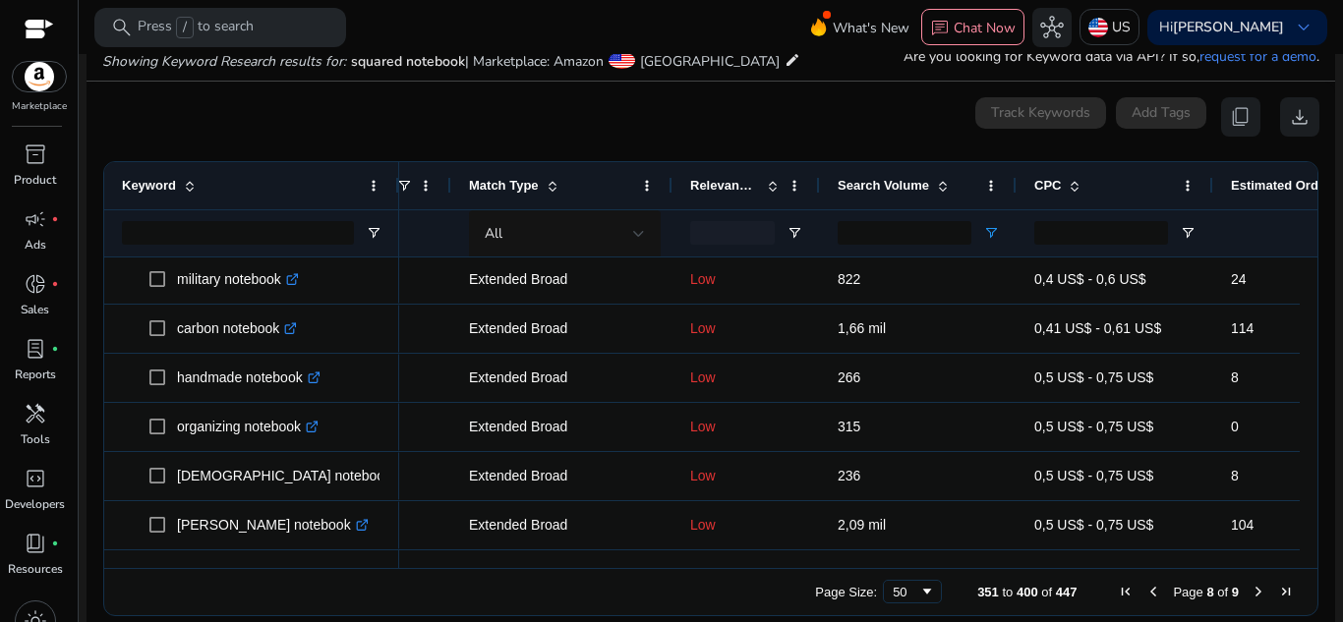
click at [1146, 585] on span "Previous Page" at bounding box center [1154, 592] width 16 height 16
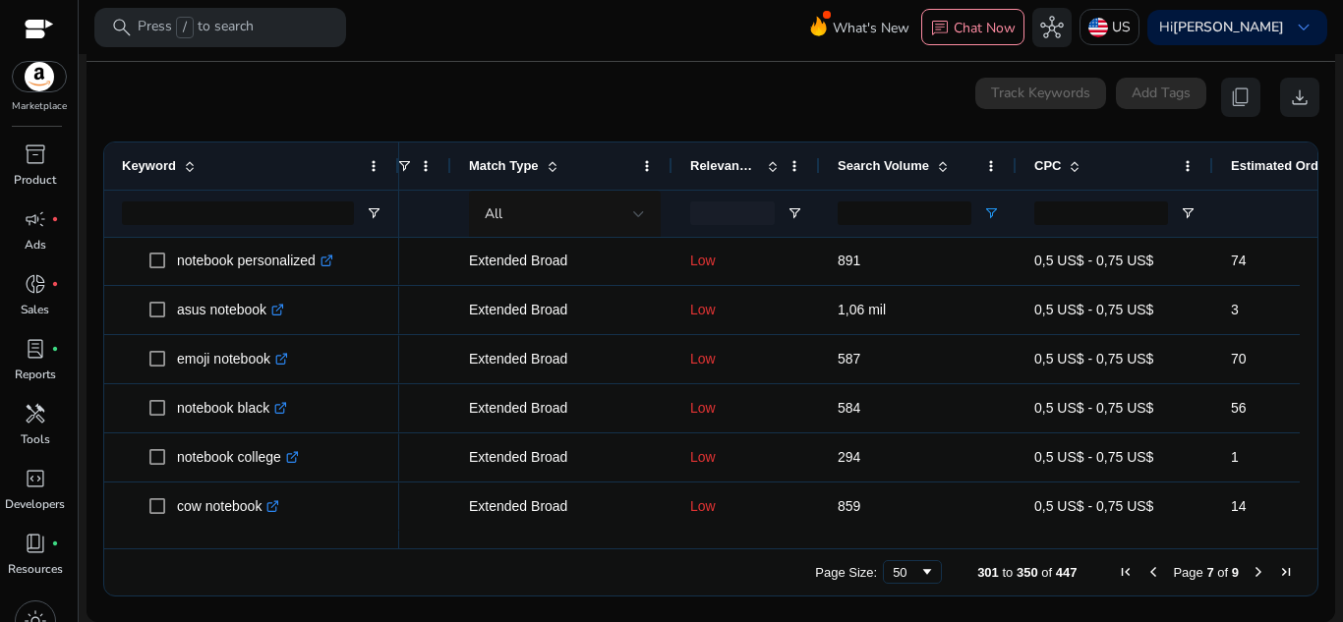
scroll to position [124, 0]
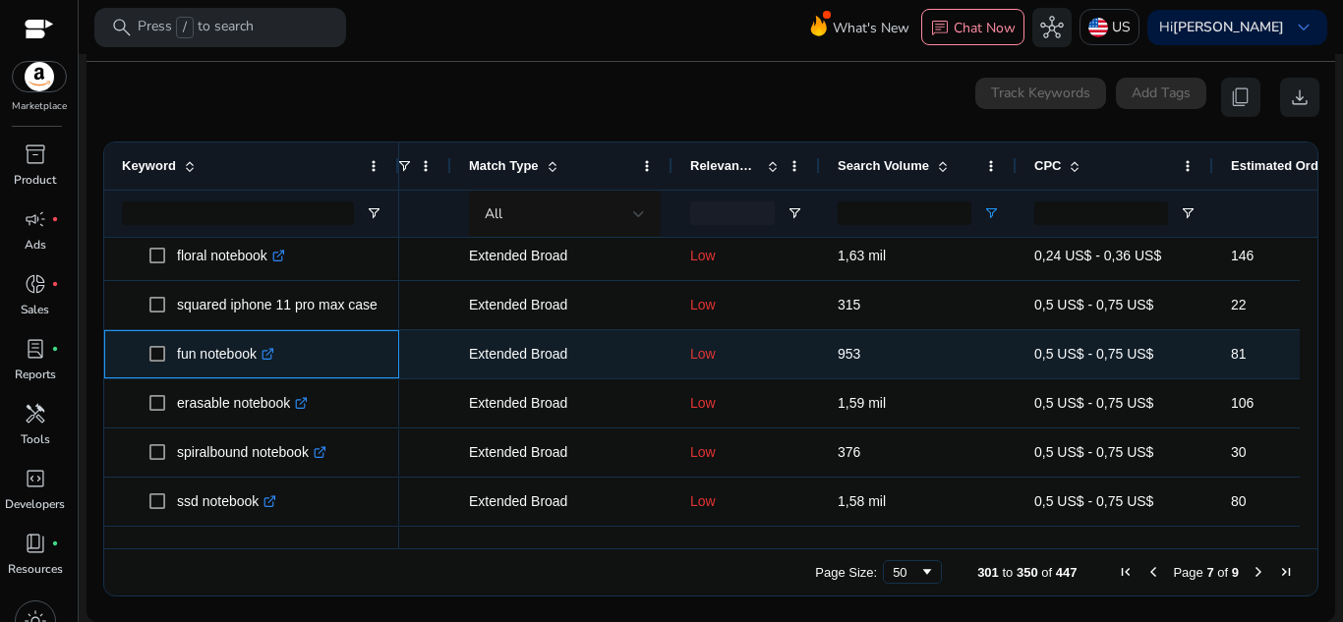
click at [274, 359] on icon ".st0{fill:#2c8af8}" at bounding box center [268, 354] width 13 height 13
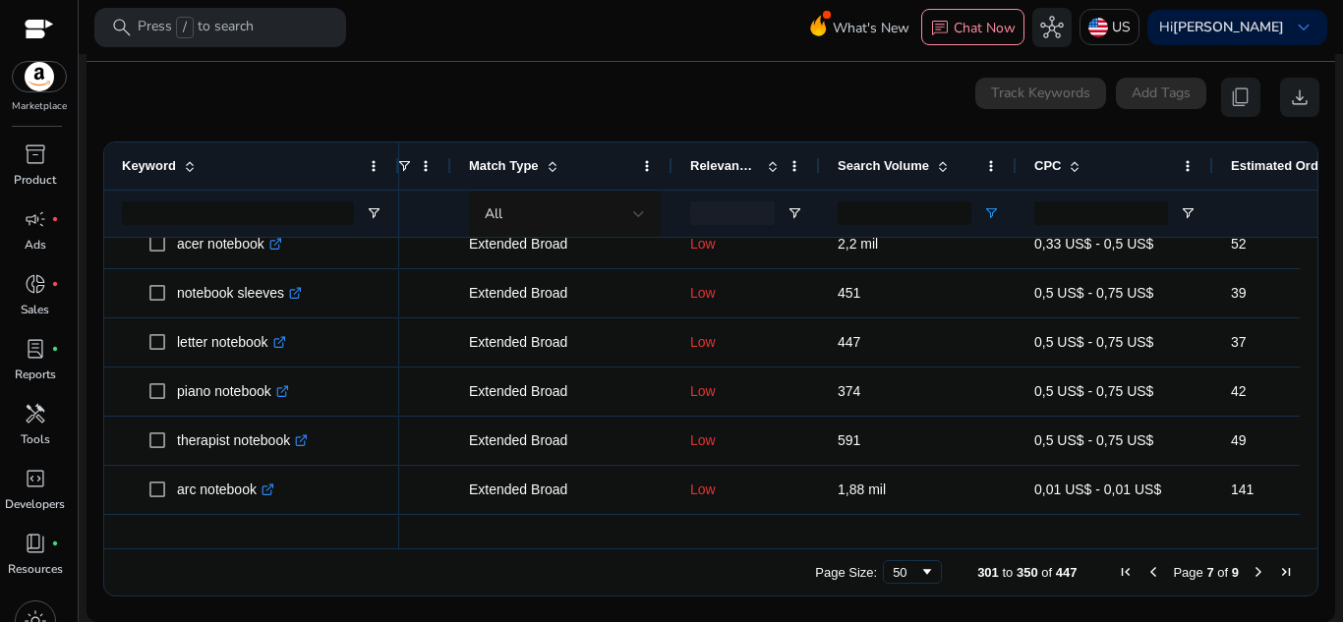
scroll to position [1075, 0]
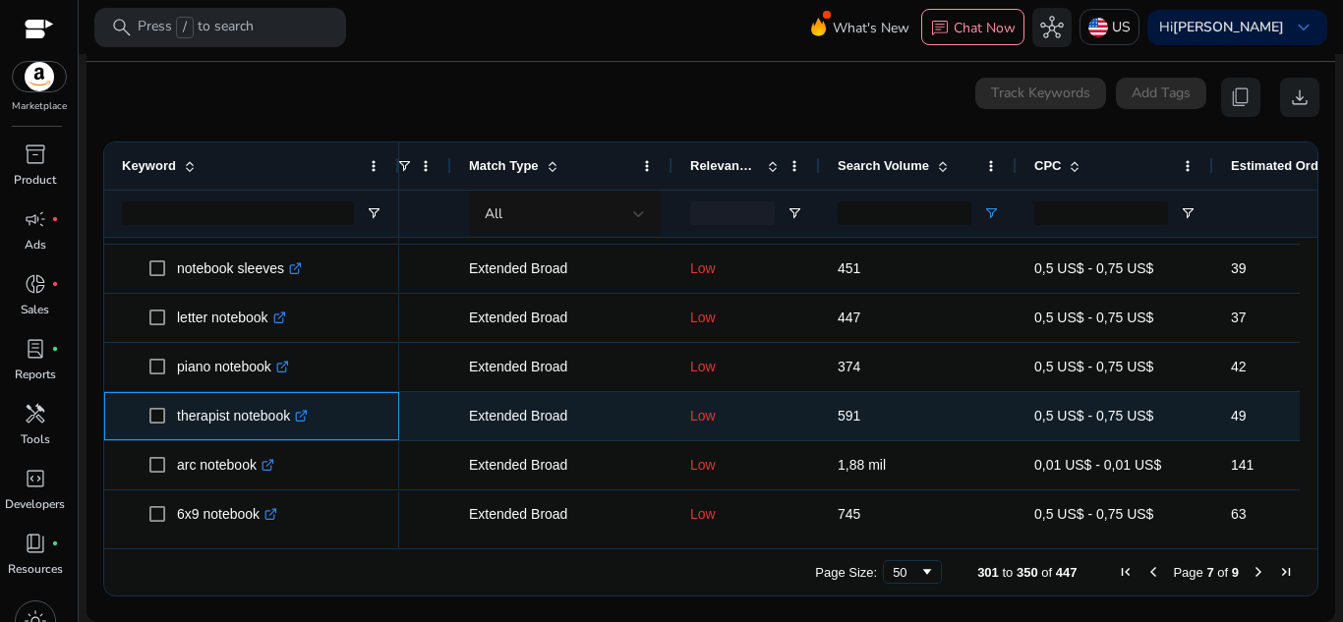
click at [304, 430] on p "therapist notebook .st0{fill:#2c8af8}" at bounding box center [242, 416] width 131 height 40
click at [305, 416] on icon ".st0{fill:#2c8af8}" at bounding box center [301, 416] width 13 height 13
click at [300, 423] on link ".st0{fill:#2c8af8}" at bounding box center [299, 416] width 18 height 16
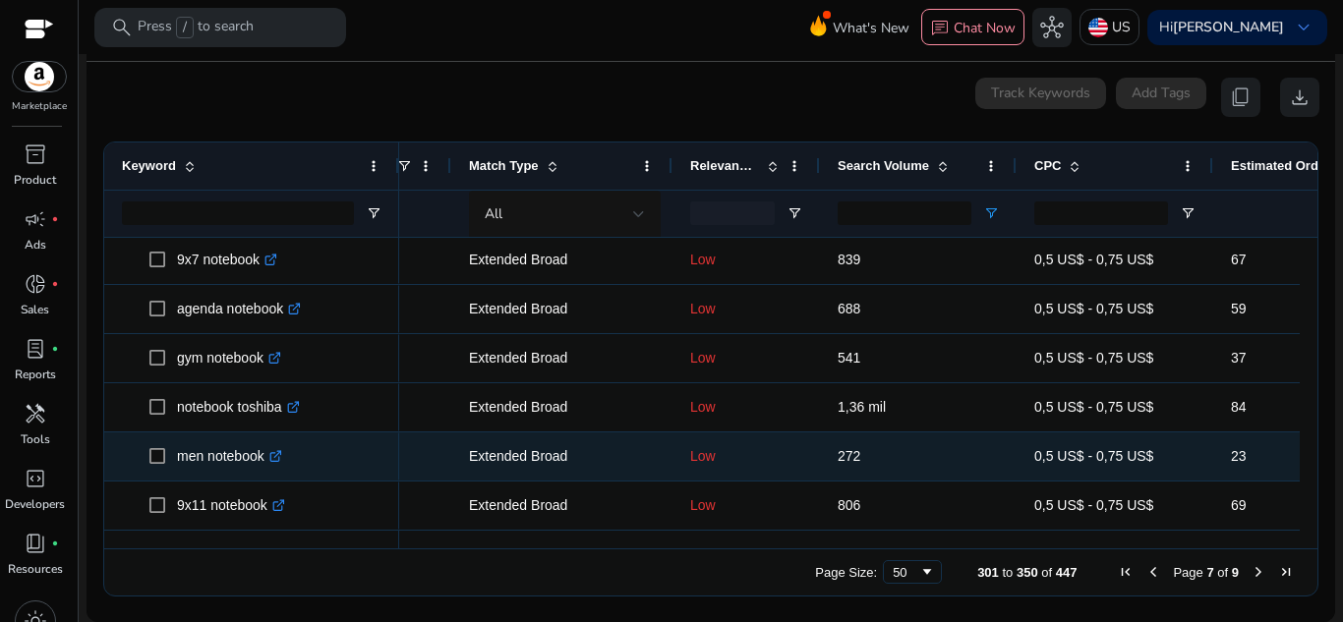
scroll to position [1772, 0]
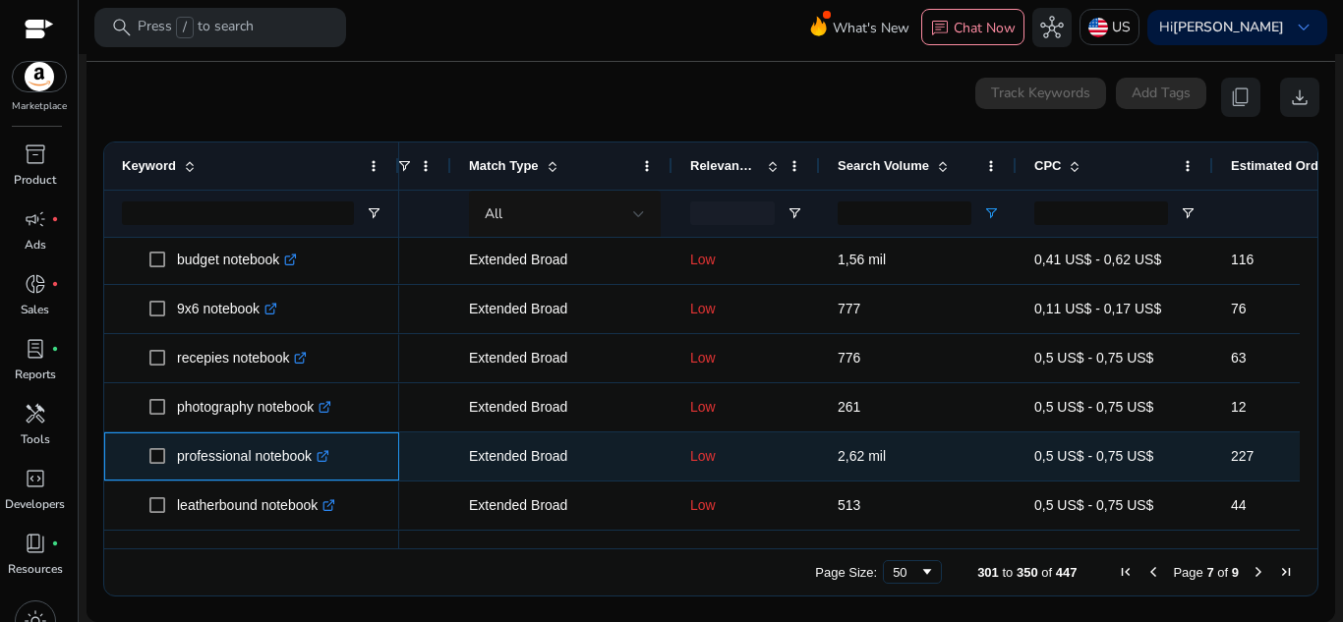
click at [328, 456] on icon at bounding box center [325, 453] width 7 height 7
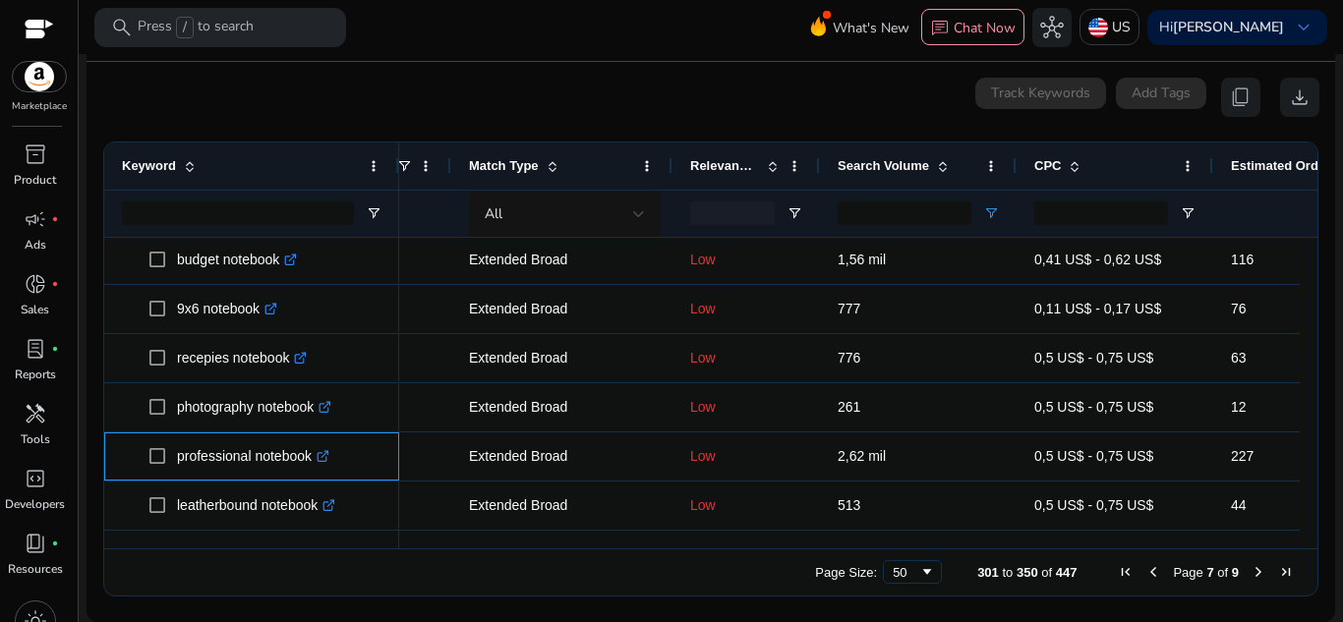
scroll to position [0, 0]
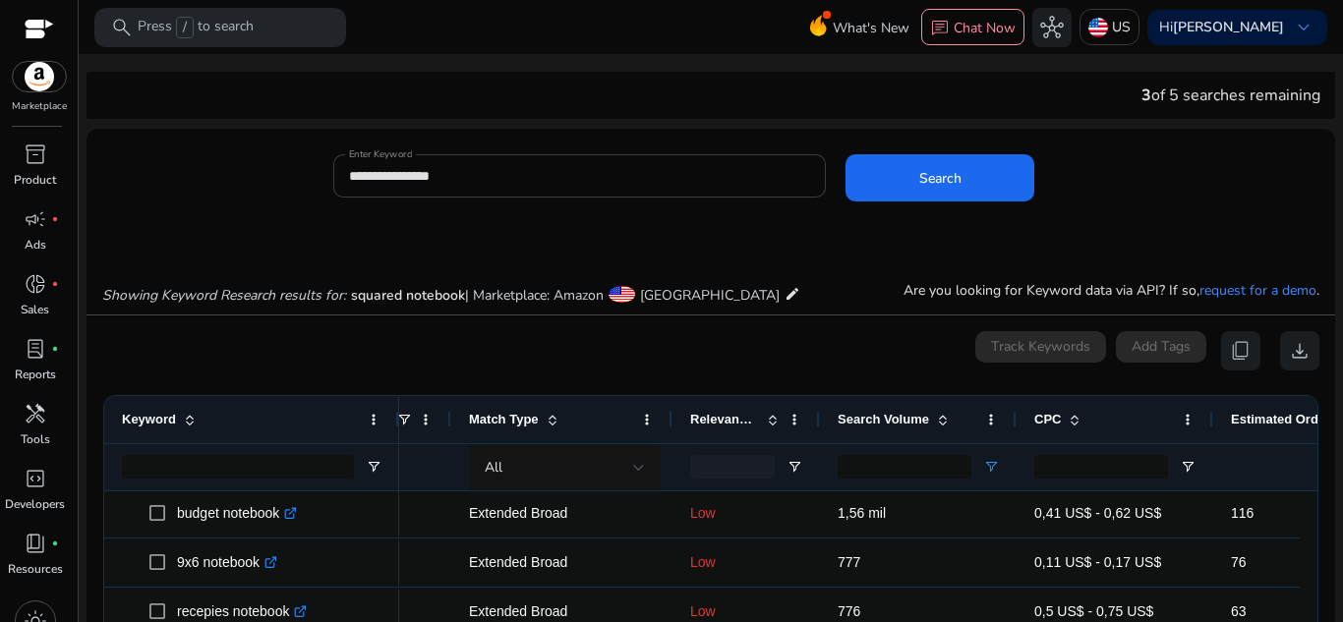
click at [475, 186] on div "**********" at bounding box center [580, 175] width 462 height 43
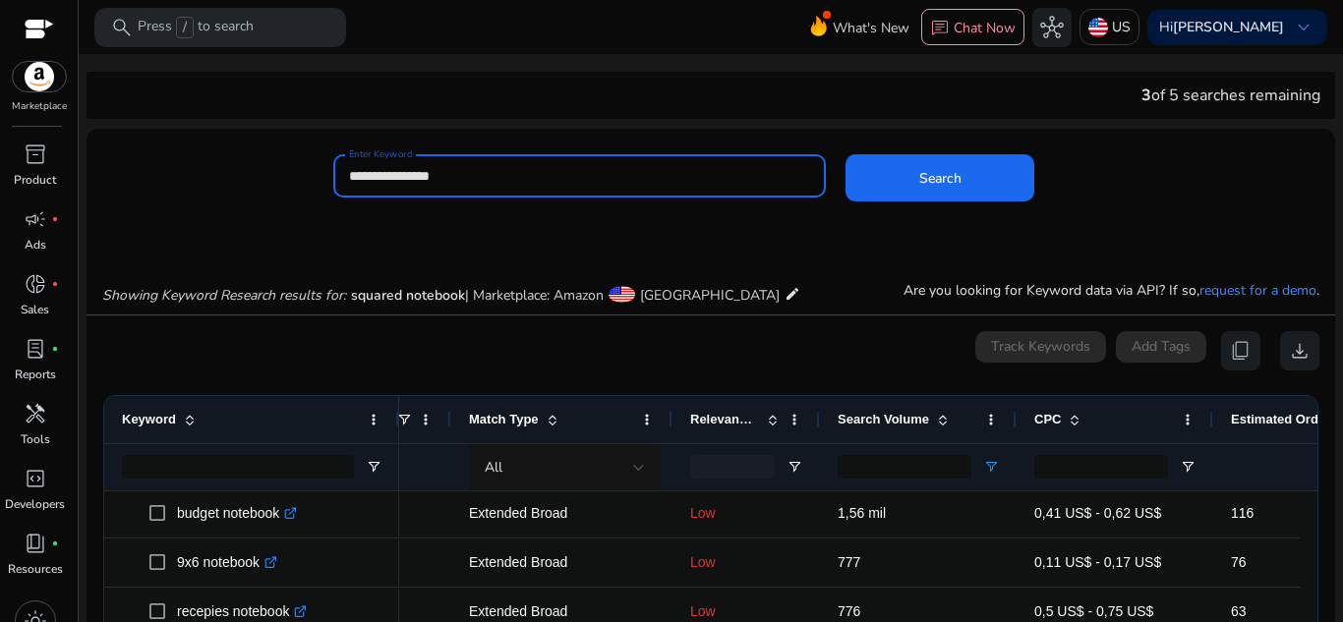
drag, startPoint x: 475, startPoint y: 186, endPoint x: 324, endPoint y: 177, distance: 150.7
click at [324, 177] on div "**********" at bounding box center [703, 186] width 1233 height 64
click at [846, 154] on button "Search" at bounding box center [940, 177] width 189 height 47
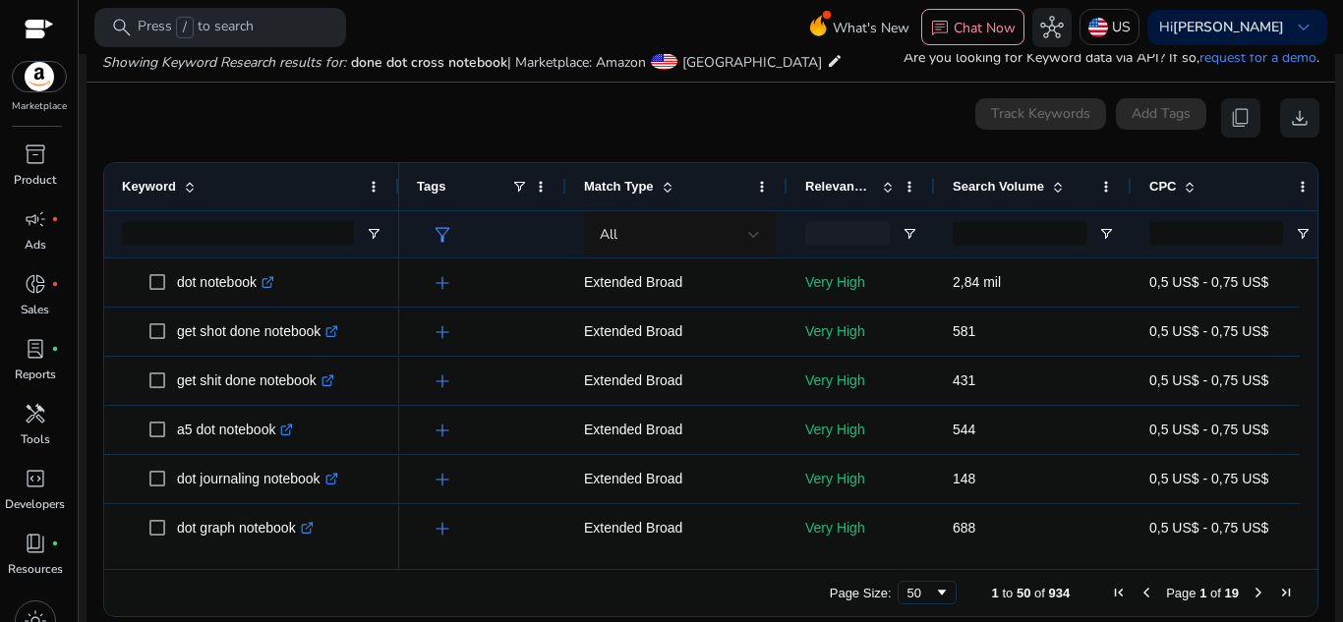
scroll to position [234, 0]
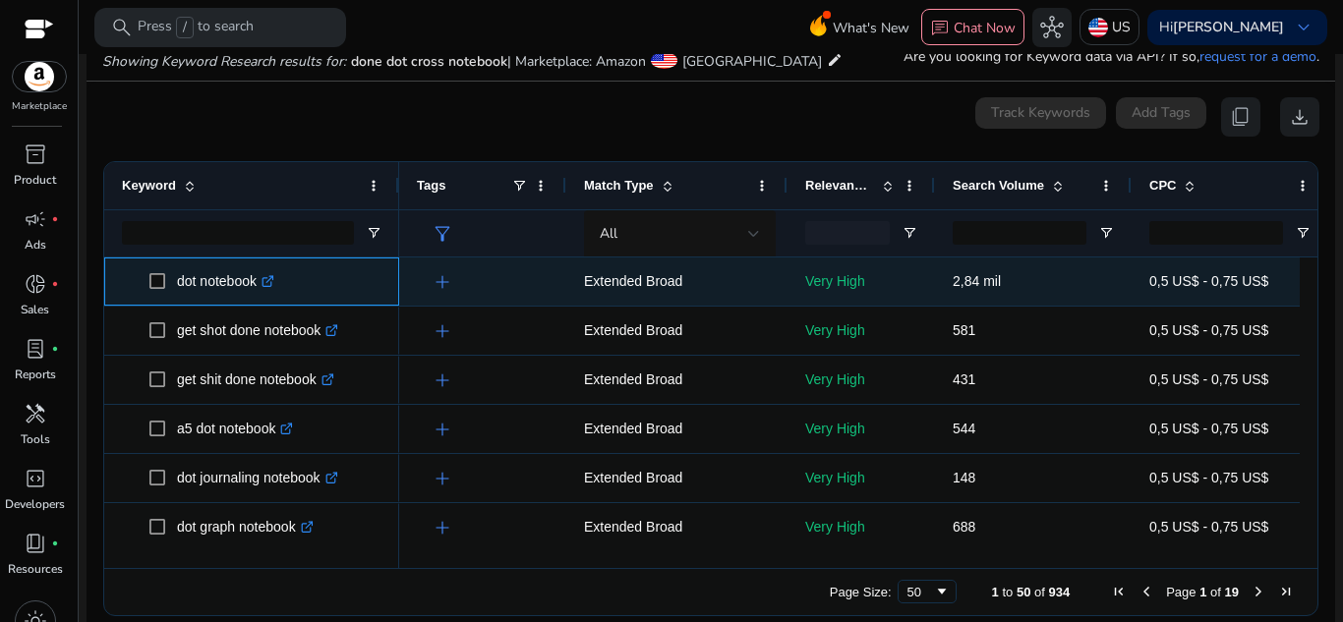
click at [274, 275] on icon ".st0{fill:#2c8af8}" at bounding box center [268, 281] width 13 height 13
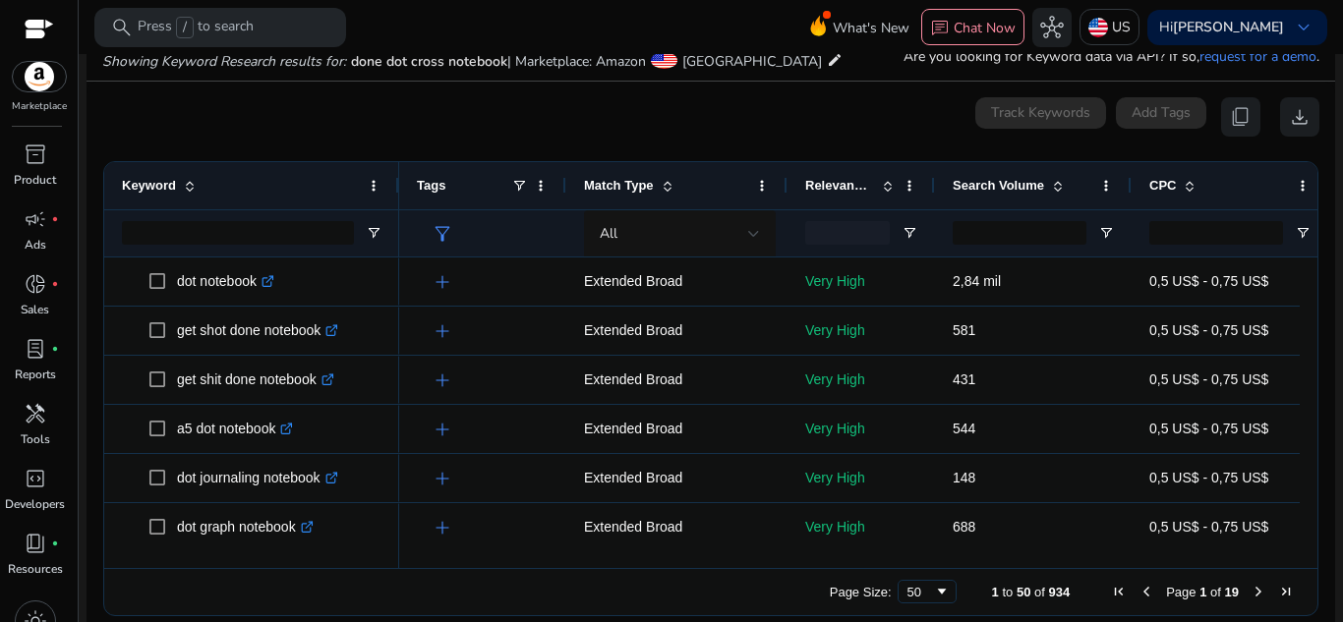
drag, startPoint x: 554, startPoint y: 569, endPoint x: 528, endPoint y: 569, distance: 25.6
click at [528, 569] on div "Page Size: 50 1 to 50 of 934 Page 1 of 19" at bounding box center [710, 591] width 1213 height 47
drag, startPoint x: 547, startPoint y: 568, endPoint x: 611, endPoint y: 561, distance: 64.3
click at [611, 561] on div "Drag here to set row groups Drag here to set column labels Keyword Tags 11" at bounding box center [710, 388] width 1215 height 455
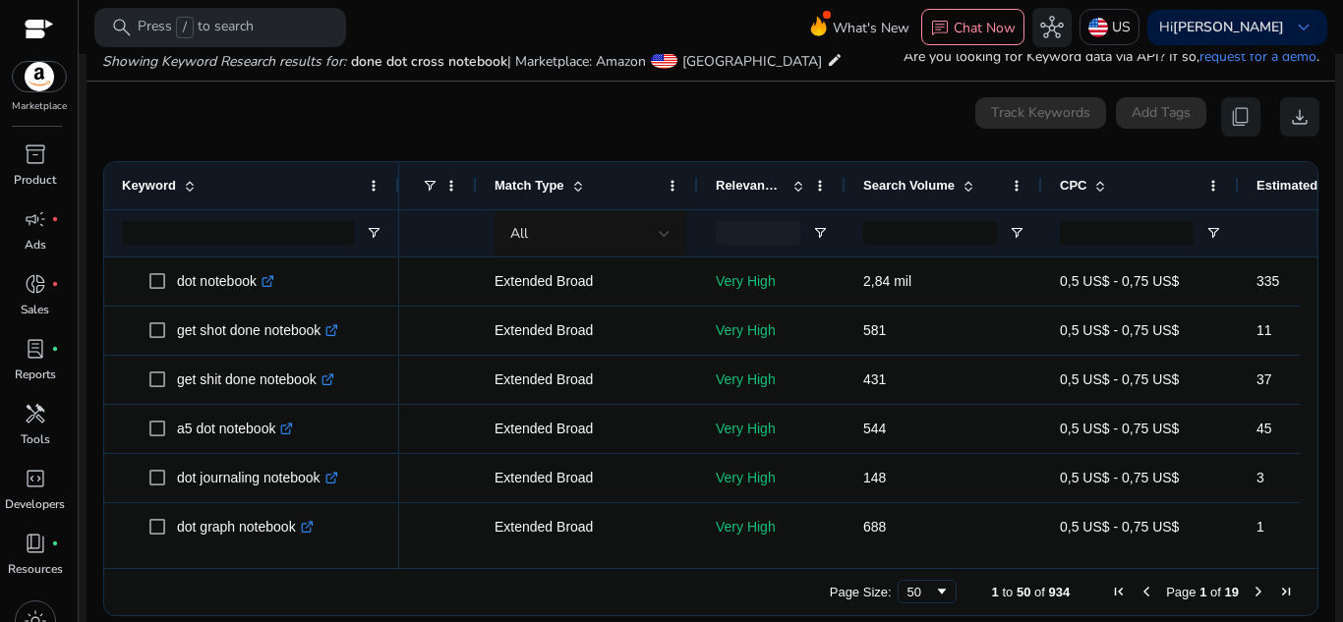
scroll to position [0, 127]
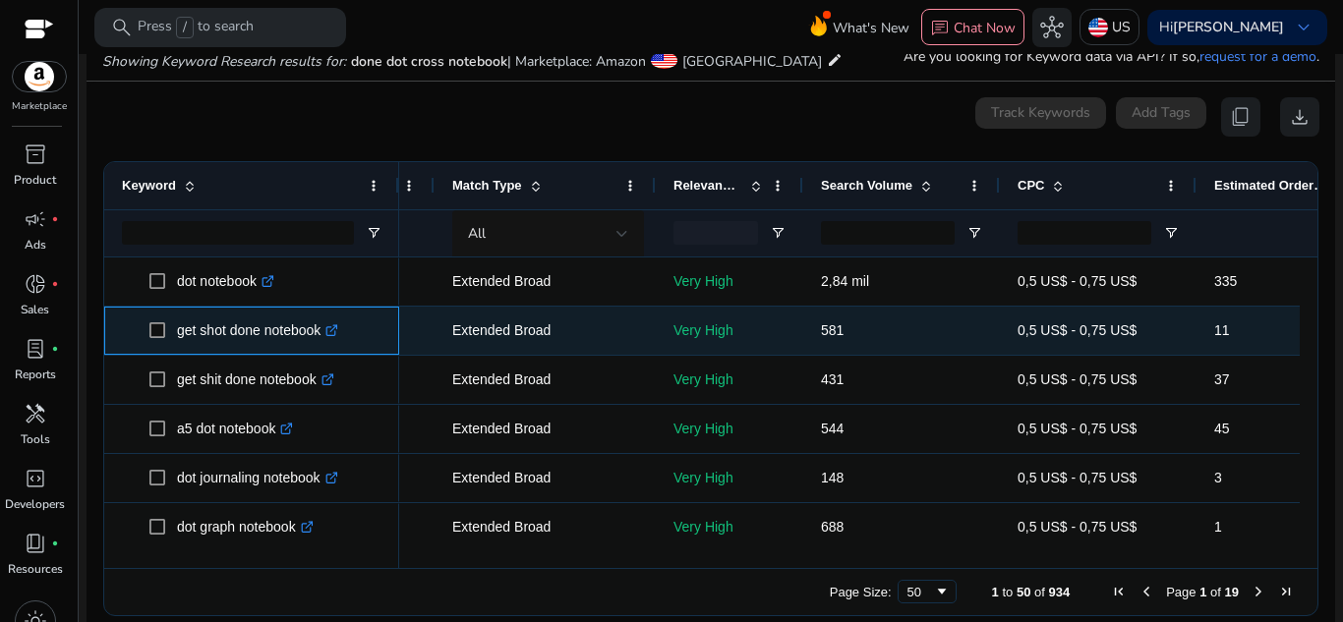
click at [338, 325] on icon ".st0{fill:#2c8af8}" at bounding box center [331, 330] width 13 height 13
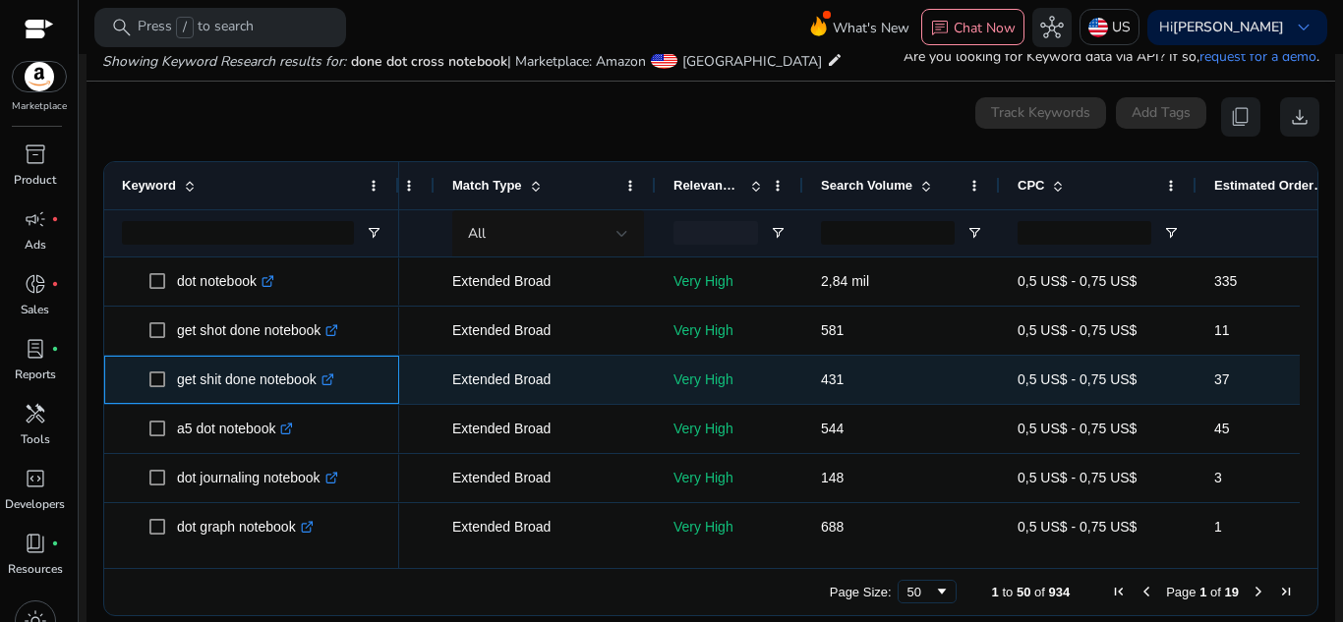
click at [328, 376] on icon ".st0{fill:#2c8af8}" at bounding box center [328, 380] width 13 height 13
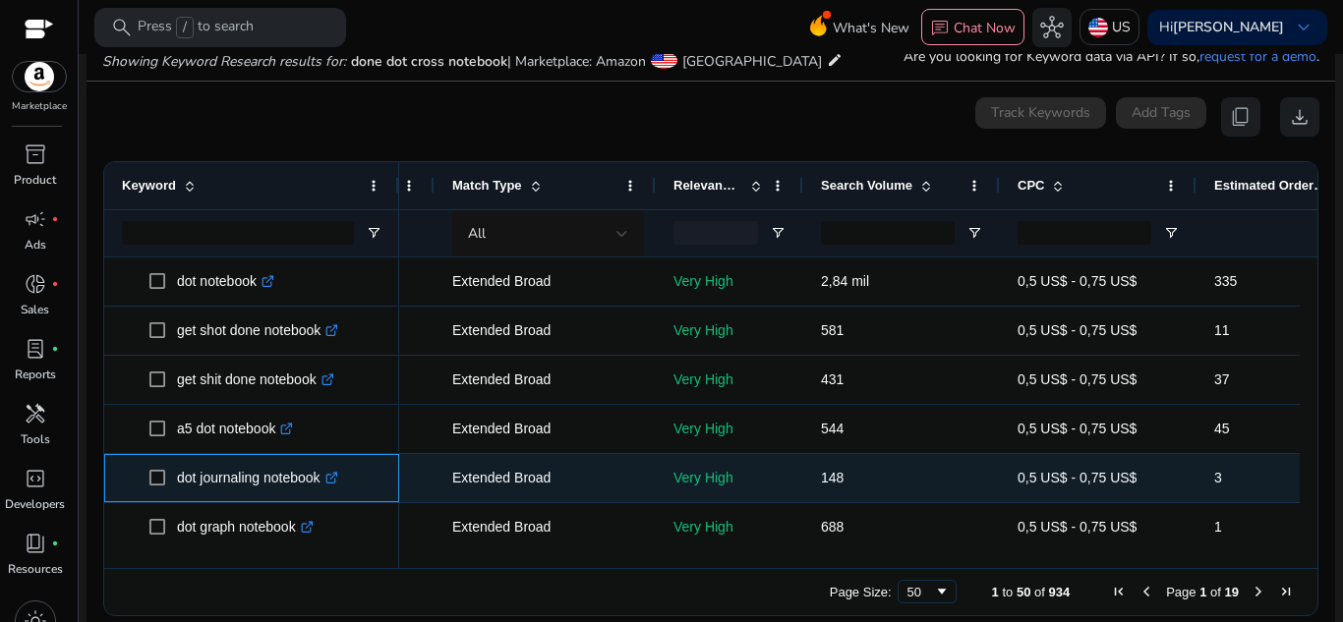
click at [335, 483] on icon at bounding box center [330, 479] width 10 height 10
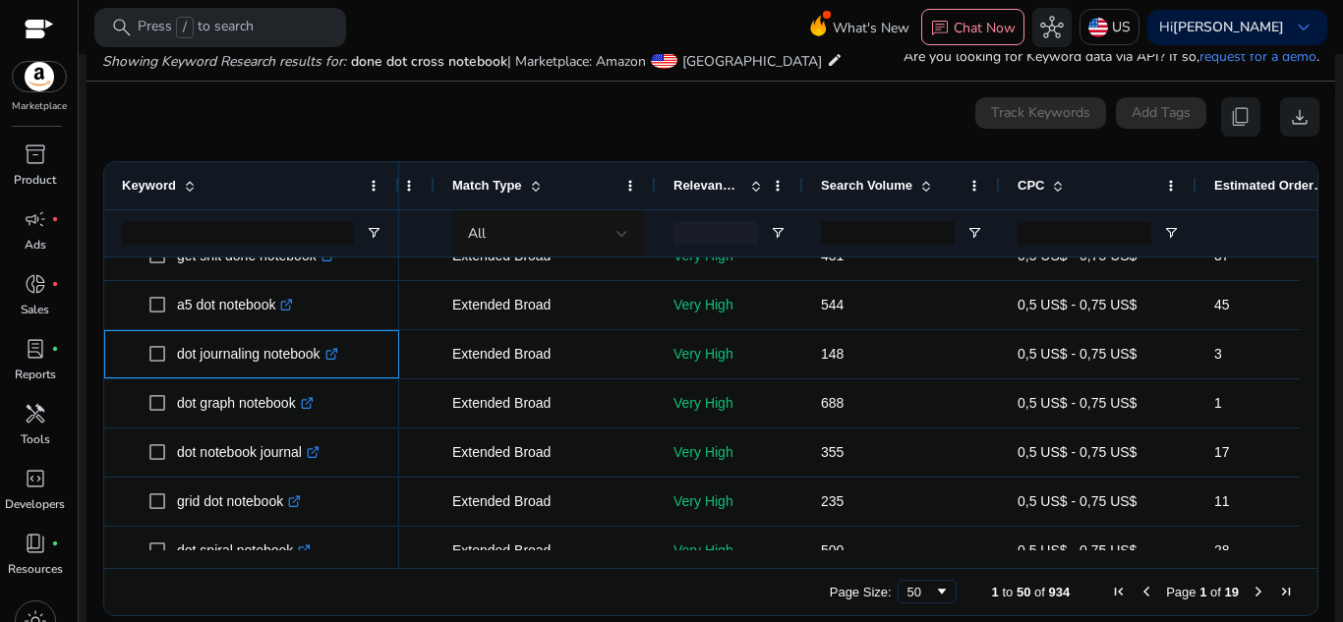
scroll to position [133, 0]
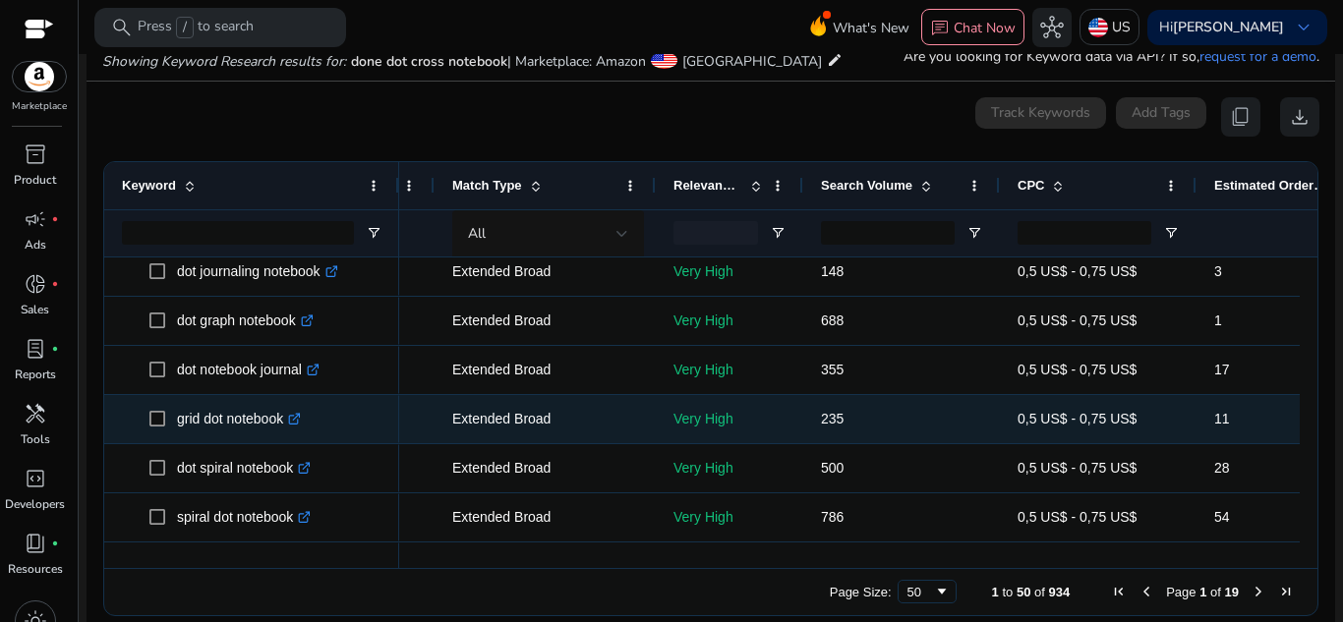
click at [301, 420] on icon ".st0{fill:#2c8af8}" at bounding box center [294, 419] width 13 height 13
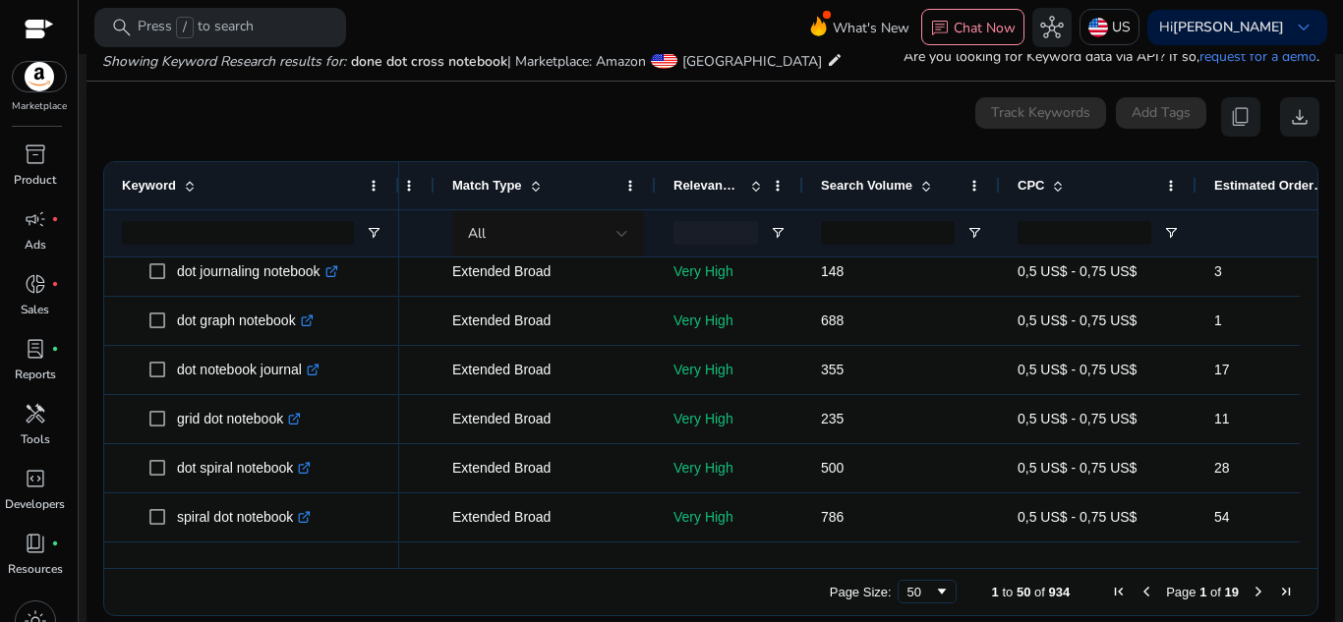
drag, startPoint x: 1310, startPoint y: 307, endPoint x: 1304, endPoint y: 291, distance: 16.8
click at [1304, 291] on div "Drag here to set row groups Drag here to set column labels Keyword Tags 11" at bounding box center [710, 388] width 1215 height 455
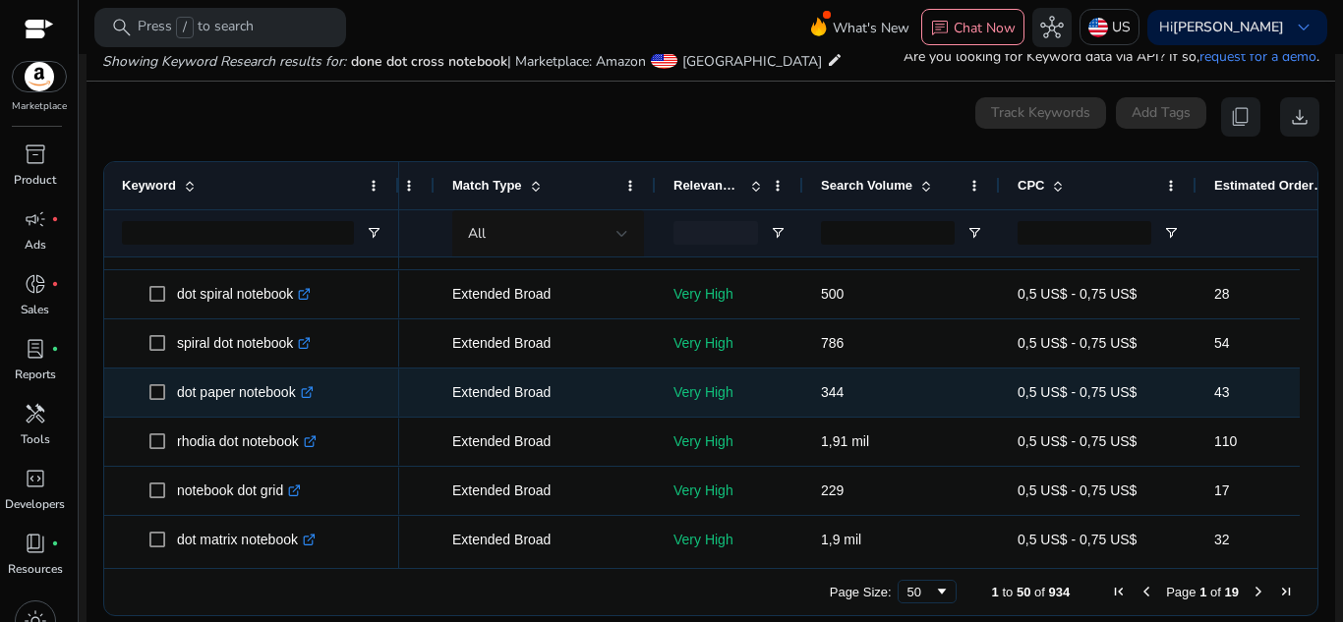
click at [314, 389] on icon ".st0{fill:#2c8af8}" at bounding box center [307, 392] width 13 height 13
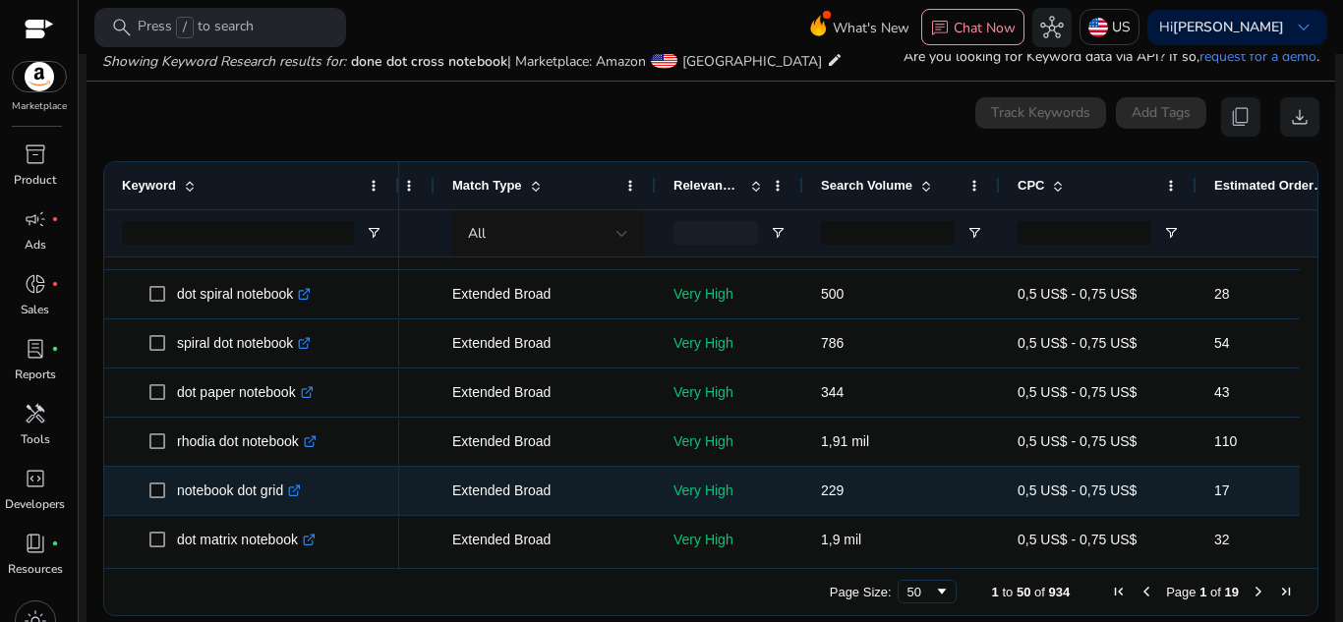
click at [300, 492] on icon at bounding box center [296, 488] width 7 height 7
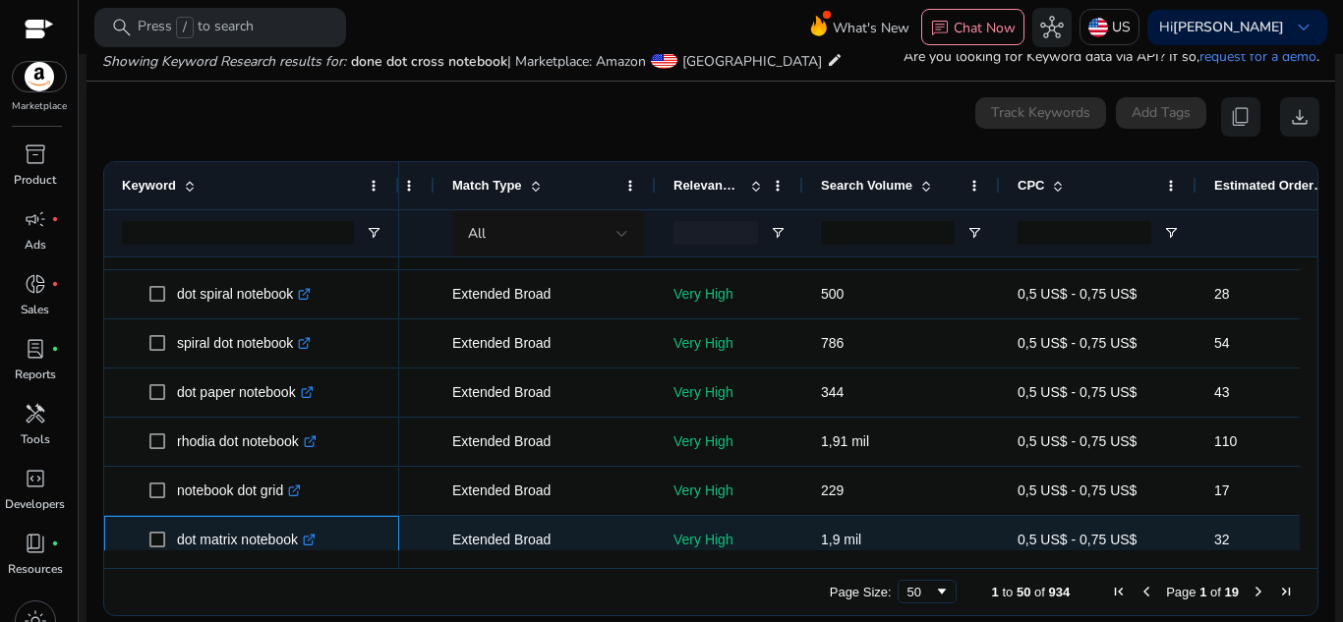
click at [315, 542] on icon ".st0{fill:#2c8af8}" at bounding box center [309, 540] width 13 height 13
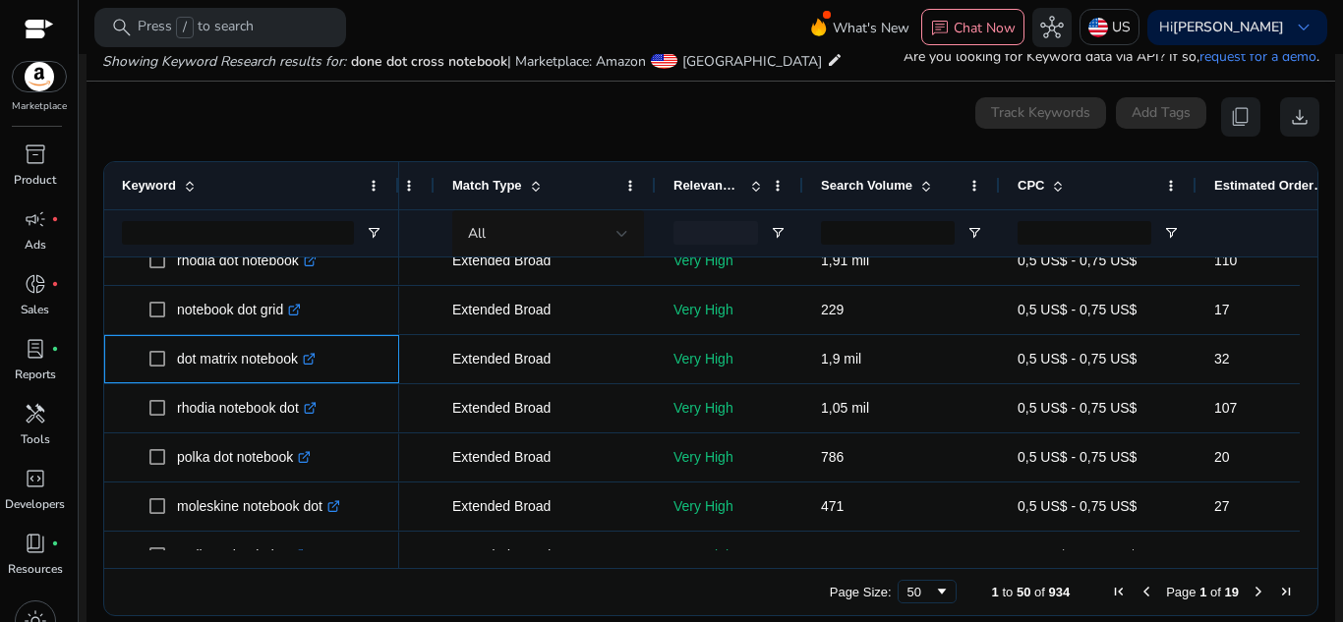
scroll to position [579, 0]
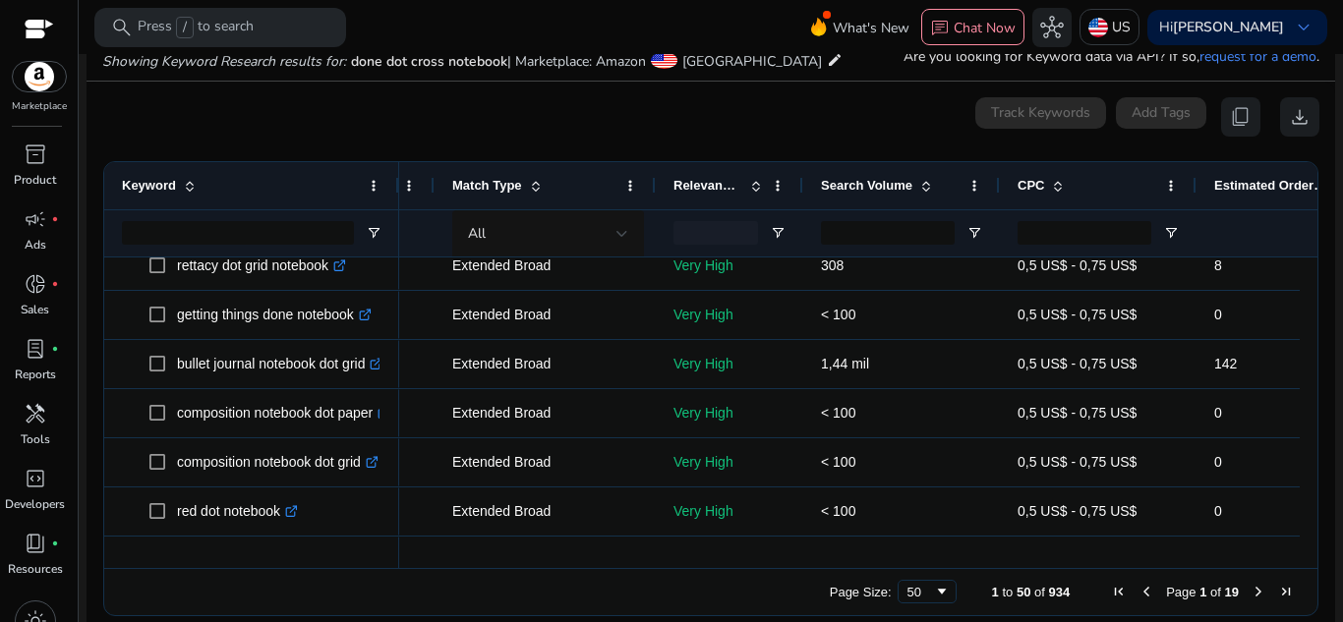
click at [1251, 597] on span "Next Page" at bounding box center [1259, 592] width 16 height 16
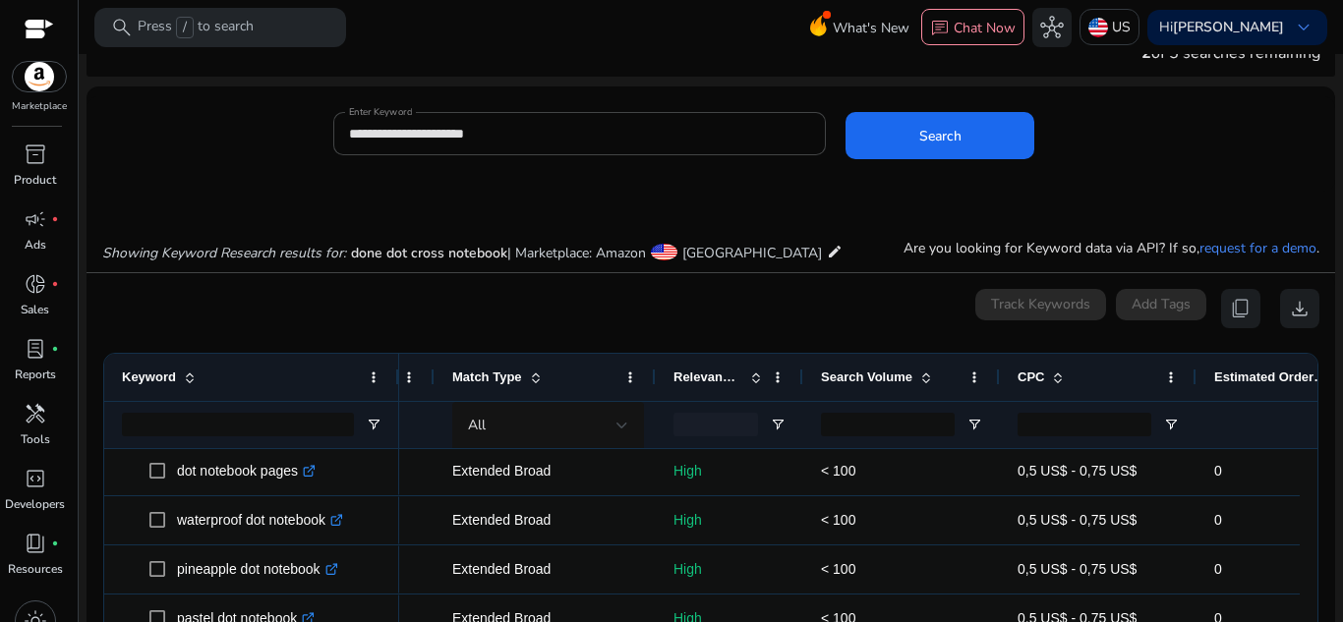
scroll to position [0, 0]
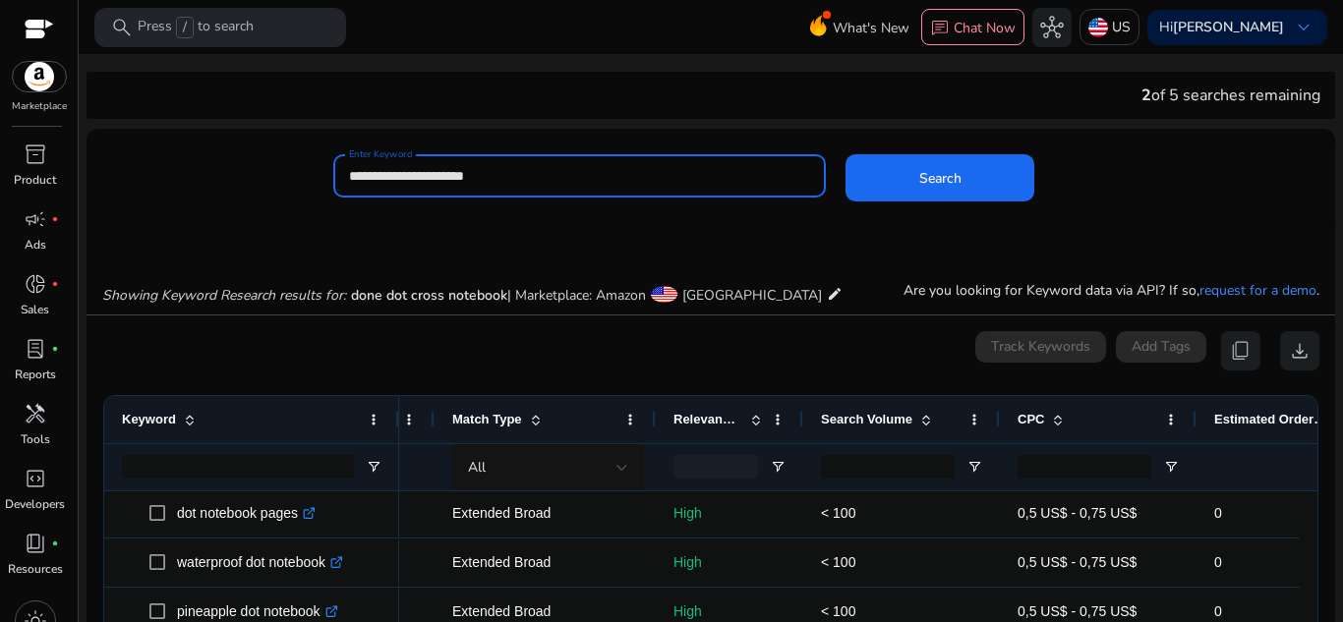
drag, startPoint x: 525, startPoint y: 181, endPoint x: 332, endPoint y: 170, distance: 193.0
click at [333, 170] on div "**********" at bounding box center [580, 175] width 494 height 43
paste input "****"
type input "**********"
click at [846, 154] on button "Search" at bounding box center [940, 177] width 189 height 47
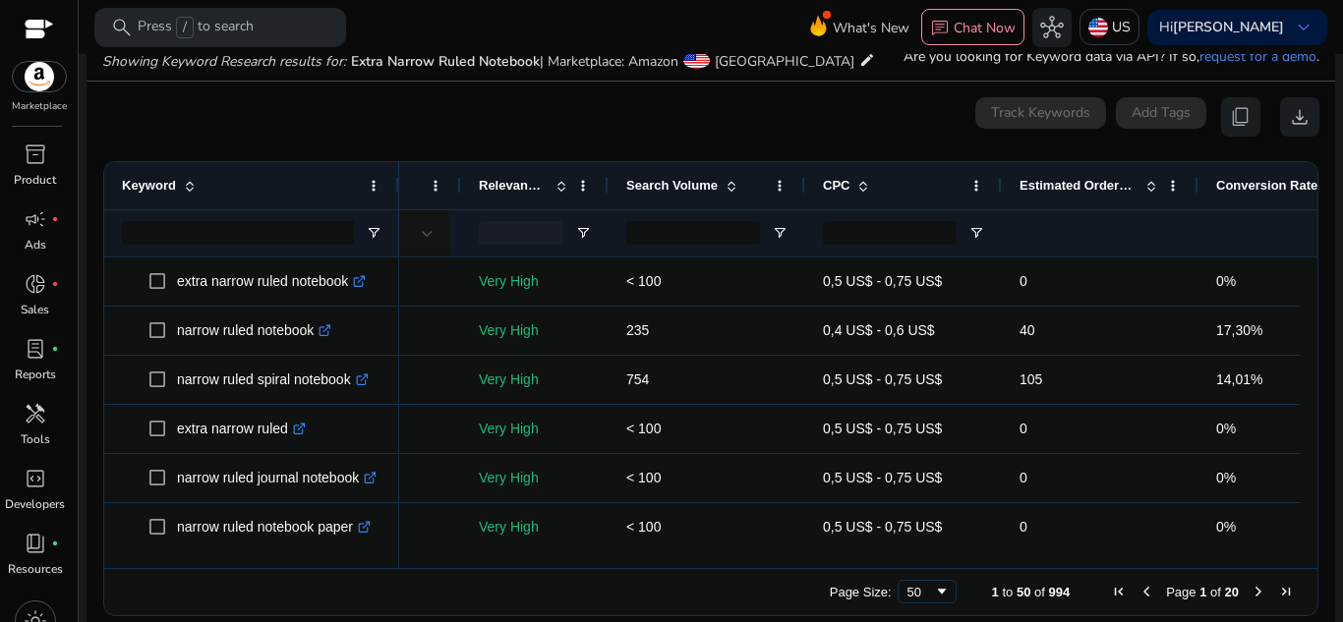
scroll to position [0, 393]
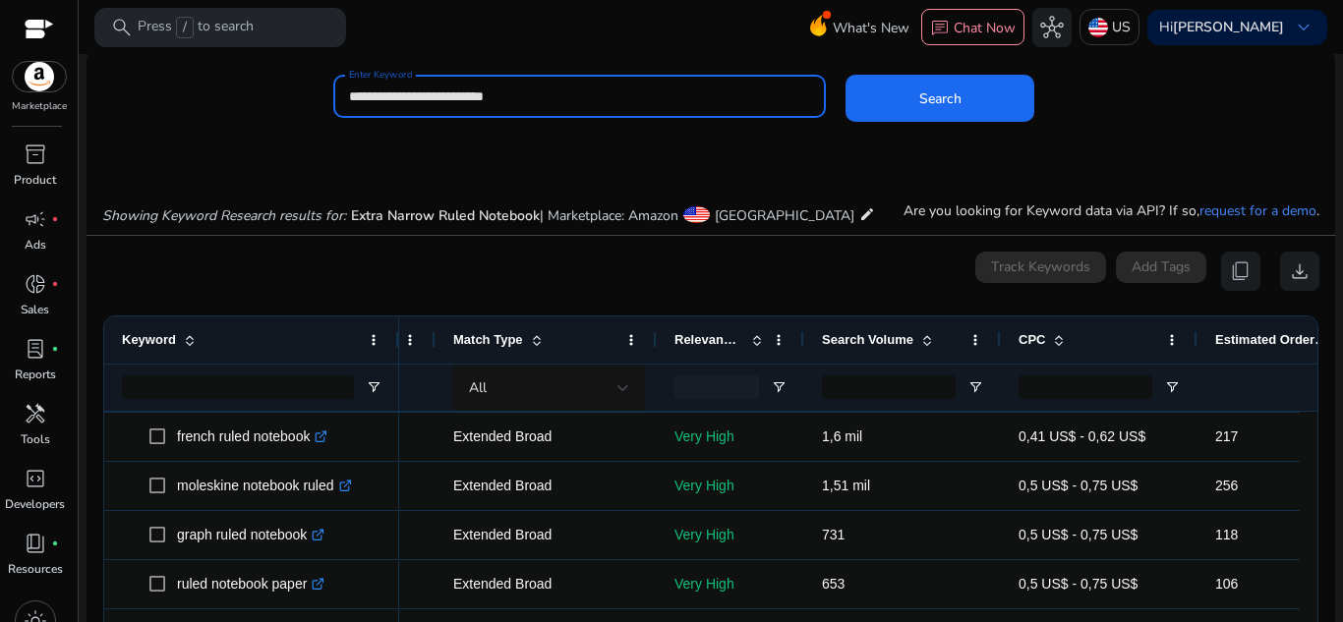
scroll to position [6, 0]
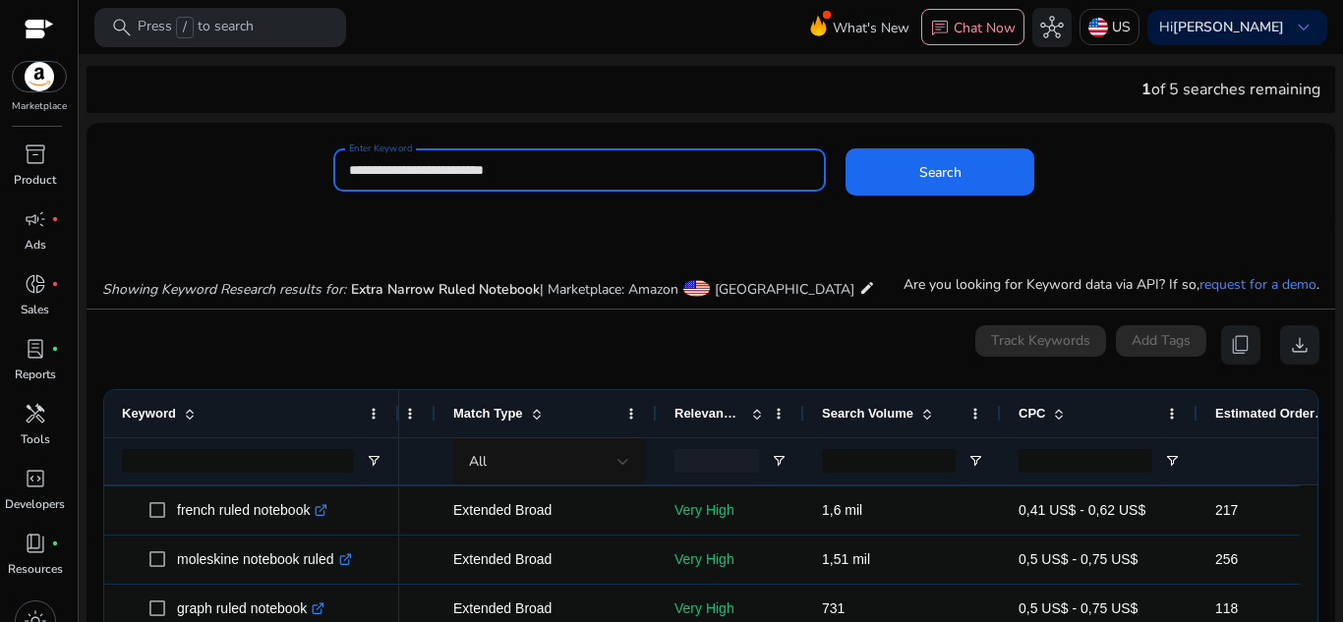
drag, startPoint x: 552, startPoint y: 166, endPoint x: 334, endPoint y: 150, distance: 217.9
click at [334, 150] on div "**********" at bounding box center [580, 169] width 494 height 43
paste input
type input "**********"
click at [846, 148] on button "Search" at bounding box center [940, 171] width 189 height 47
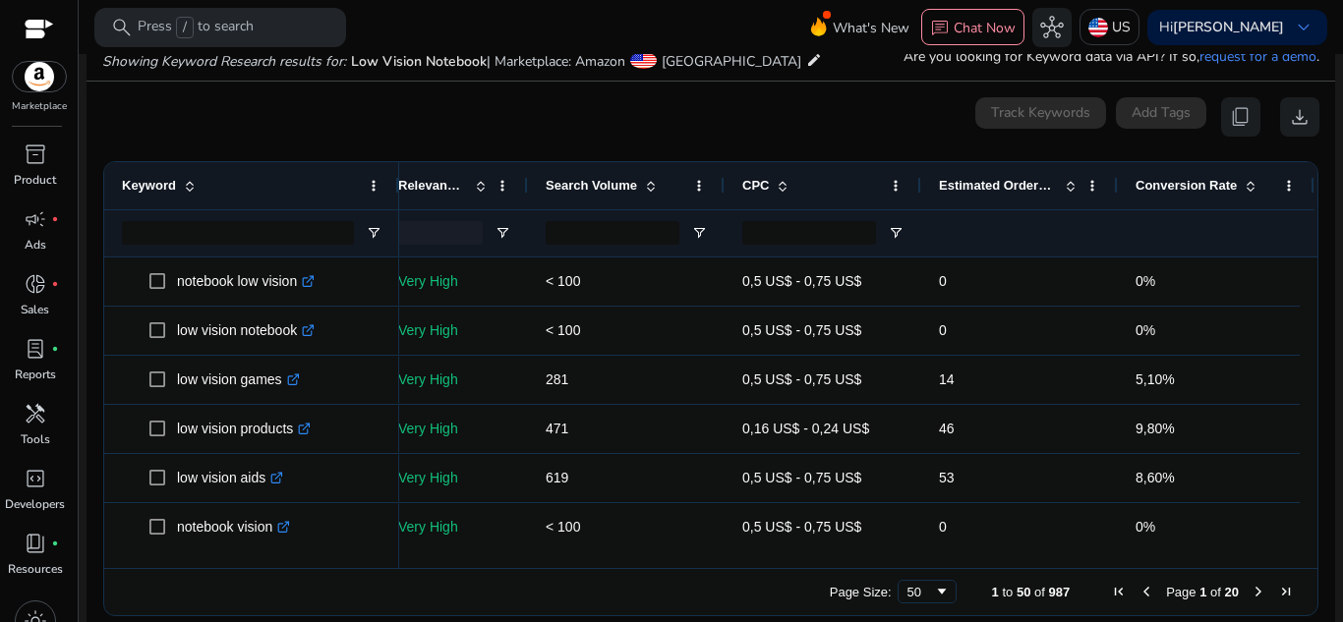
scroll to position [0, 224]
